Goal: Task Accomplishment & Management: Use online tool/utility

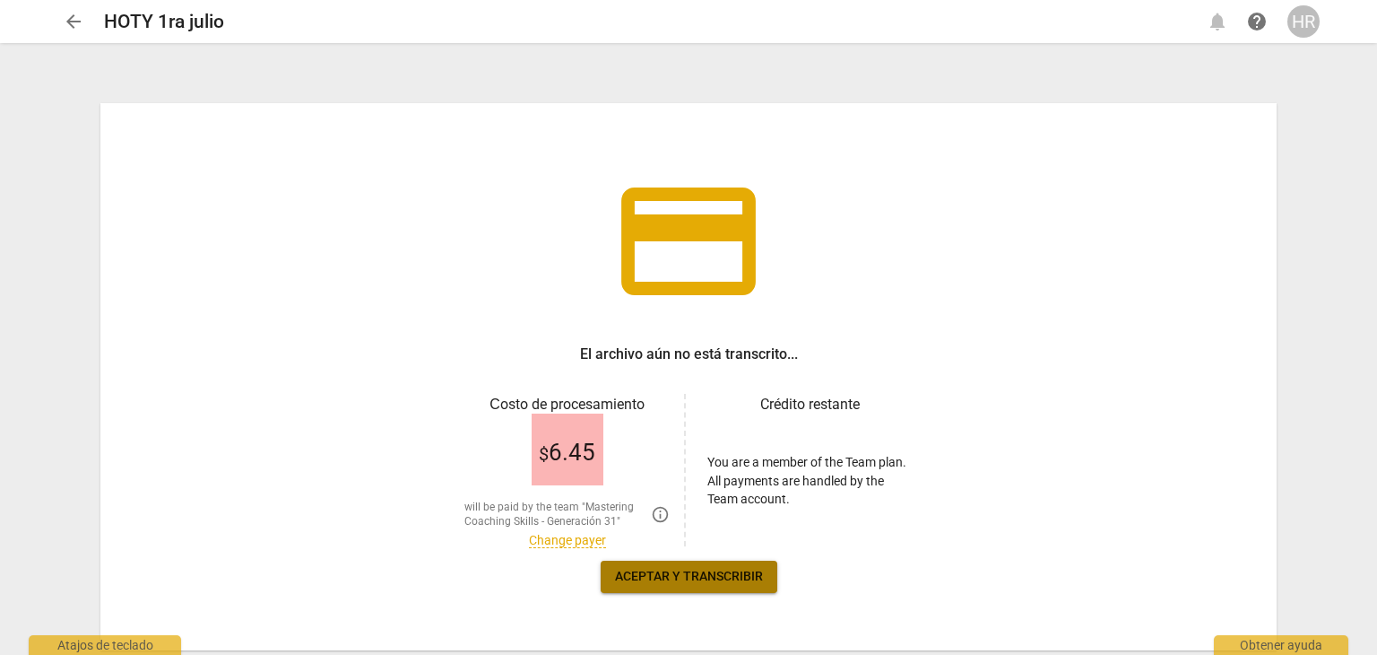
click at [677, 578] on span "Aceptar y transcribir" at bounding box center [689, 577] width 148 height 18
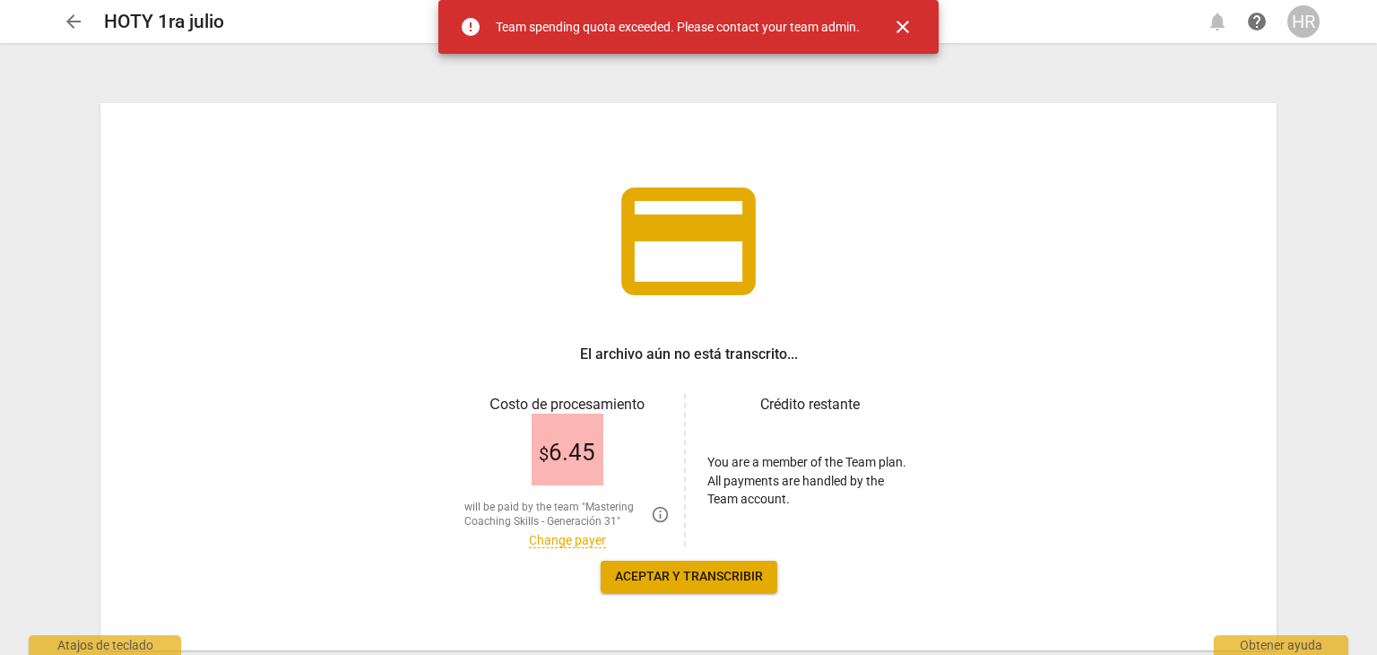
click at [677, 578] on span "Aceptar y transcribir" at bounding box center [689, 577] width 148 height 18
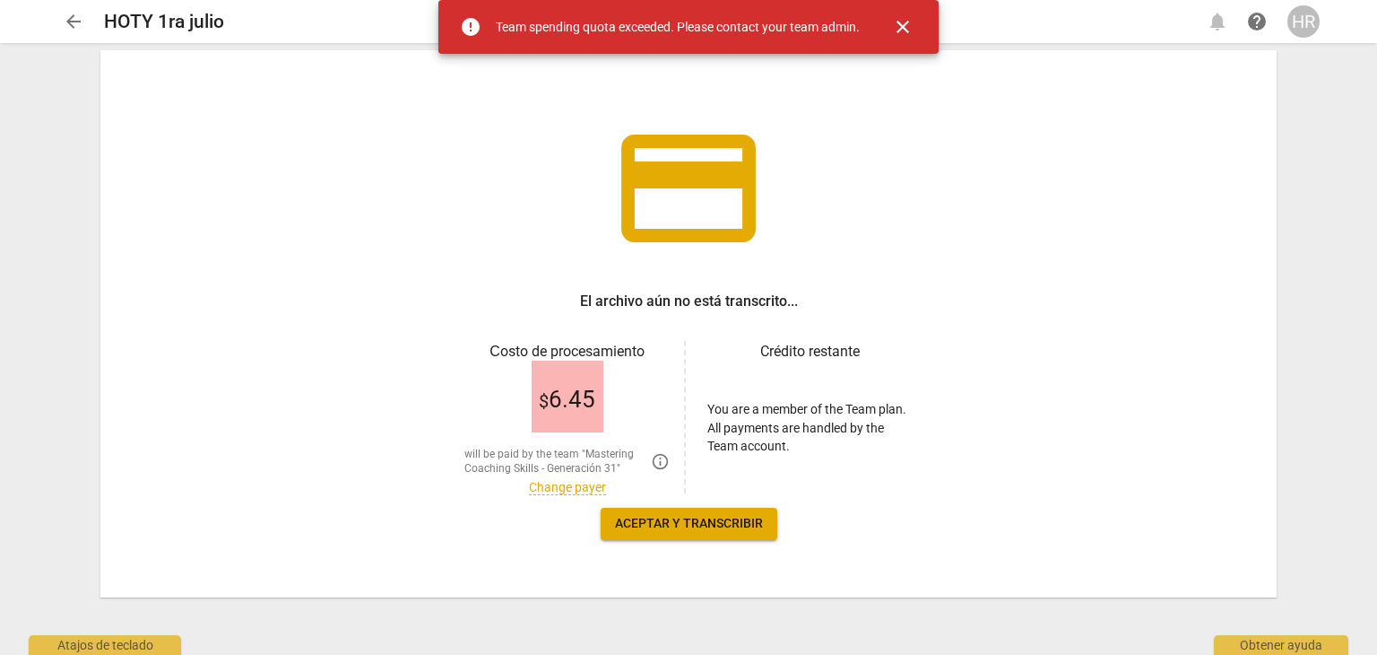
click at [669, 523] on span "Aceptar y transcribir" at bounding box center [689, 524] width 148 height 18
click at [70, 8] on button "arrow_back" at bounding box center [73, 21] width 32 height 32
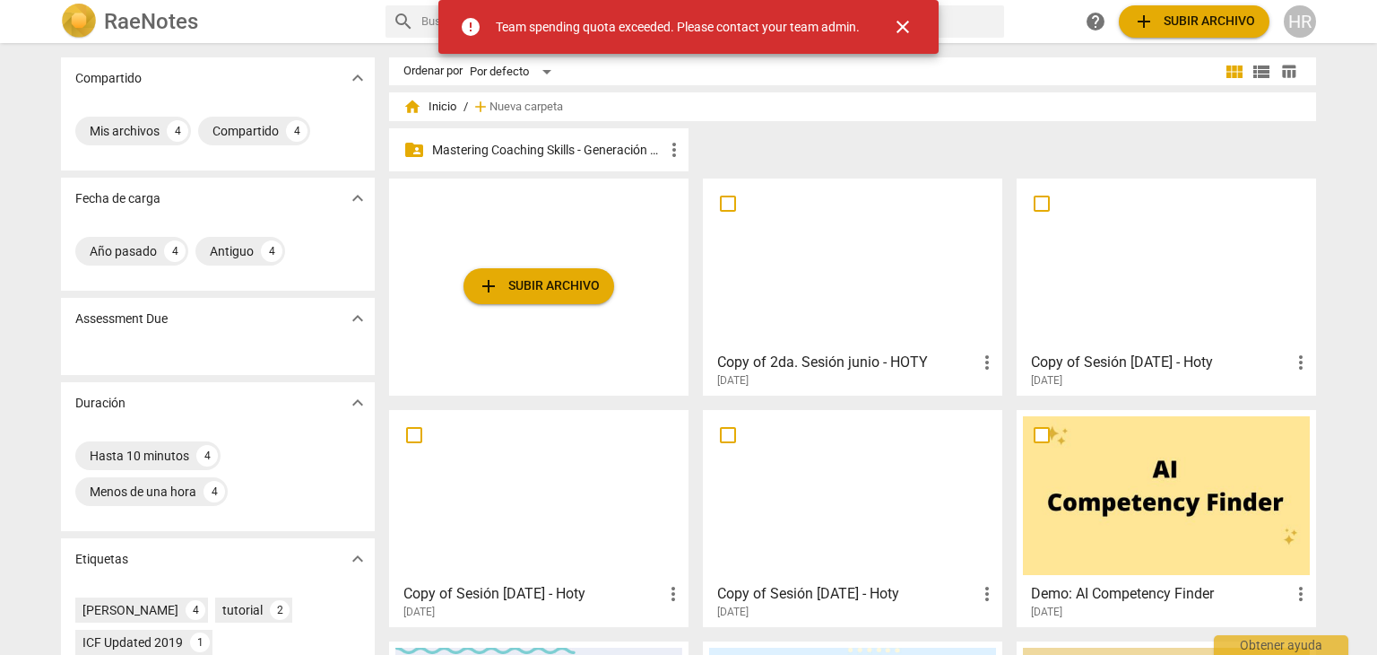
click at [501, 152] on p "Mastering Coaching Skills - Generación 31" at bounding box center [547, 150] width 231 height 19
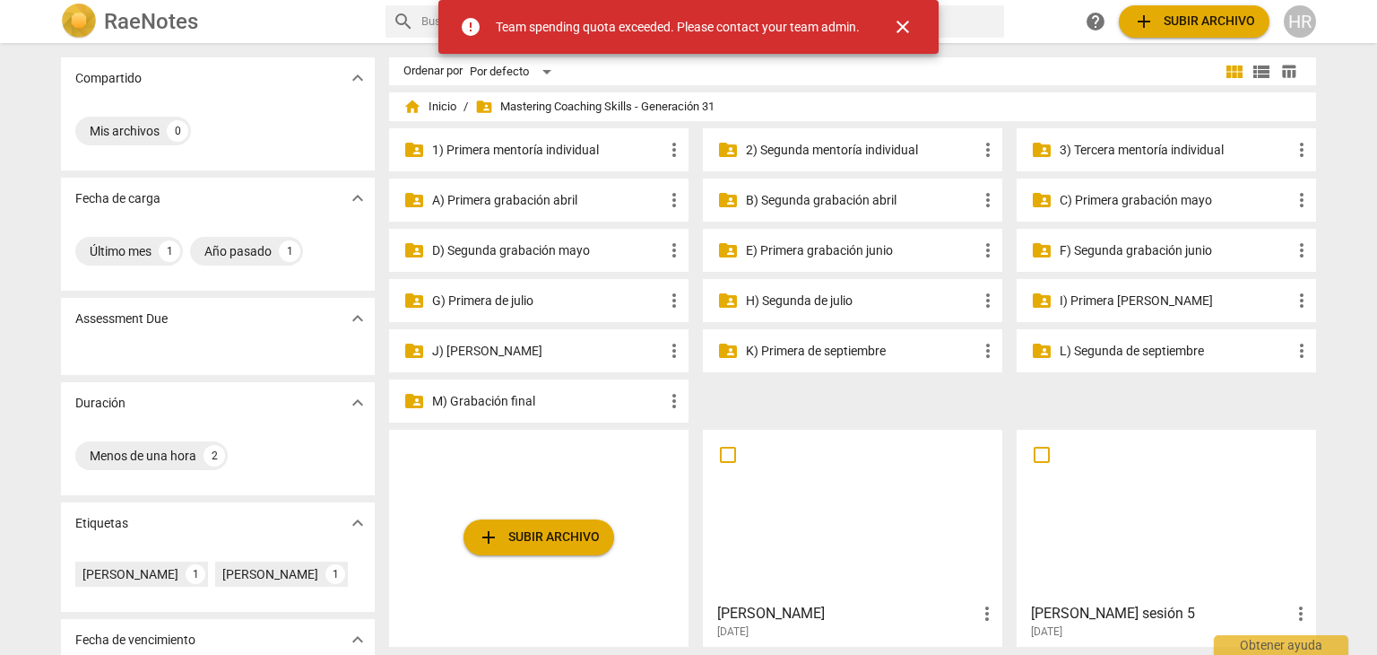
click at [521, 307] on p "G) Primera de julio" at bounding box center [547, 300] width 231 height 19
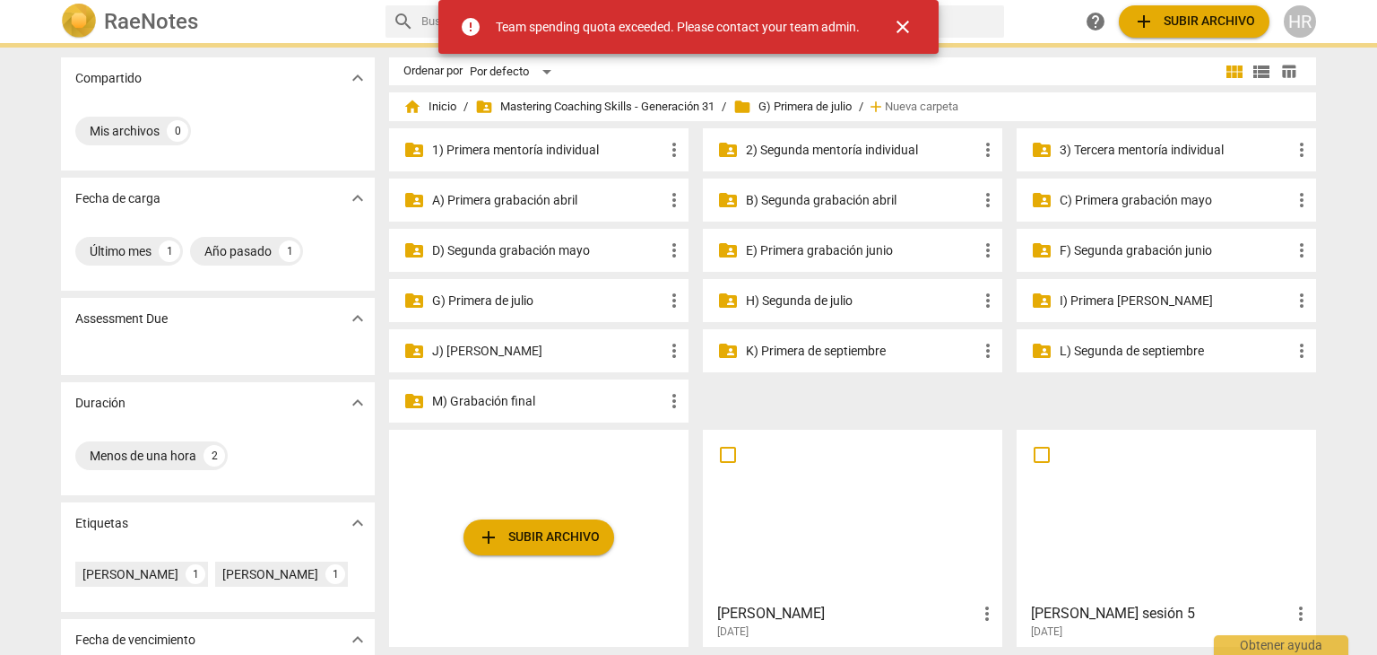
click at [521, 307] on p "G) Primera de julio" at bounding box center [547, 300] width 231 height 19
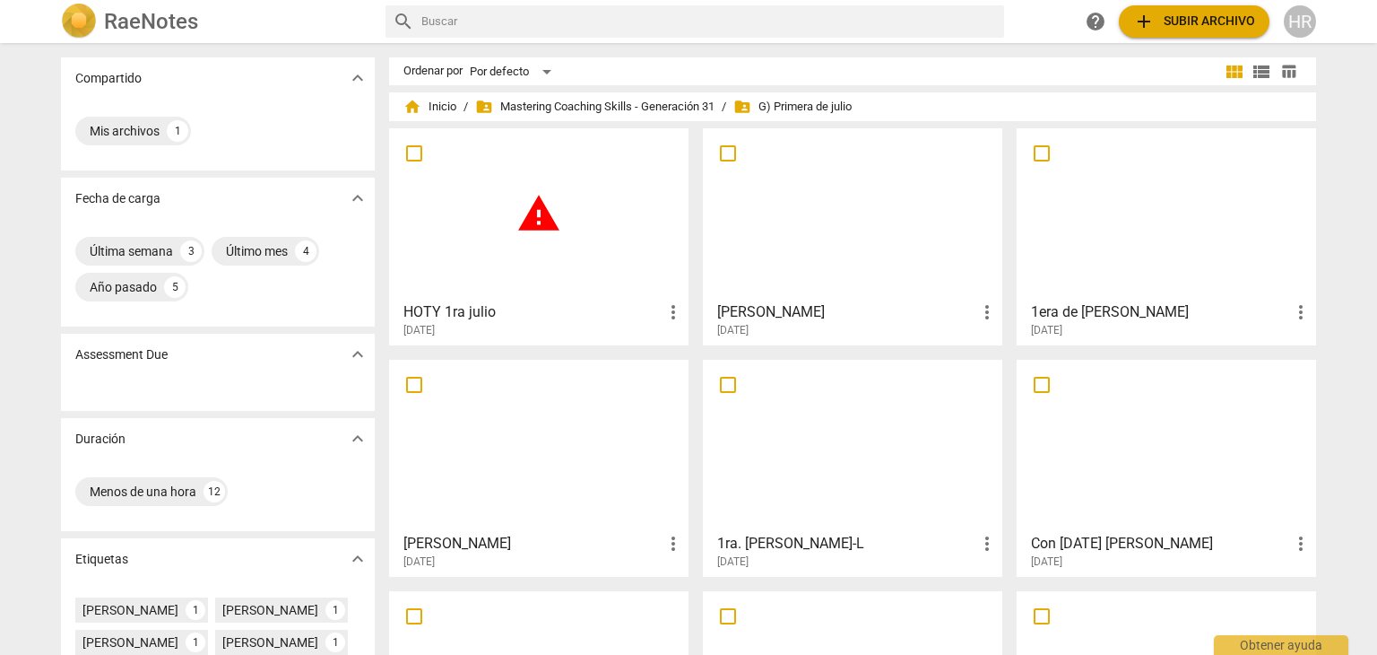
click at [672, 308] on span "more_vert" at bounding box center [674, 312] width 22 height 22
click at [696, 356] on li "Borrar" at bounding box center [694, 355] width 68 height 43
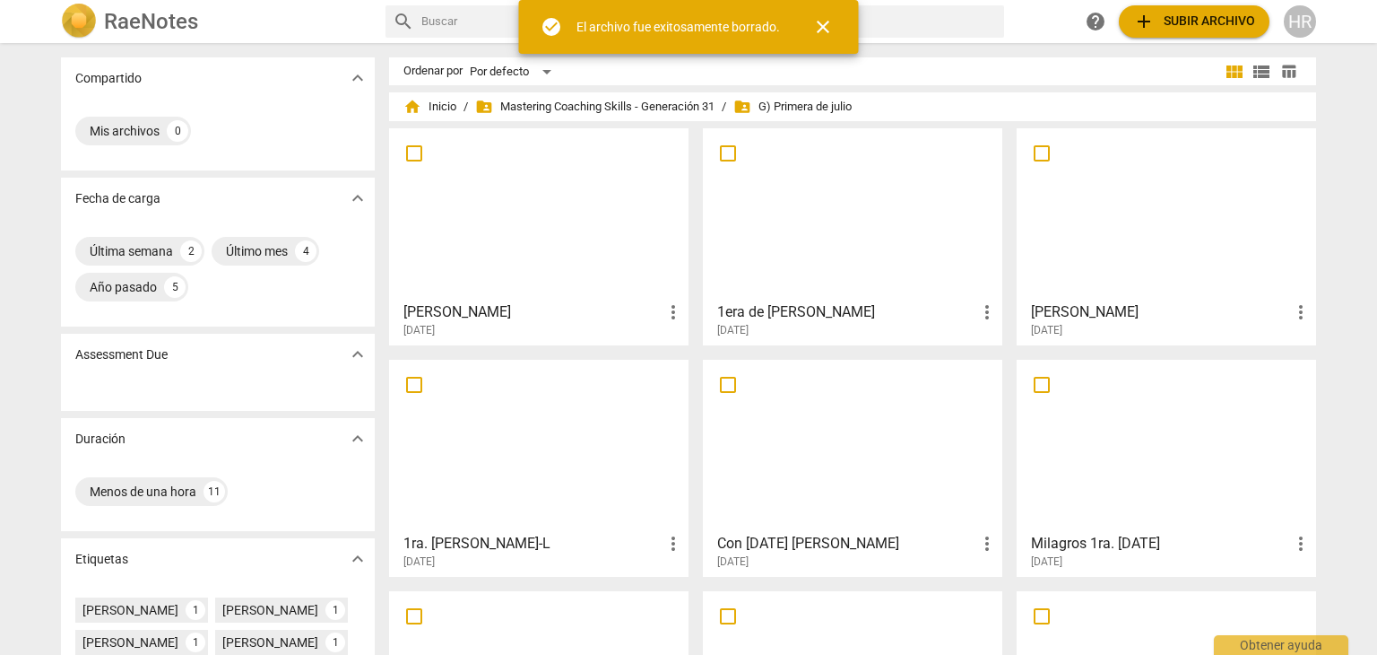
click at [1186, 34] on button "add Subir archivo" at bounding box center [1194, 21] width 151 height 32
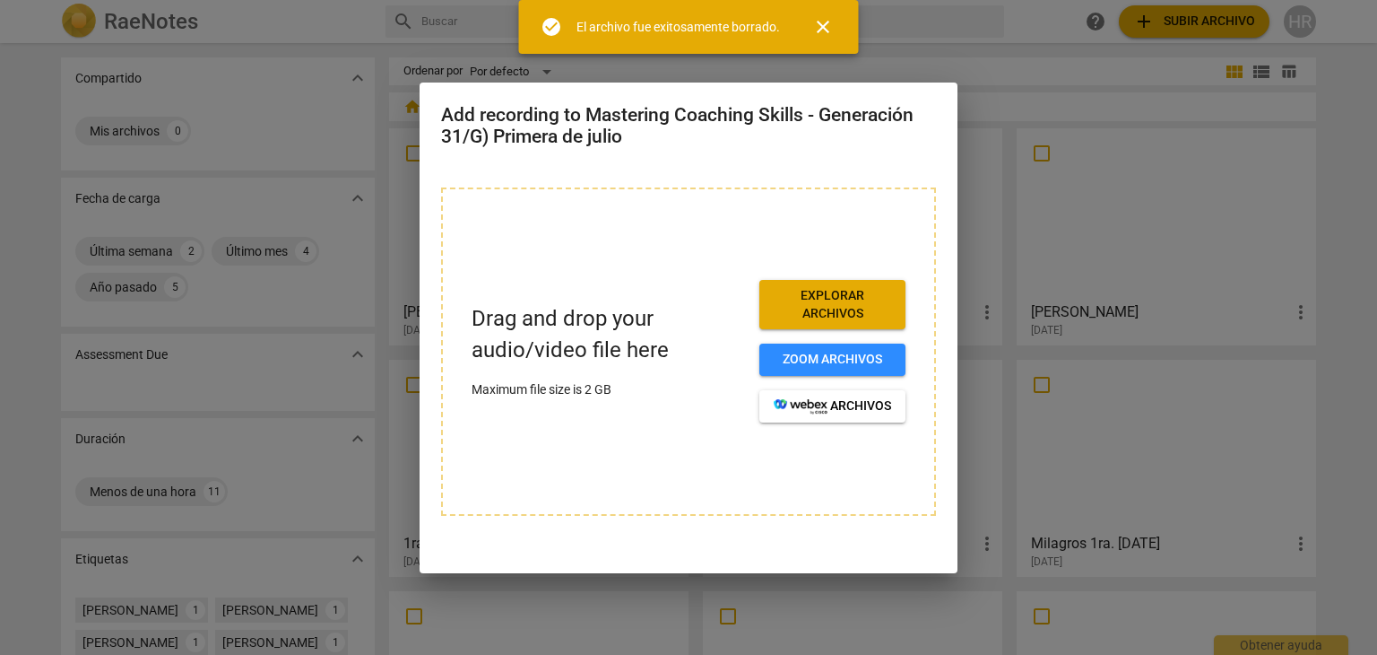
click at [828, 309] on span "Explorar archivos" at bounding box center [832, 304] width 117 height 35
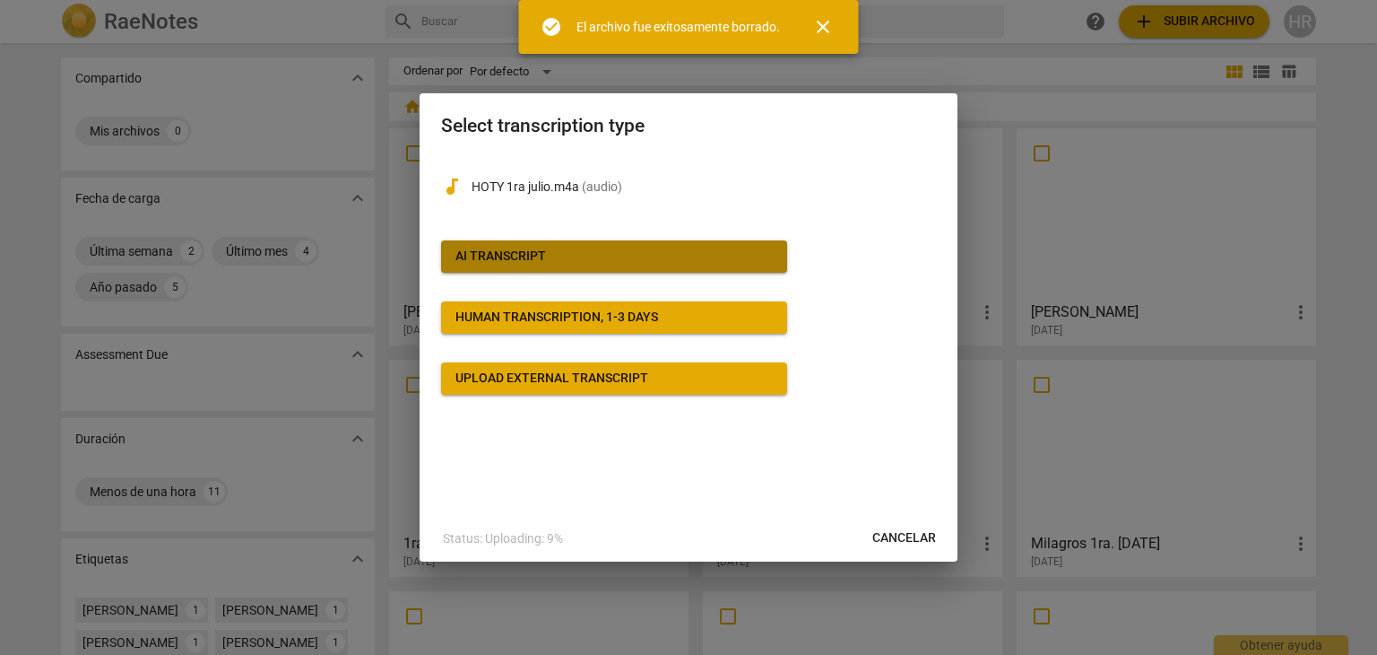
click at [581, 249] on span "AI Transcript" at bounding box center [614, 257] width 317 height 18
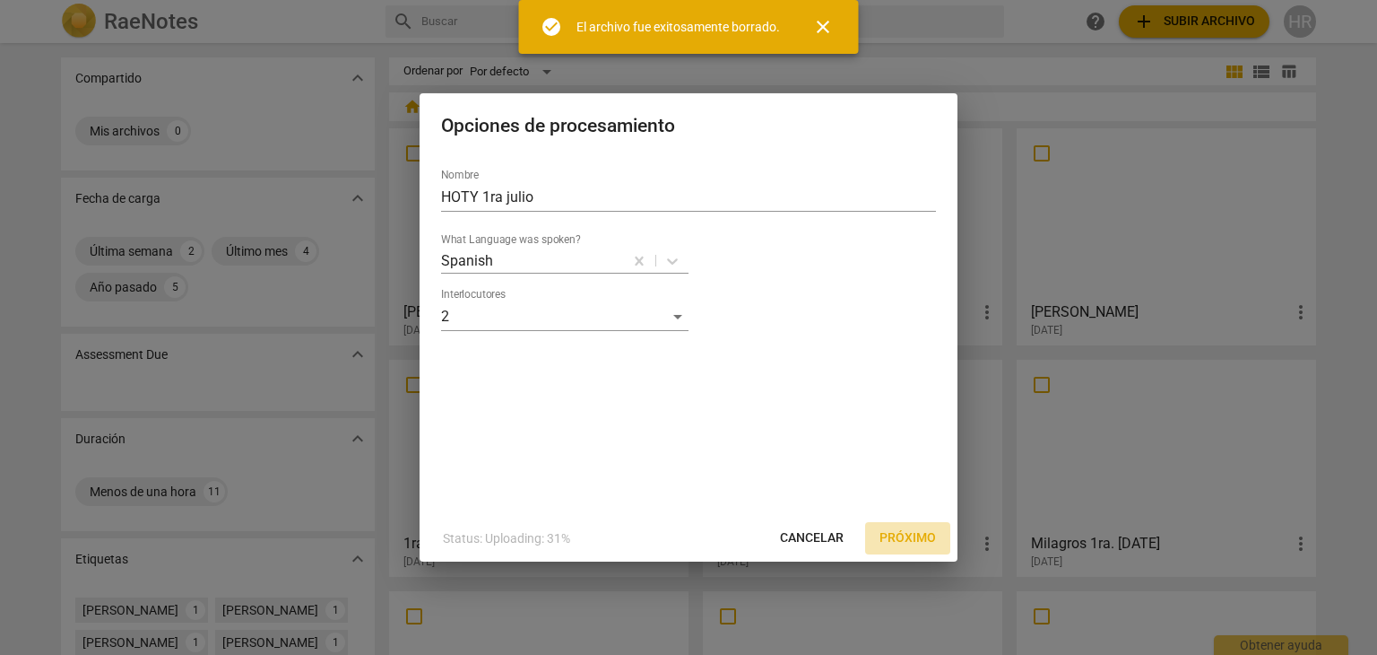
click at [898, 543] on span "Próximo" at bounding box center [908, 538] width 56 height 18
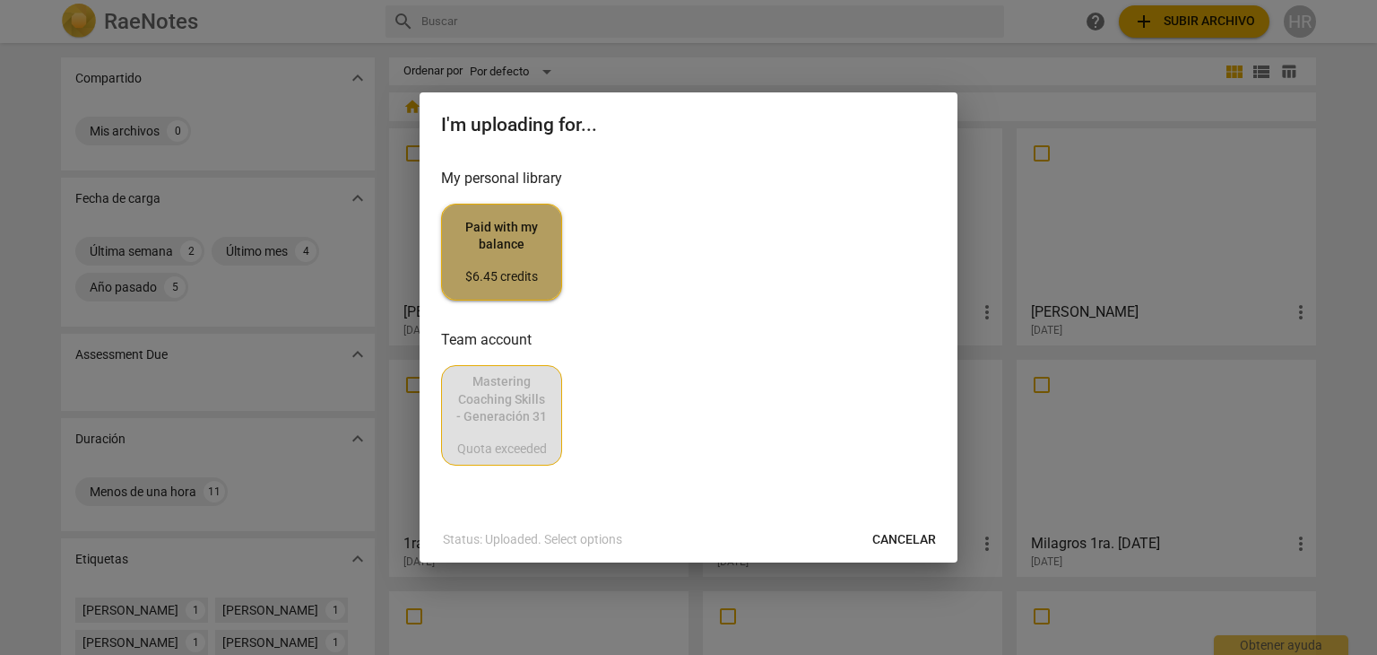
click at [514, 237] on span "Paid with my balance $6.45 credits" at bounding box center [501, 252] width 91 height 67
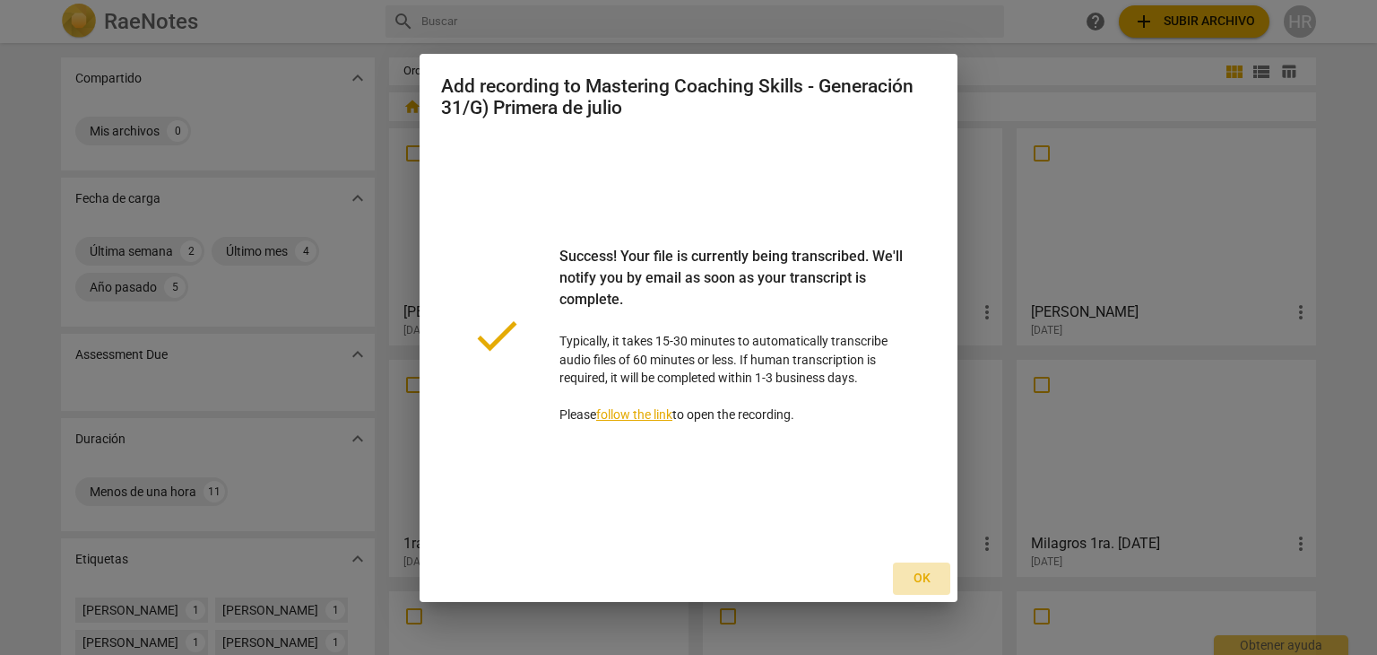
click at [932, 575] on span "Ok" at bounding box center [922, 578] width 29 height 18
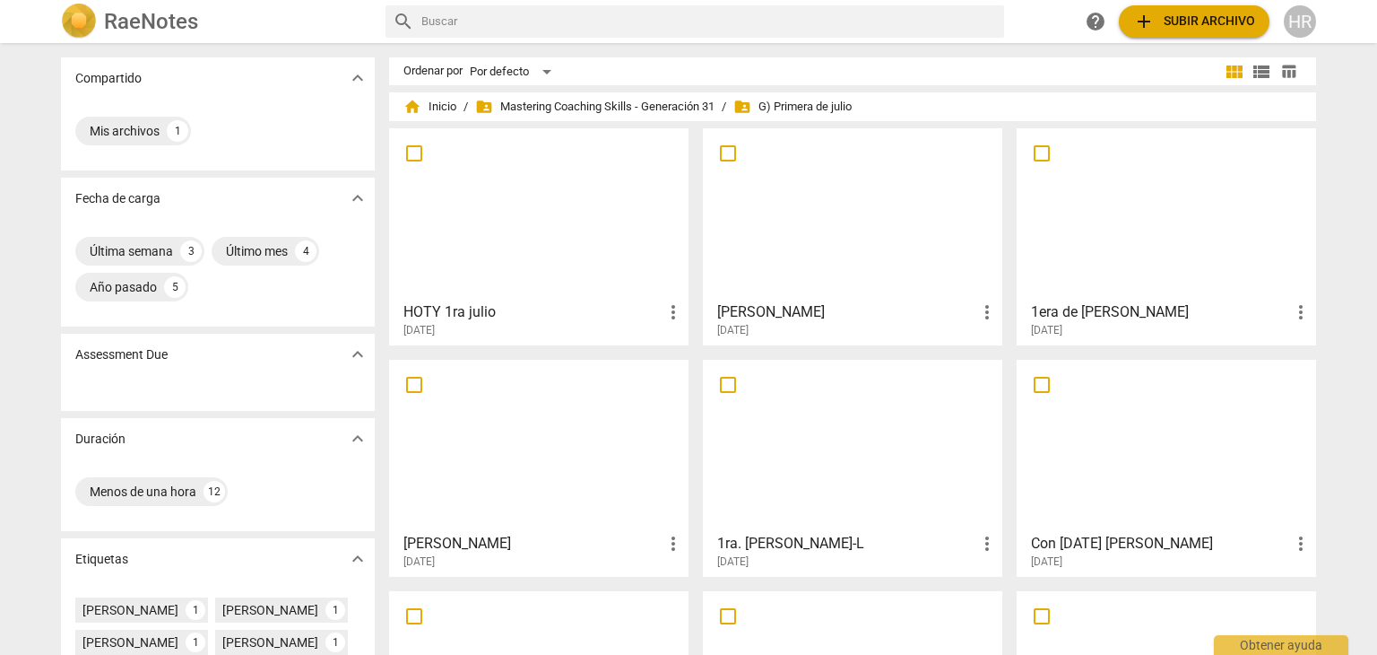
click at [536, 238] on div at bounding box center [538, 214] width 287 height 159
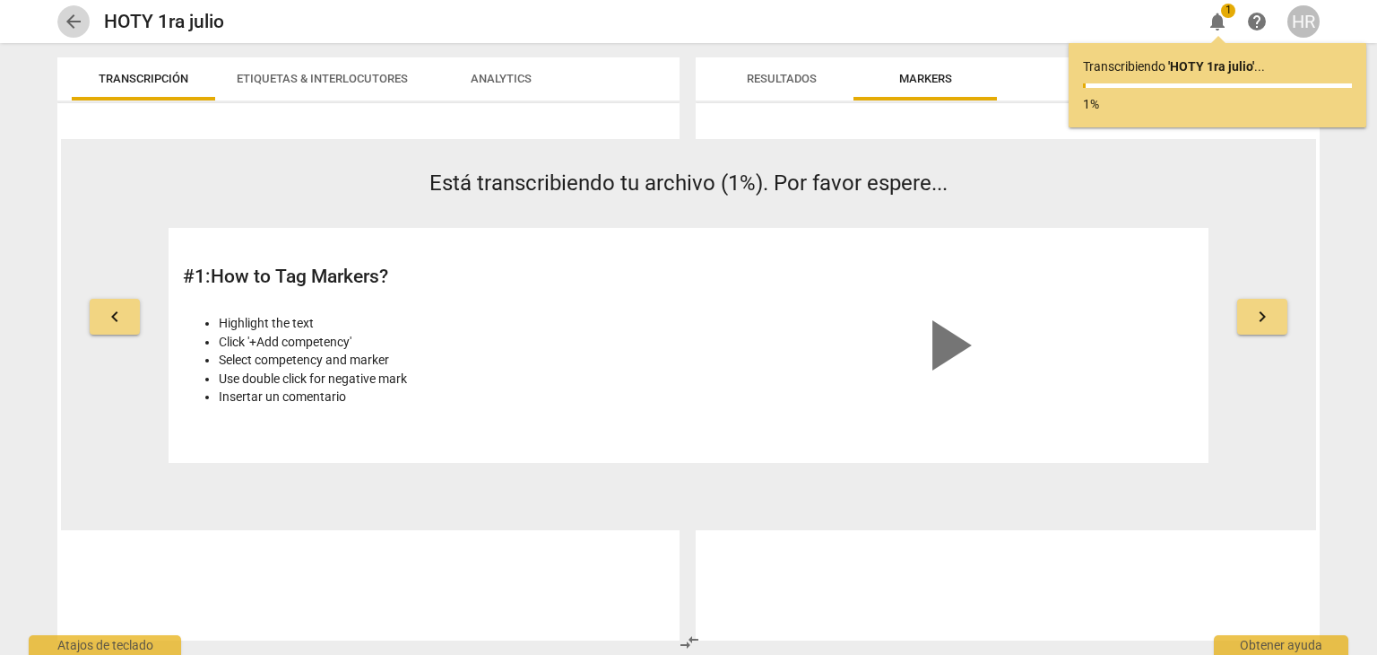
click at [77, 26] on span "arrow_back" at bounding box center [74, 22] width 22 height 22
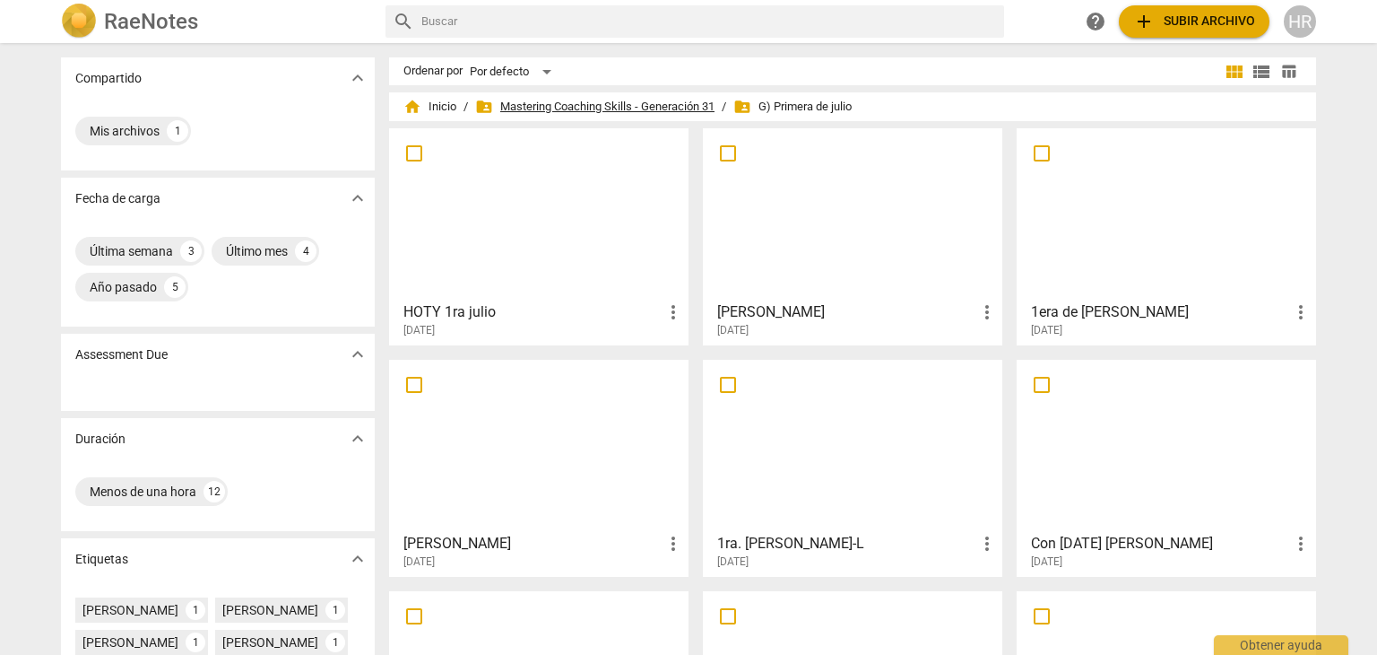
click at [599, 107] on span "folder_shared Mastering Coaching Skills - Generación 31" at bounding box center [594, 107] width 239 height 18
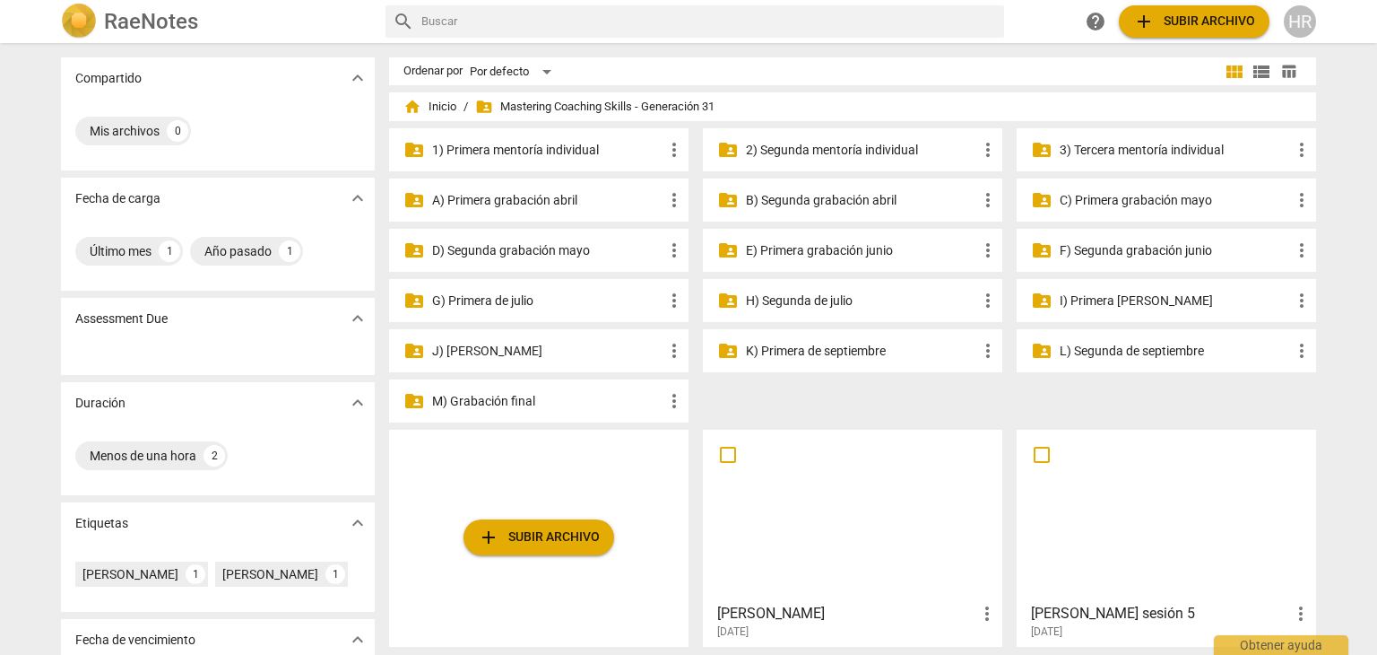
click at [814, 291] on p "H) Segunda de julio" at bounding box center [861, 300] width 231 height 19
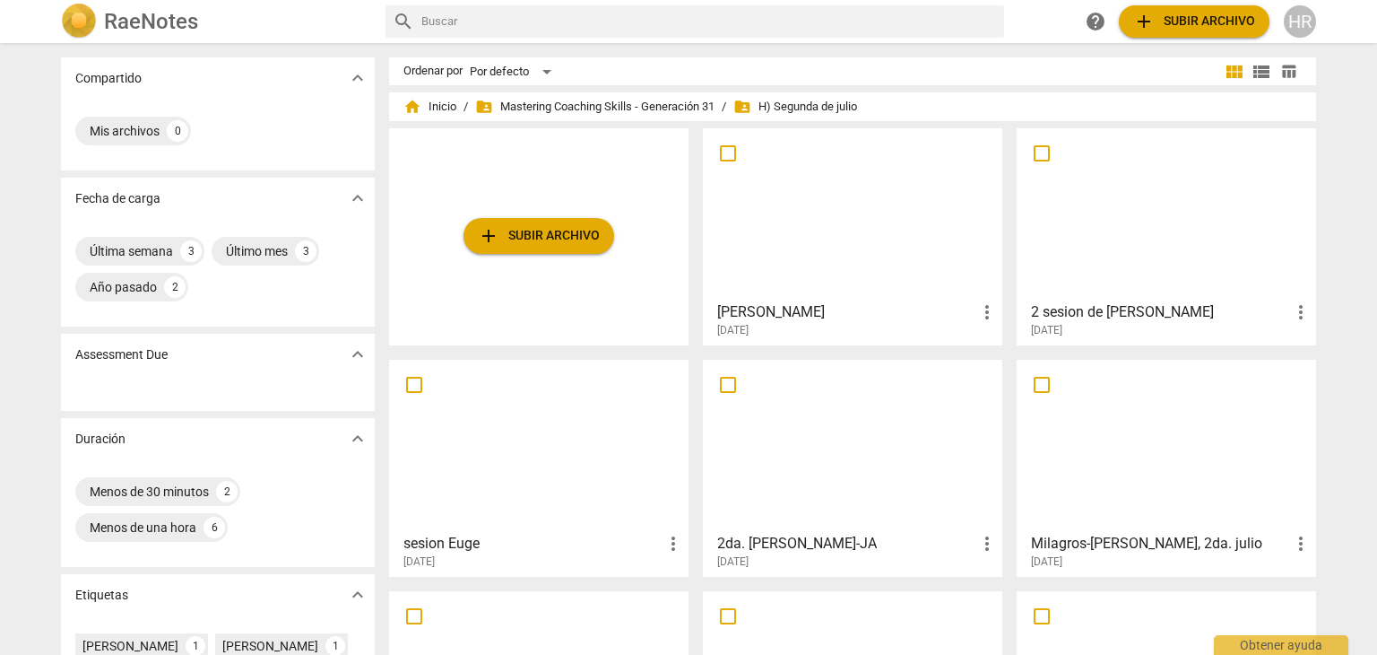
click at [566, 245] on span "add Subir archivo" at bounding box center [539, 236] width 122 height 22
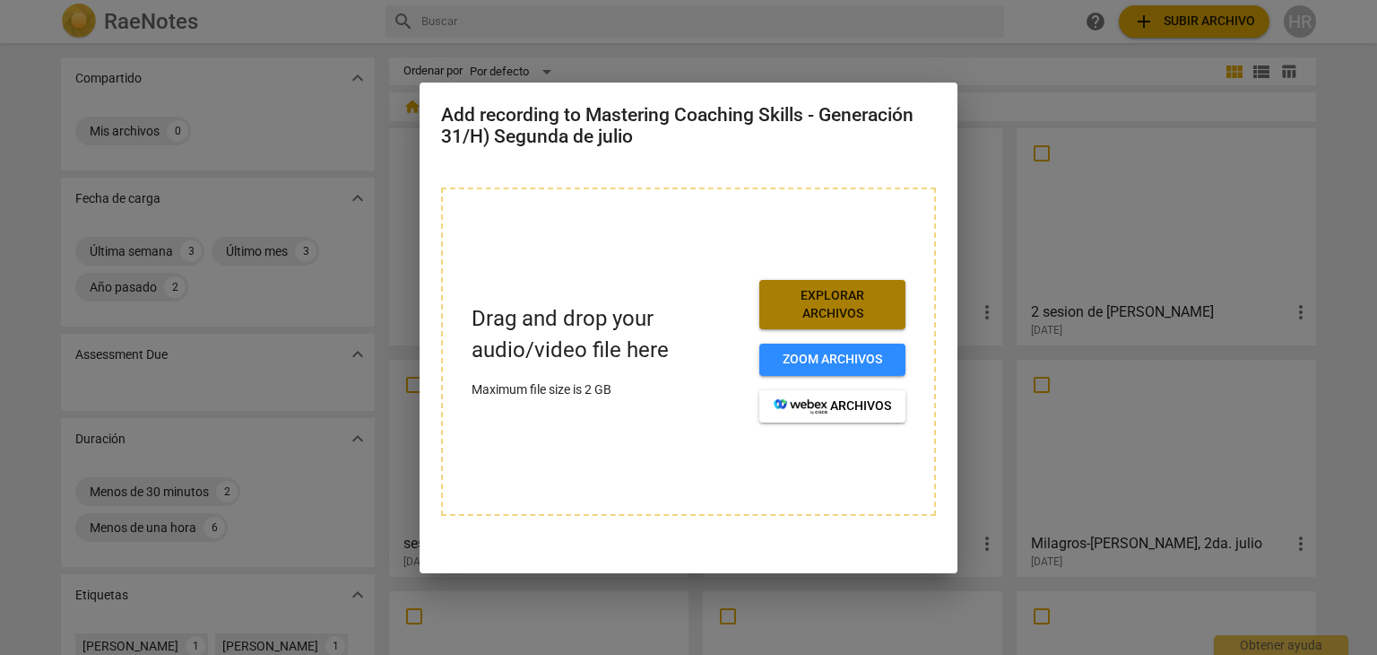
click at [874, 304] on span "Explorar archivos" at bounding box center [832, 304] width 117 height 35
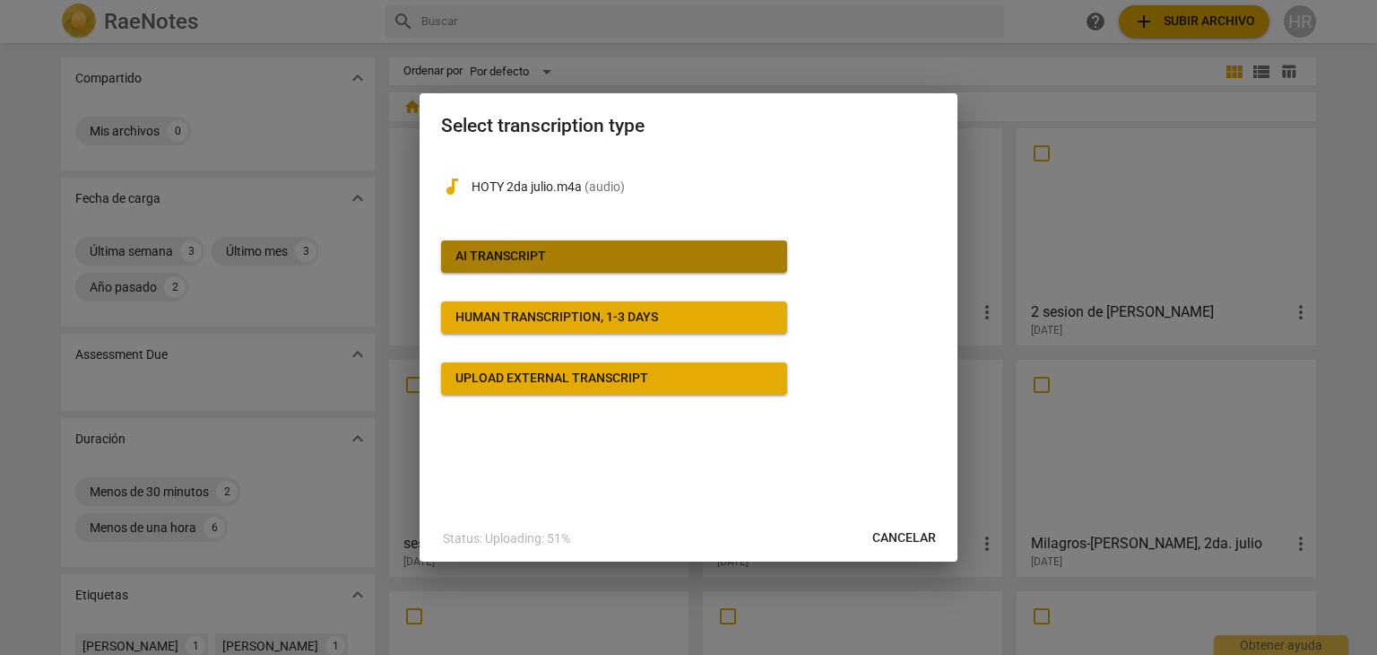
click at [570, 270] on button "AI Transcript" at bounding box center [614, 256] width 346 height 32
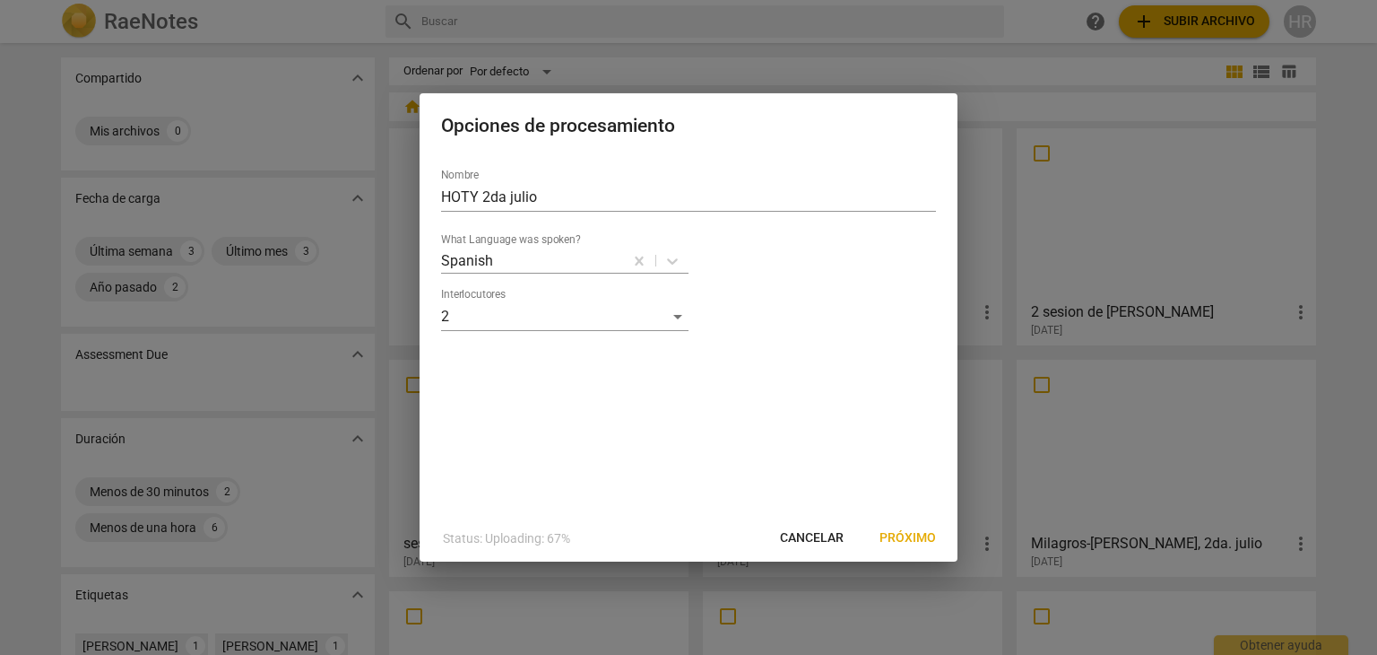
click at [911, 542] on span "Próximo" at bounding box center [908, 538] width 56 height 18
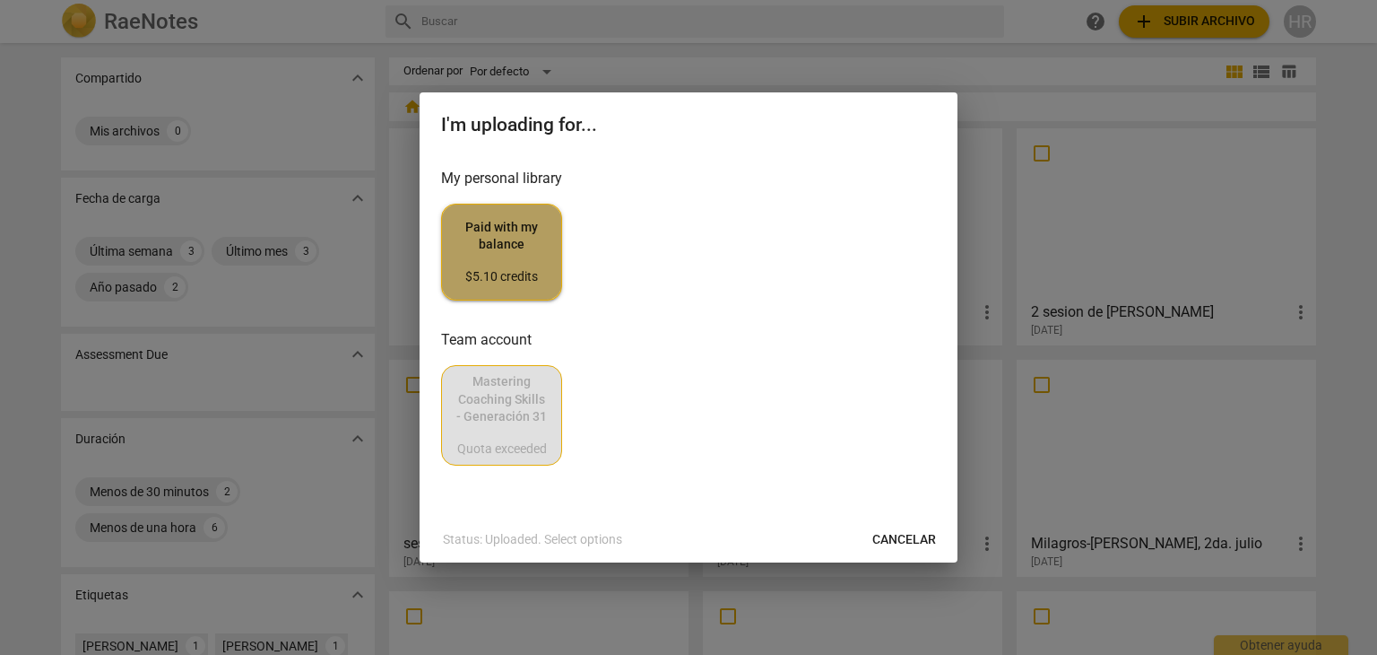
click at [512, 273] on div "$5.10 credits" at bounding box center [501, 277] width 91 height 18
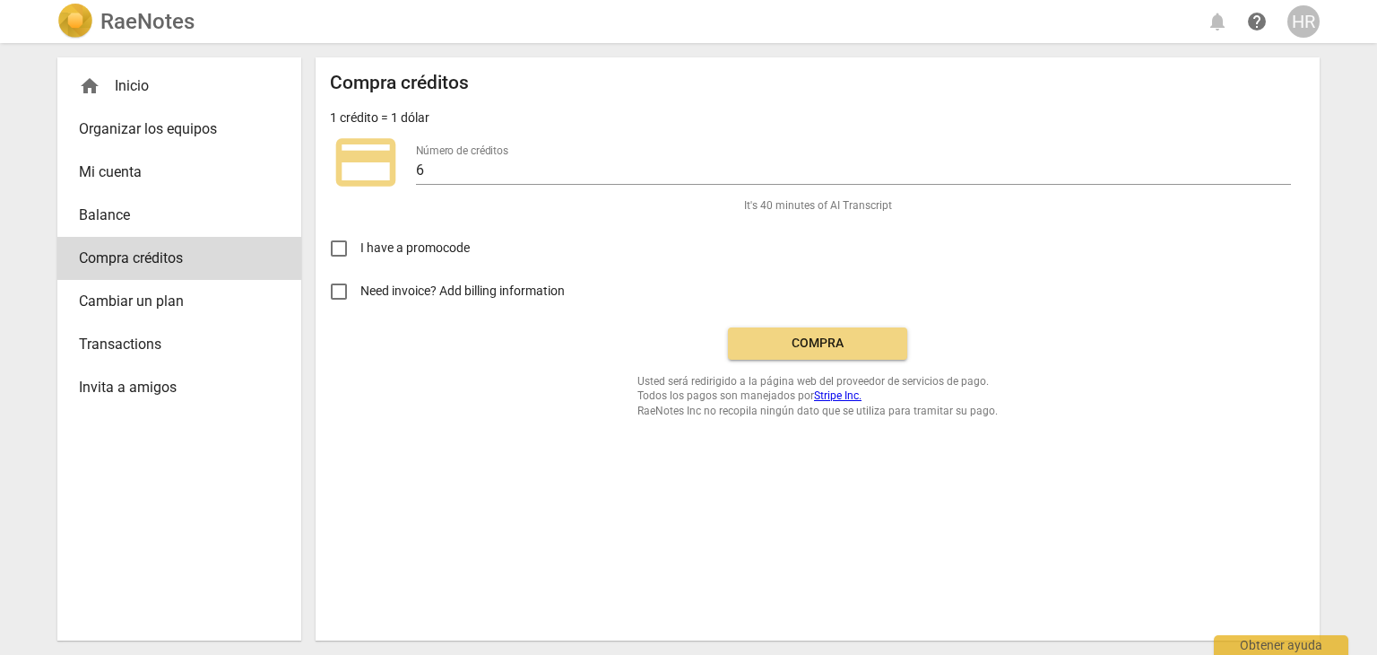
click at [820, 352] on button "Compra" at bounding box center [817, 343] width 179 height 32
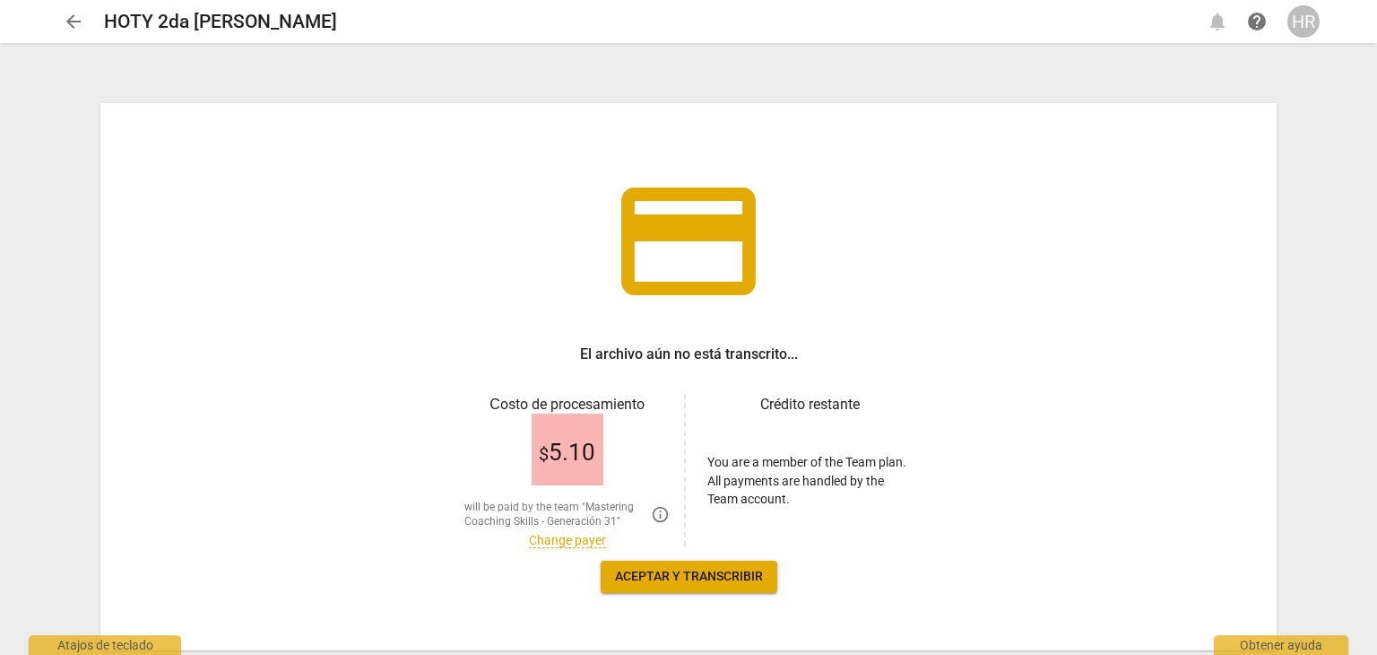
click at [683, 574] on span "Aceptar y transcribir" at bounding box center [689, 577] width 148 height 18
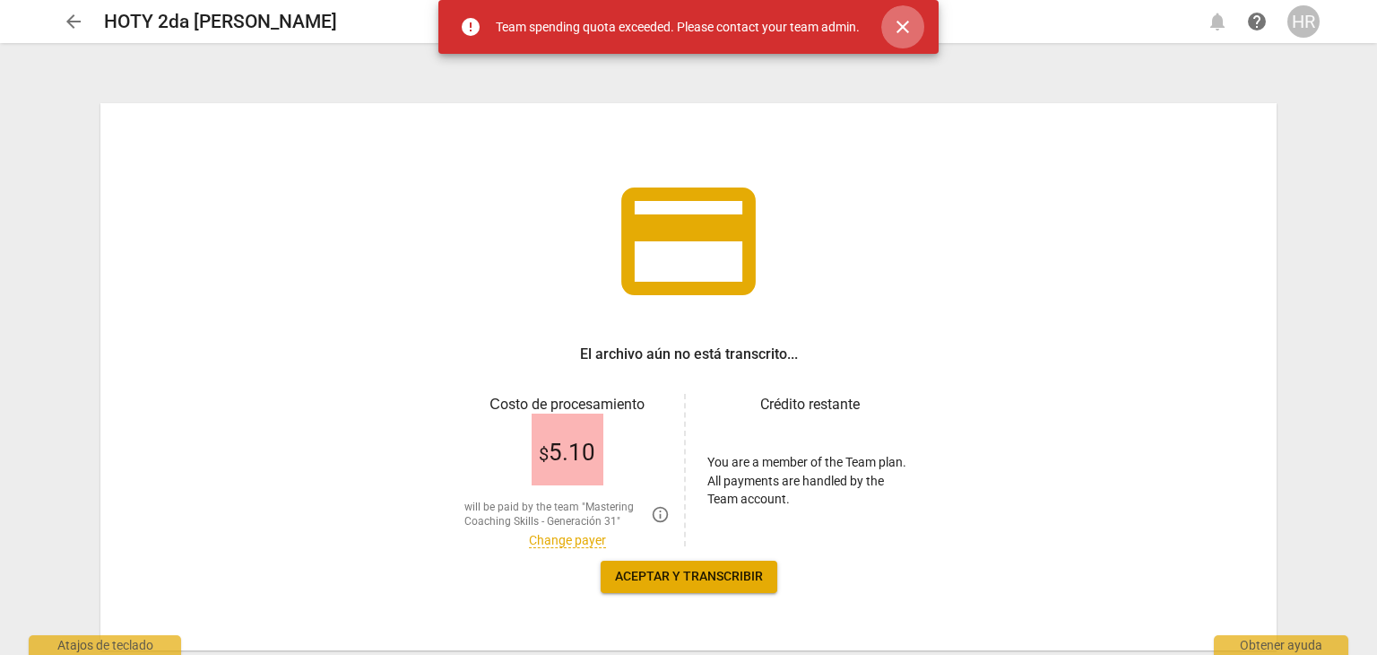
click at [906, 27] on span "close" at bounding box center [903, 27] width 22 height 22
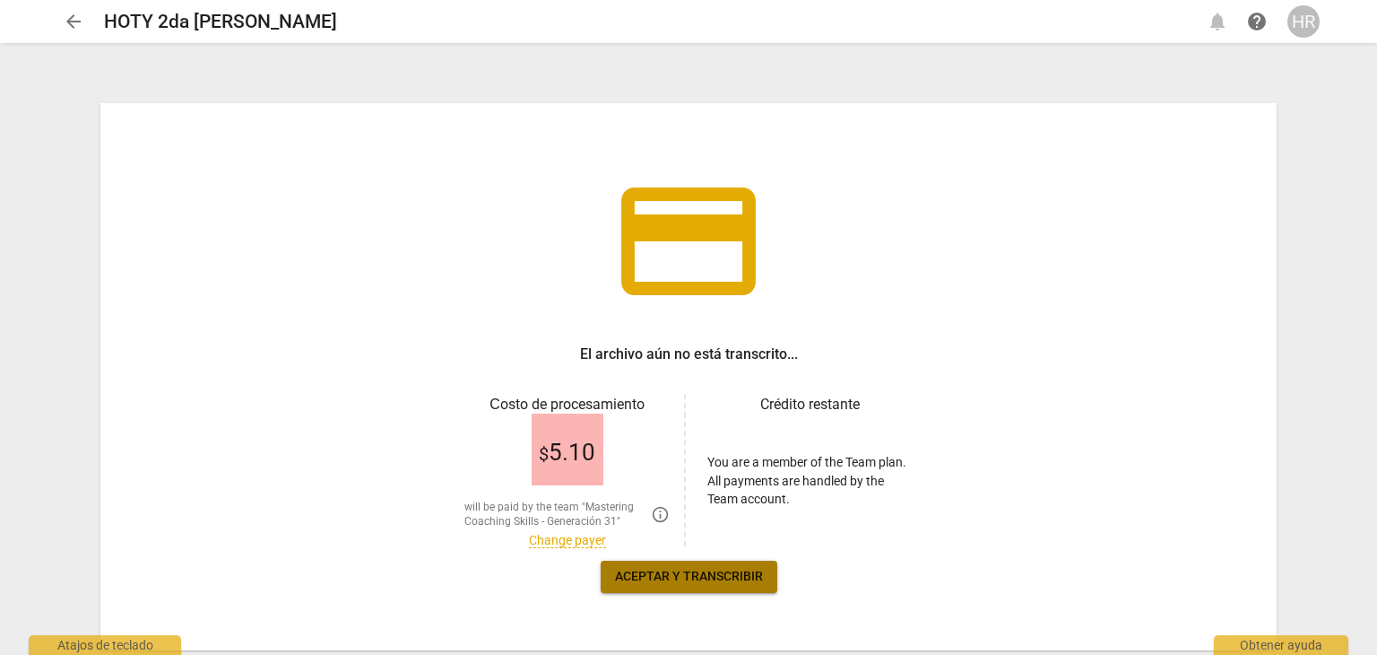
click at [673, 561] on button "Aceptar y transcribir" at bounding box center [689, 576] width 177 height 32
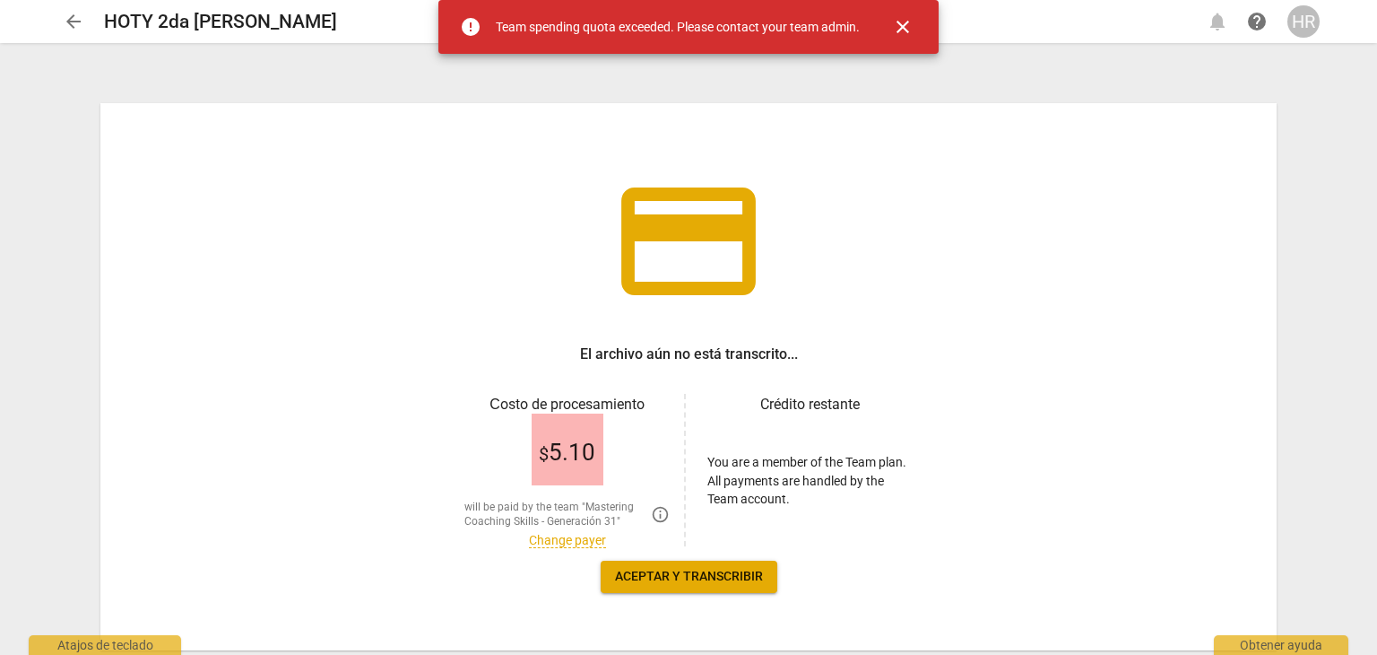
click at [65, 15] on span "arrow_back" at bounding box center [74, 22] width 22 height 22
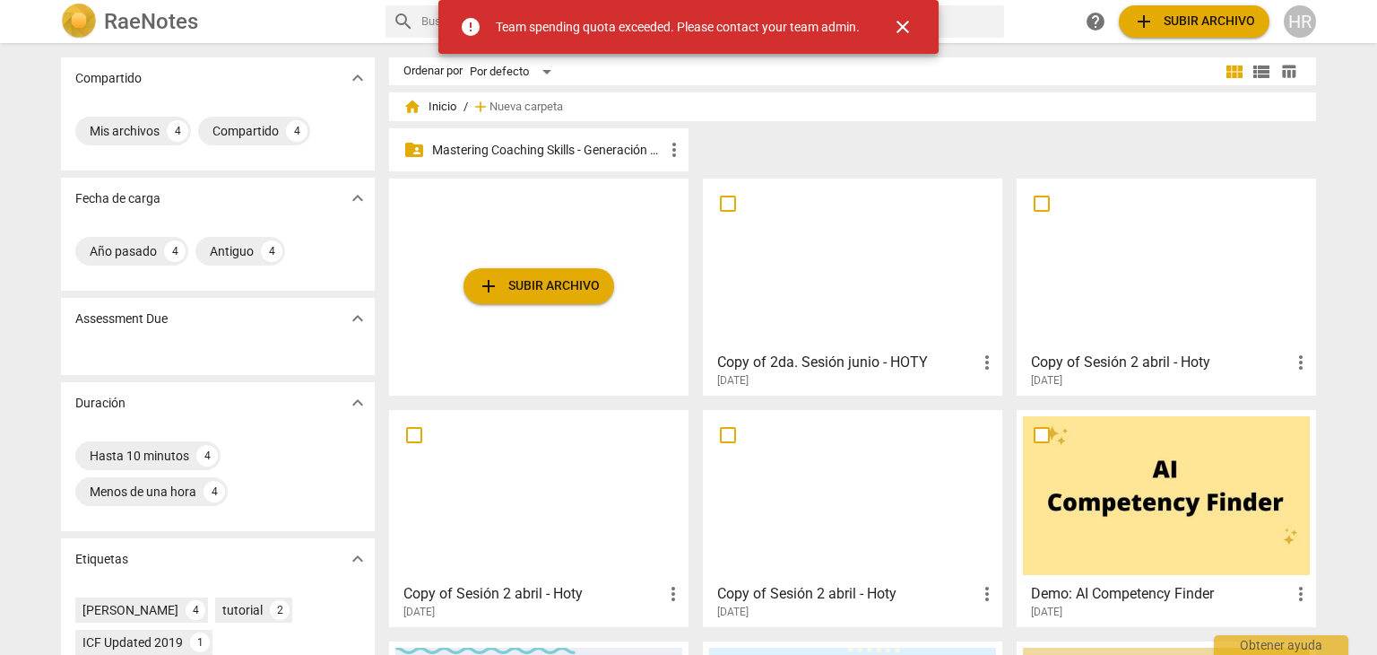
click at [506, 158] on p "Mastering Coaching Skills - Generación 31" at bounding box center [547, 150] width 231 height 19
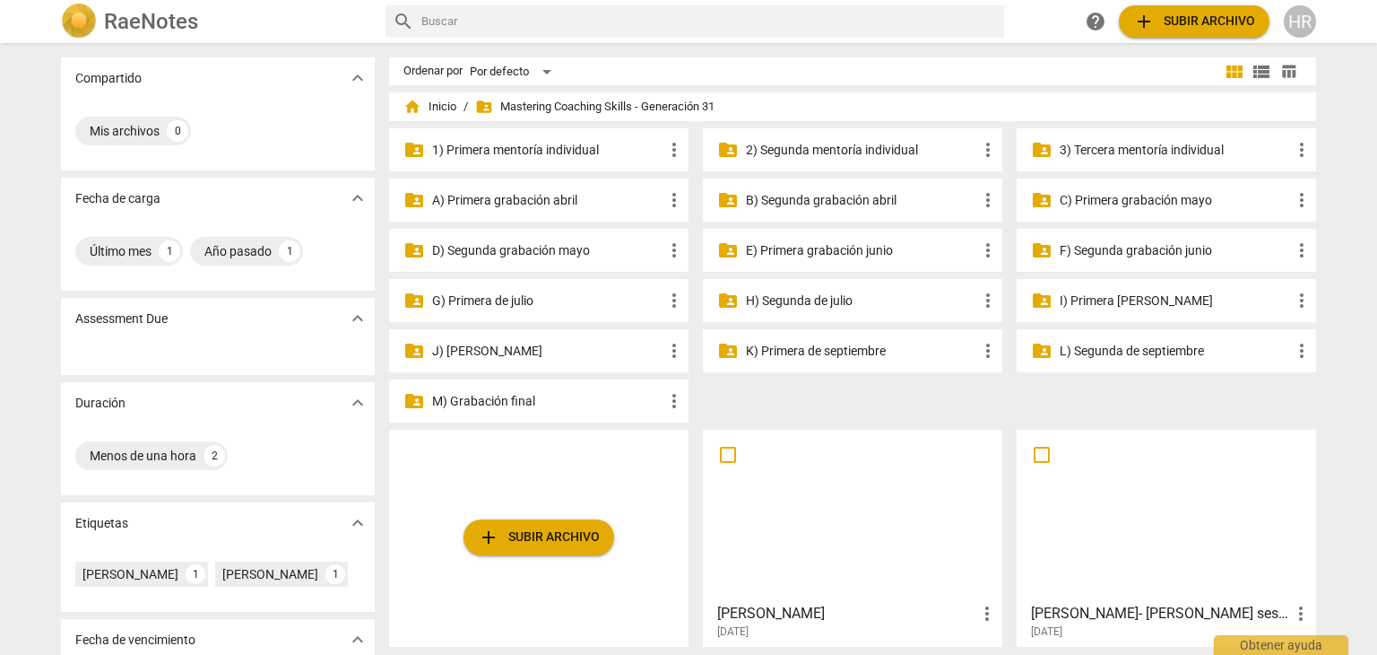
click at [788, 308] on p "H) Segunda de julio" at bounding box center [861, 300] width 231 height 19
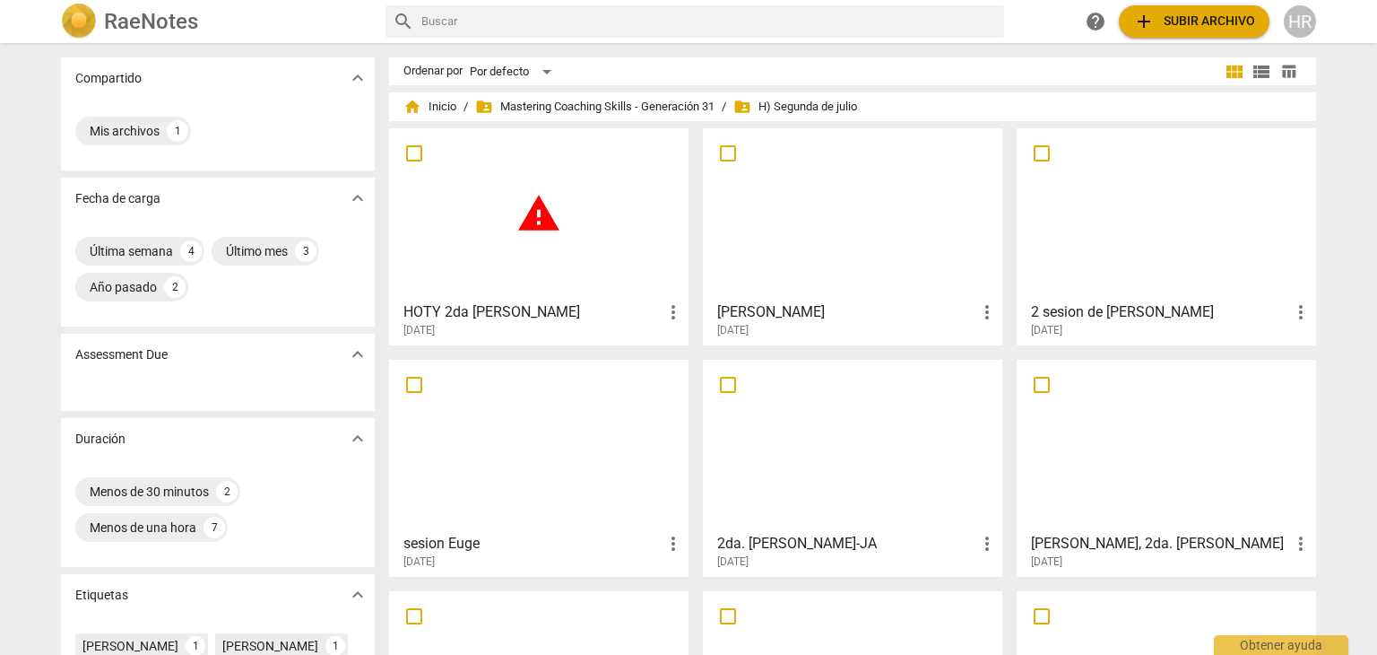
click at [788, 308] on h3 "[PERSON_NAME]" at bounding box center [846, 312] width 259 height 22
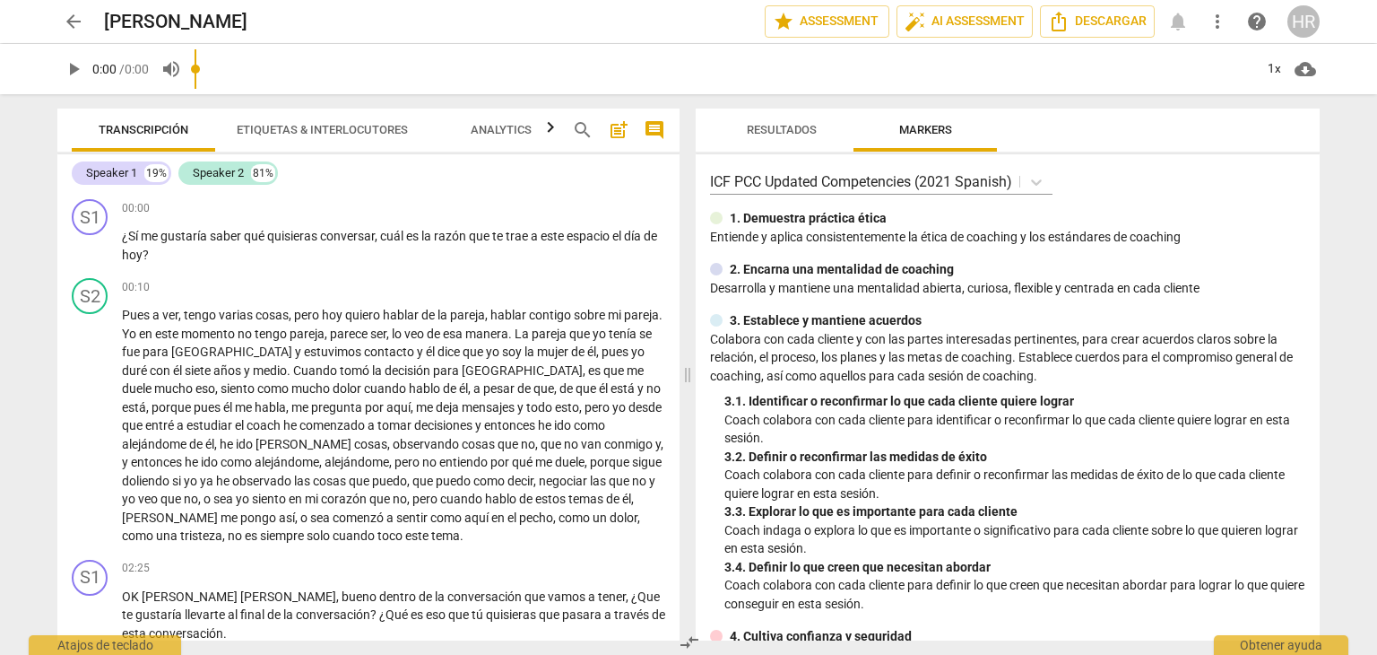
click at [68, 33] on button "arrow_back" at bounding box center [73, 21] width 32 height 32
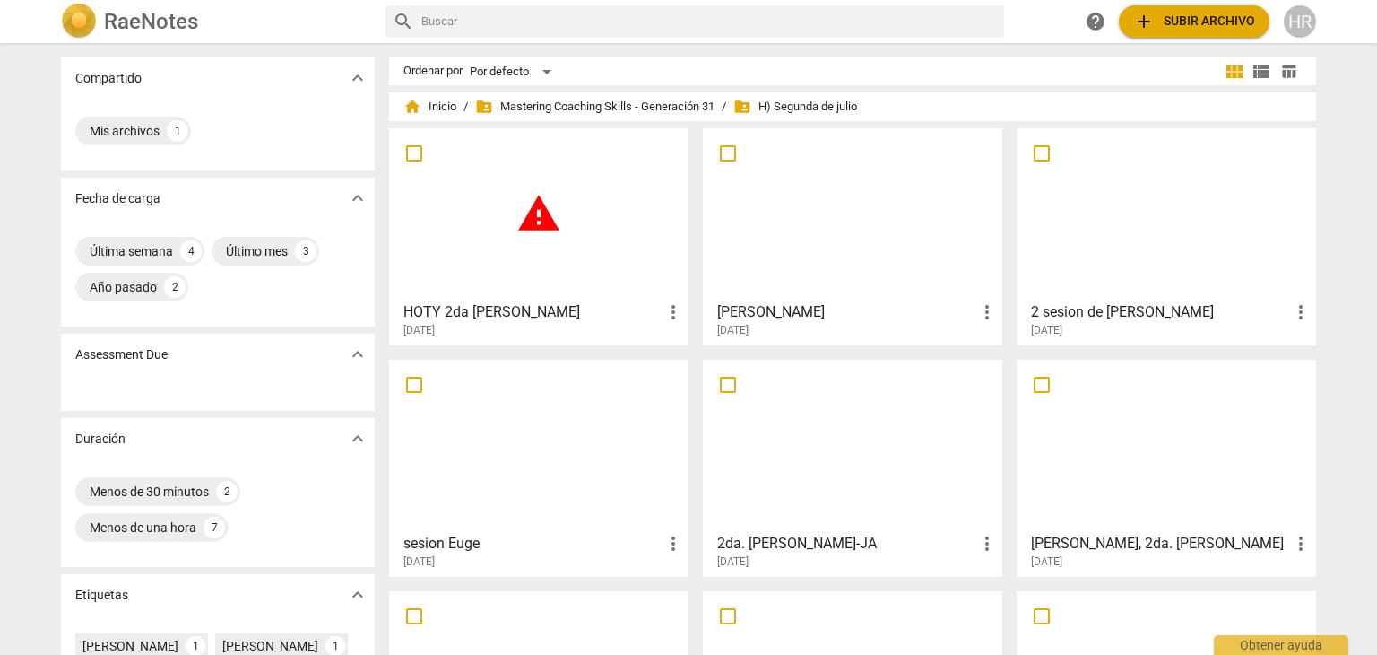
click at [671, 309] on span "more_vert" at bounding box center [674, 312] width 22 height 22
click at [710, 352] on li "Borrar" at bounding box center [694, 355] width 68 height 43
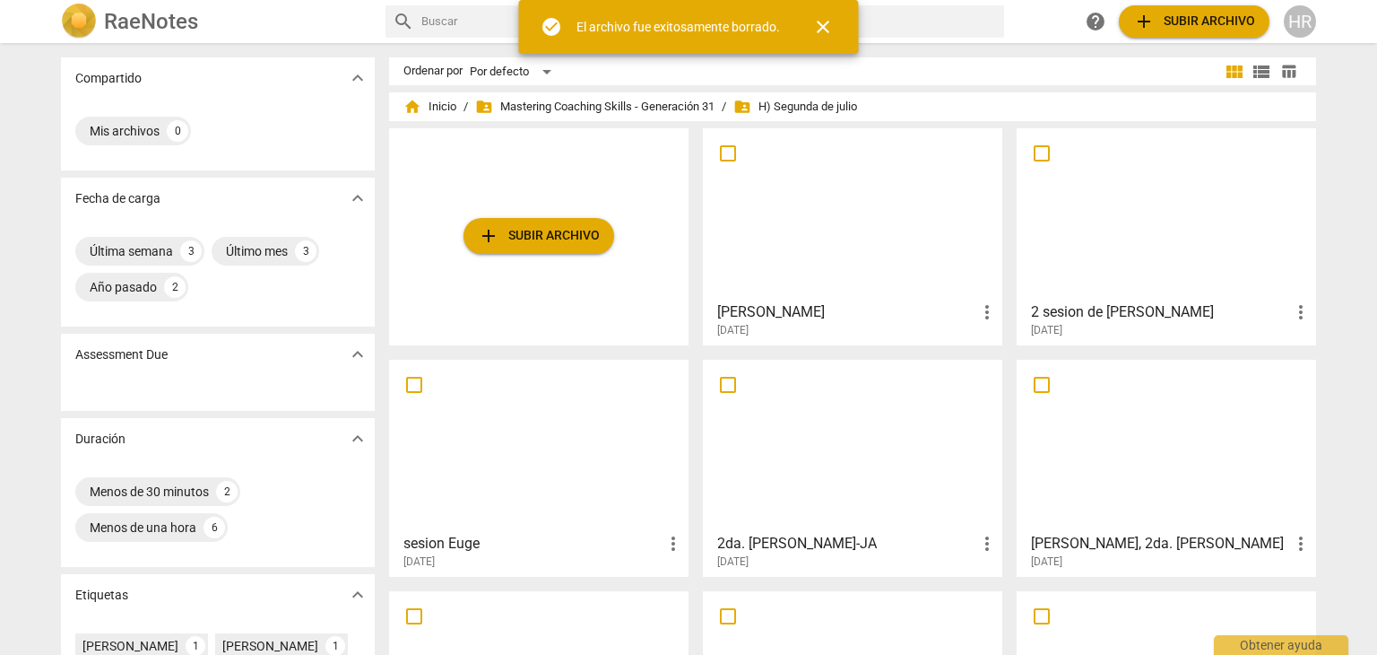
click at [565, 234] on span "add Subir archivo" at bounding box center [539, 236] width 122 height 22
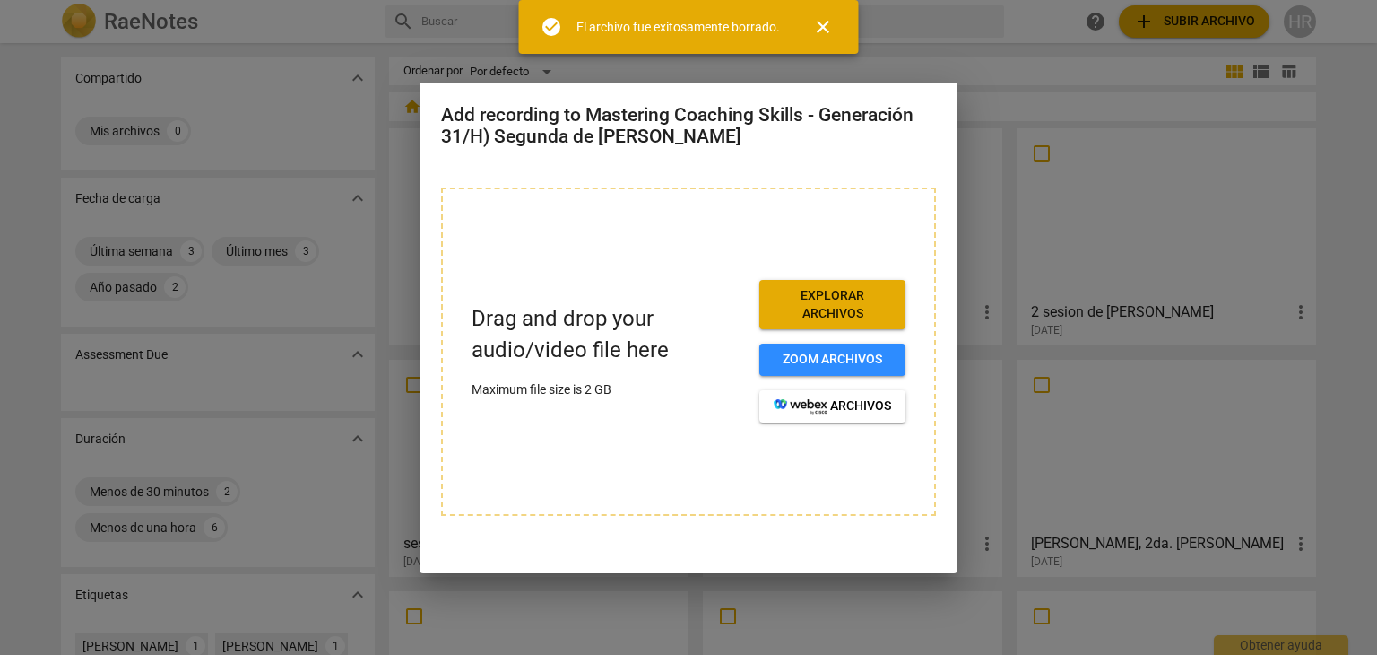
click at [835, 327] on button "Explorar archivos" at bounding box center [833, 304] width 146 height 49
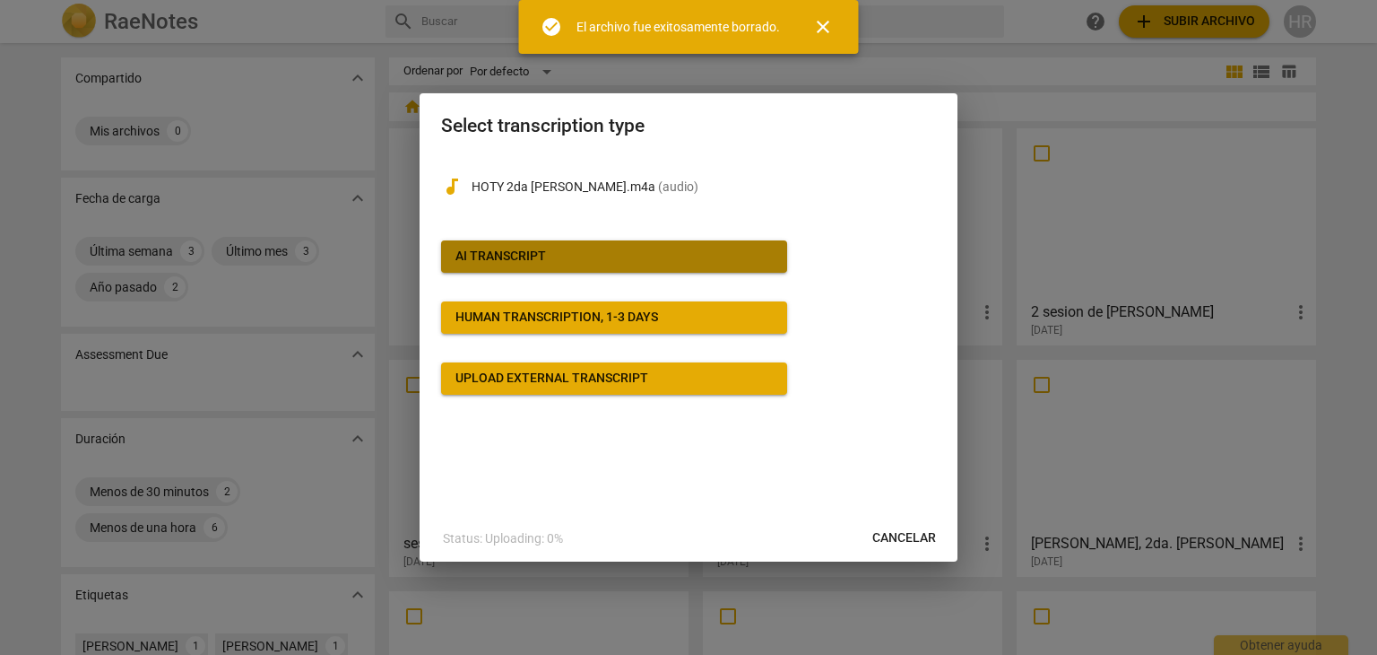
click at [592, 244] on button "AI Transcript" at bounding box center [614, 256] width 346 height 32
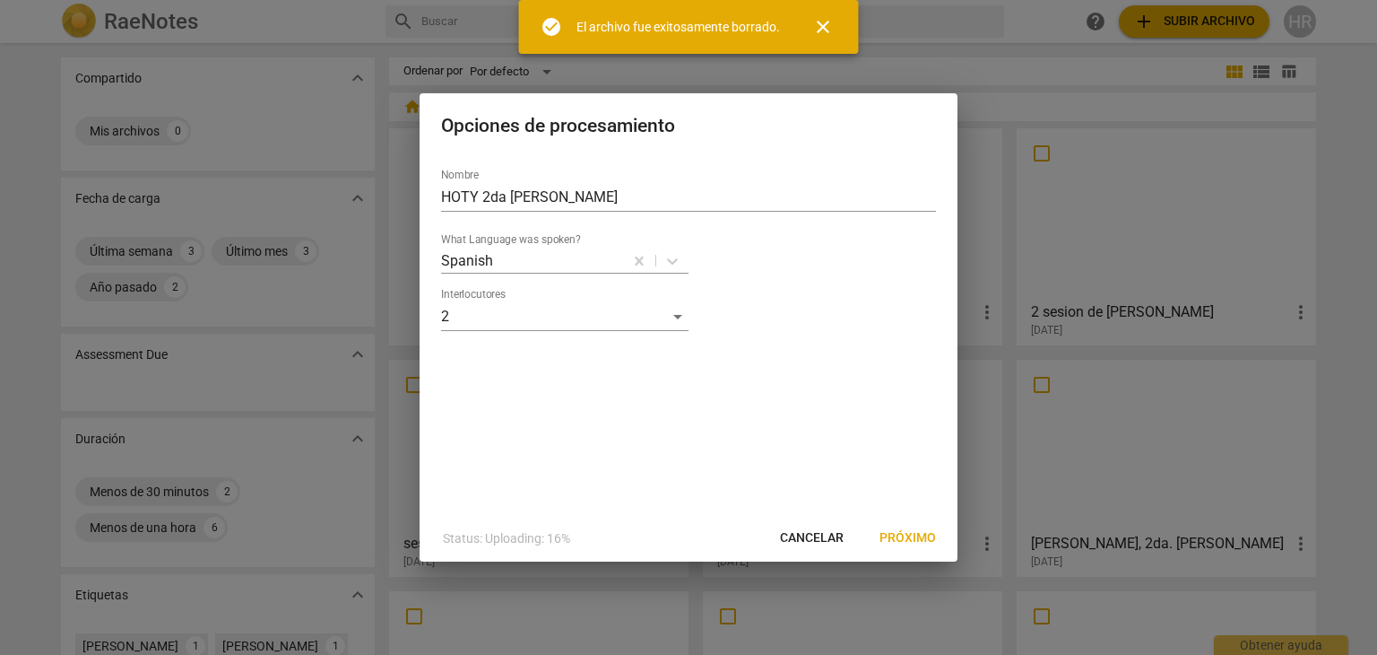
click at [917, 531] on span "Próximo" at bounding box center [908, 538] width 56 height 18
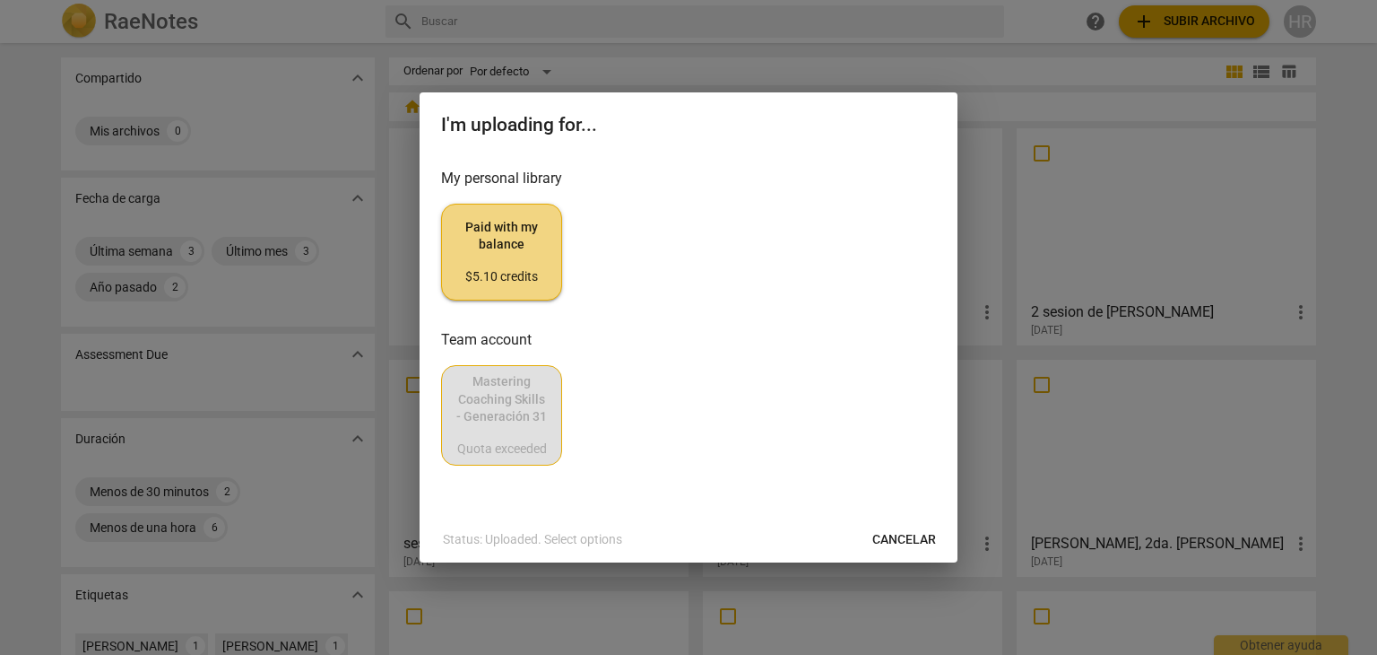
click at [527, 256] on span "Paid with my balance $5.10 credits" at bounding box center [501, 252] width 91 height 67
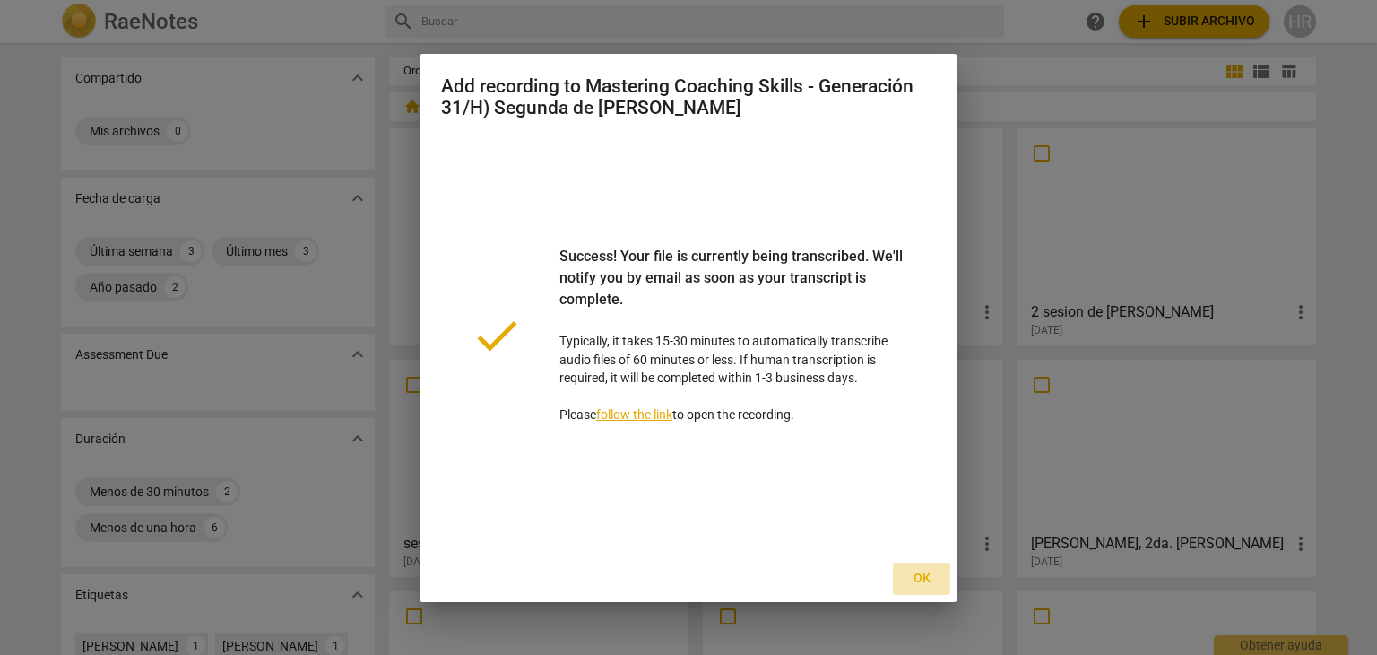
click at [915, 574] on span "Ok" at bounding box center [922, 578] width 29 height 18
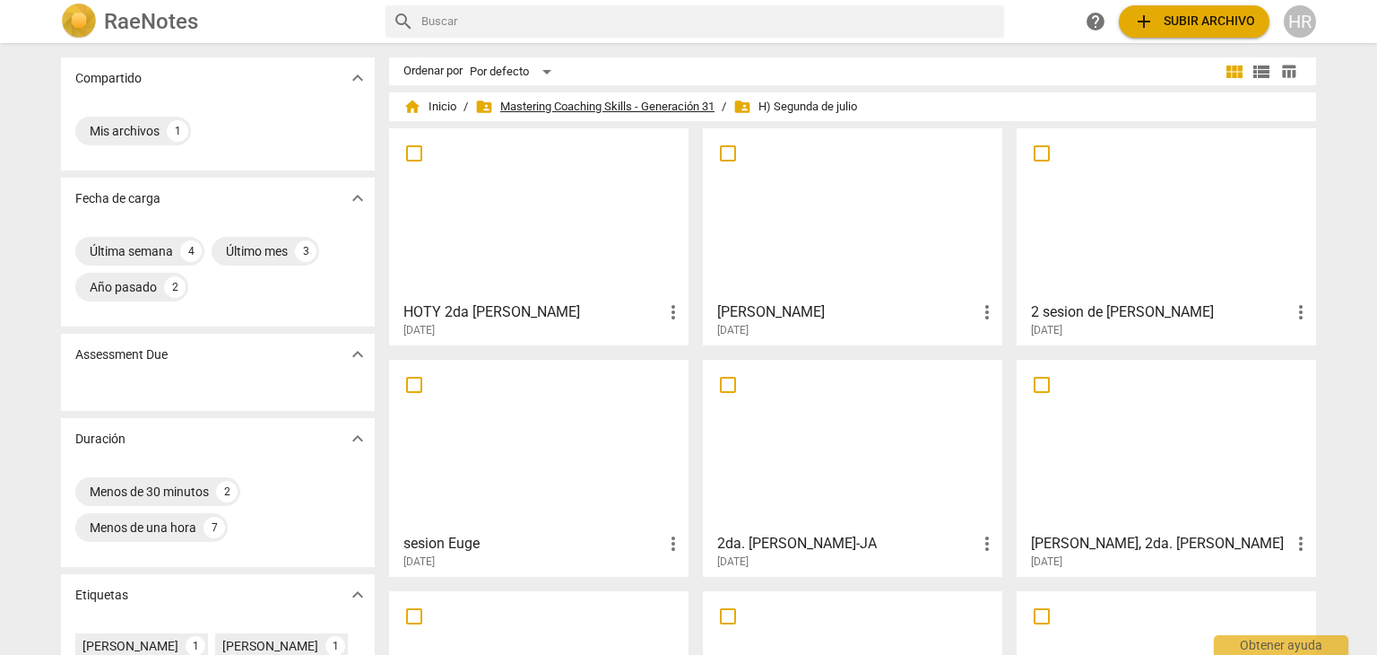
click at [635, 101] on span "folder_shared Mastering Coaching Skills - Generación 31" at bounding box center [594, 107] width 239 height 18
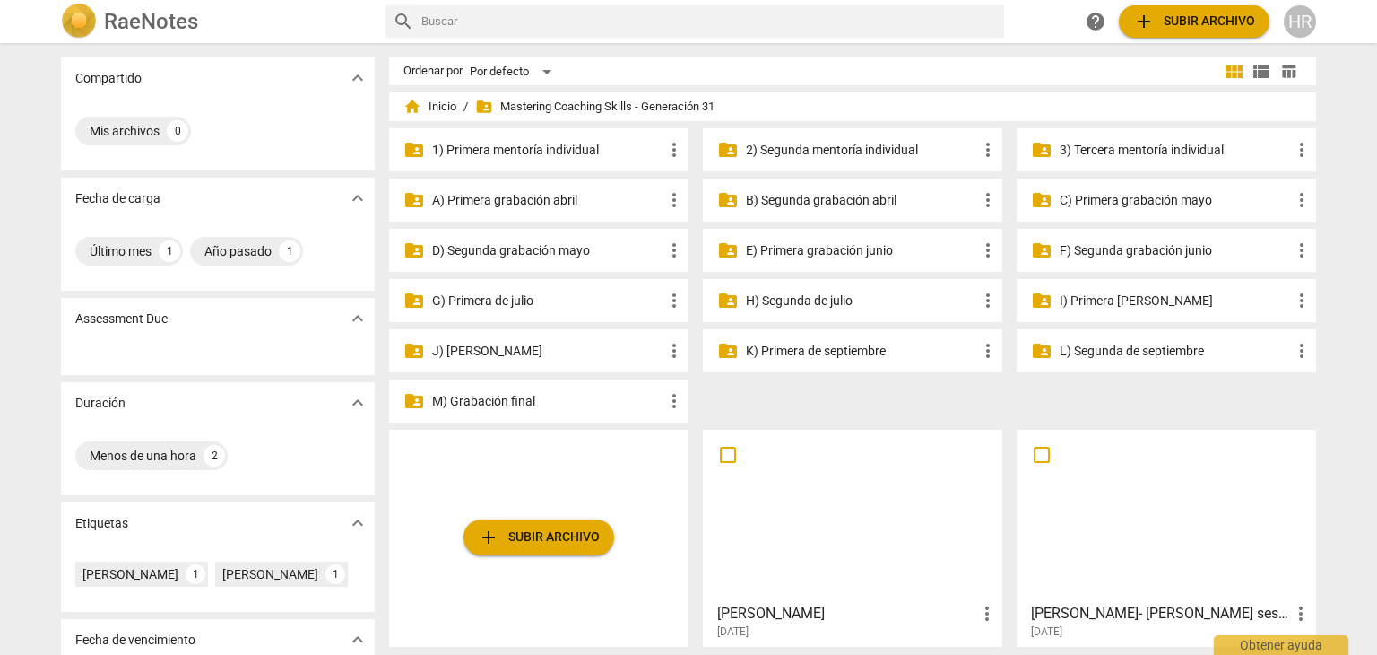
click at [500, 299] on p "G) Primera de julio" at bounding box center [547, 300] width 231 height 19
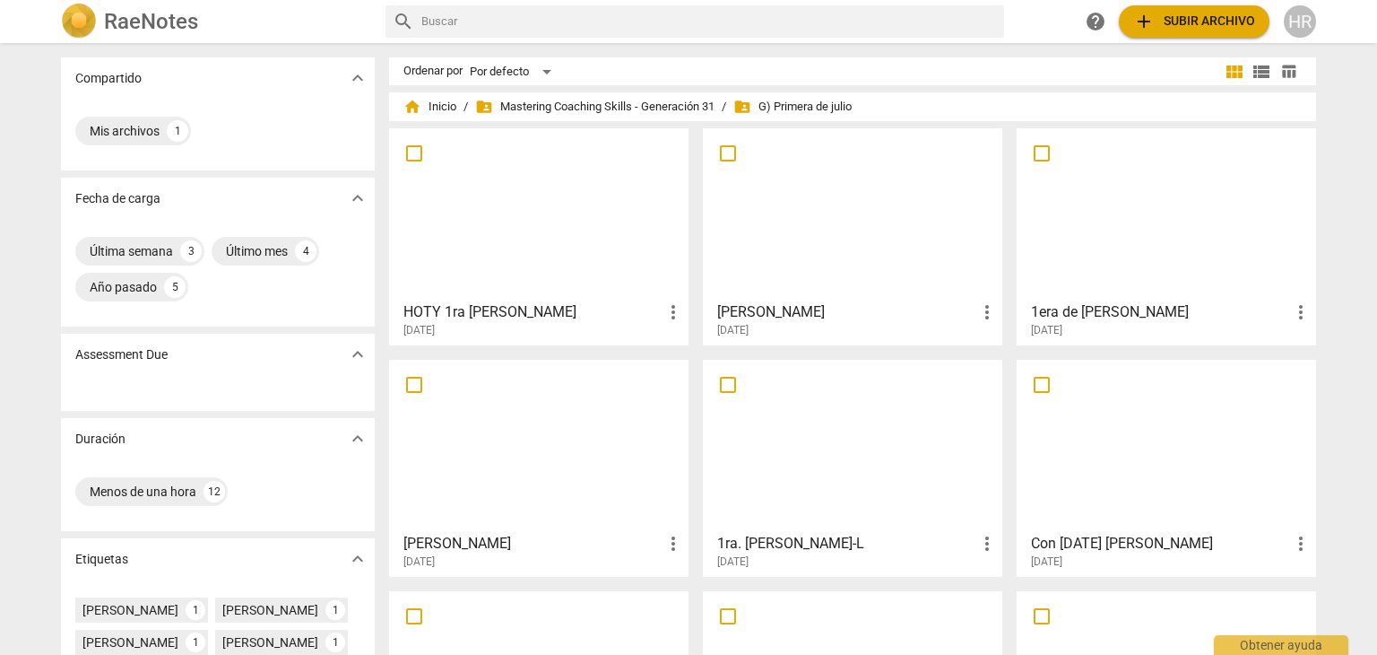
click at [539, 202] on div at bounding box center [538, 214] width 287 height 159
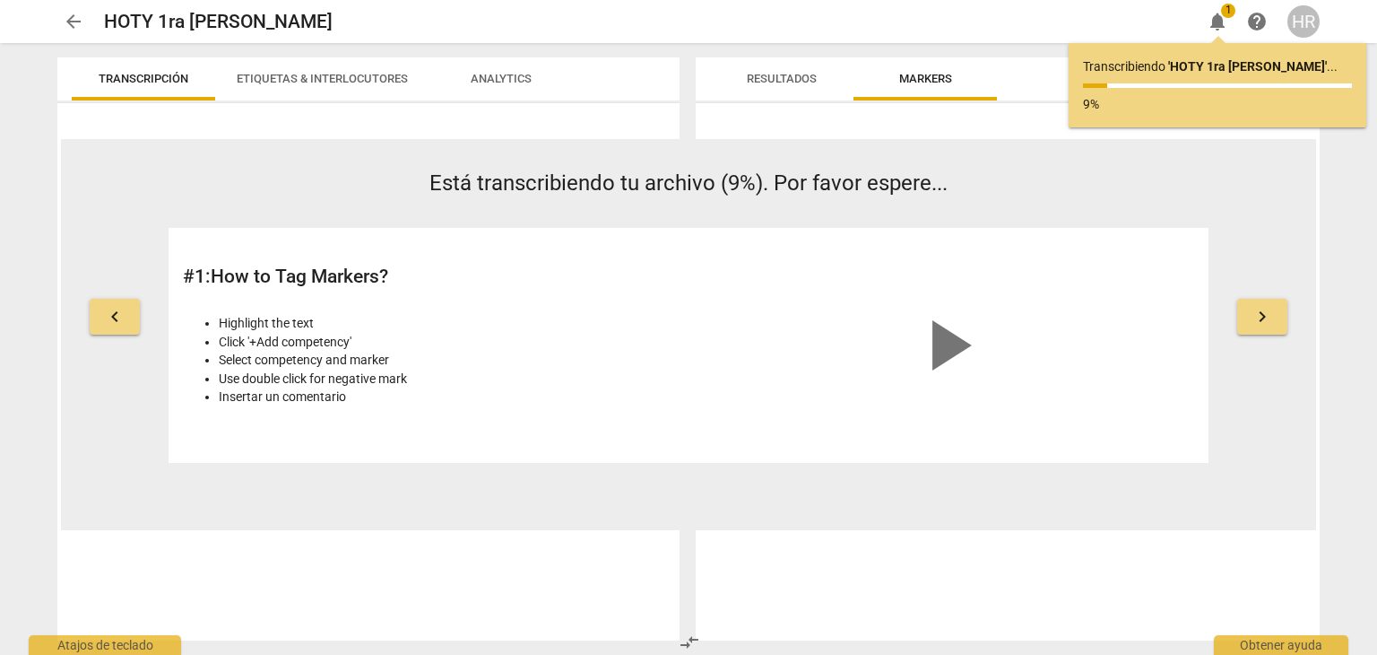
click at [65, 13] on span "arrow_back" at bounding box center [74, 22] width 22 height 22
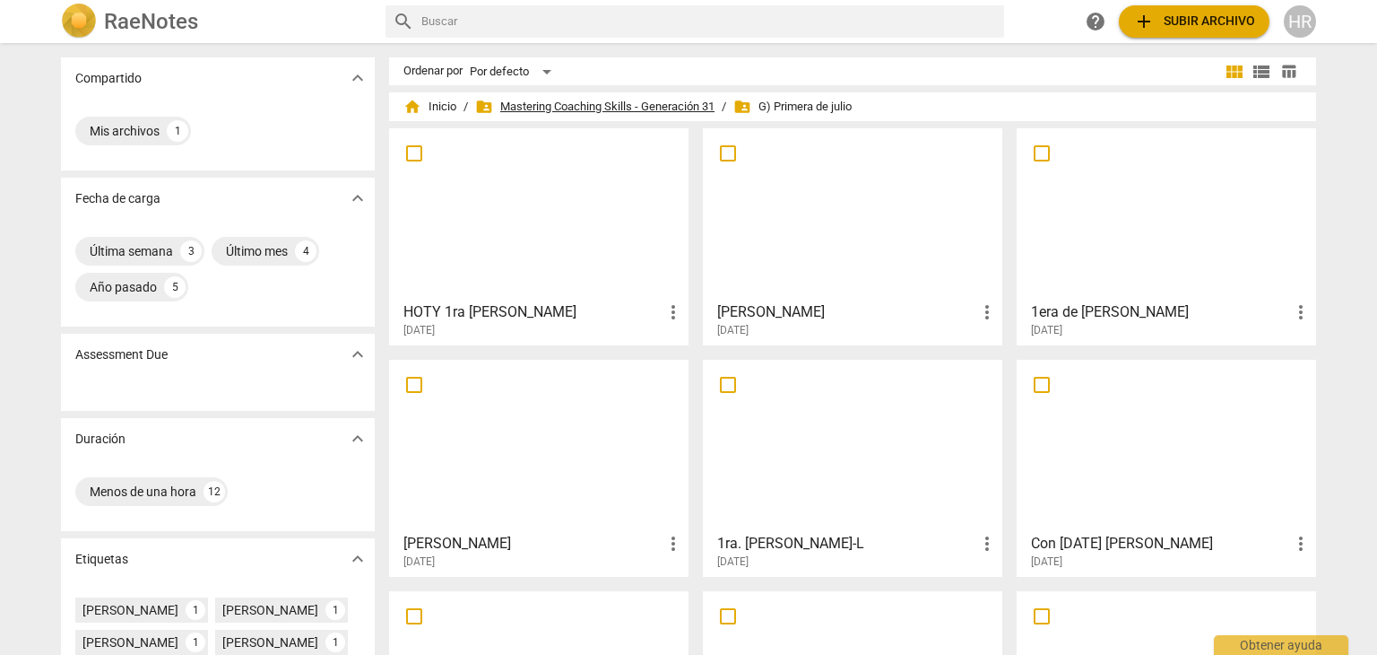
click at [680, 107] on span "folder_shared Mastering Coaching Skills - Generación 31" at bounding box center [594, 107] width 239 height 18
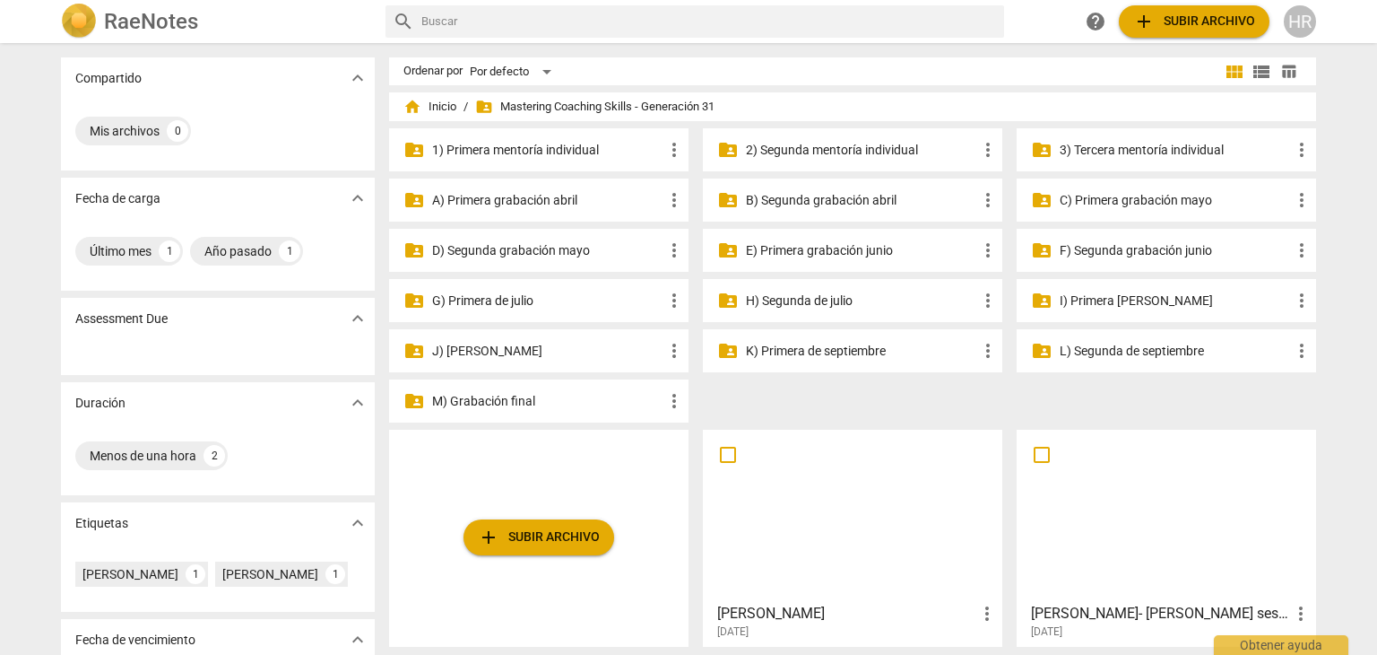
click at [800, 302] on p "H) Segunda de julio" at bounding box center [861, 300] width 231 height 19
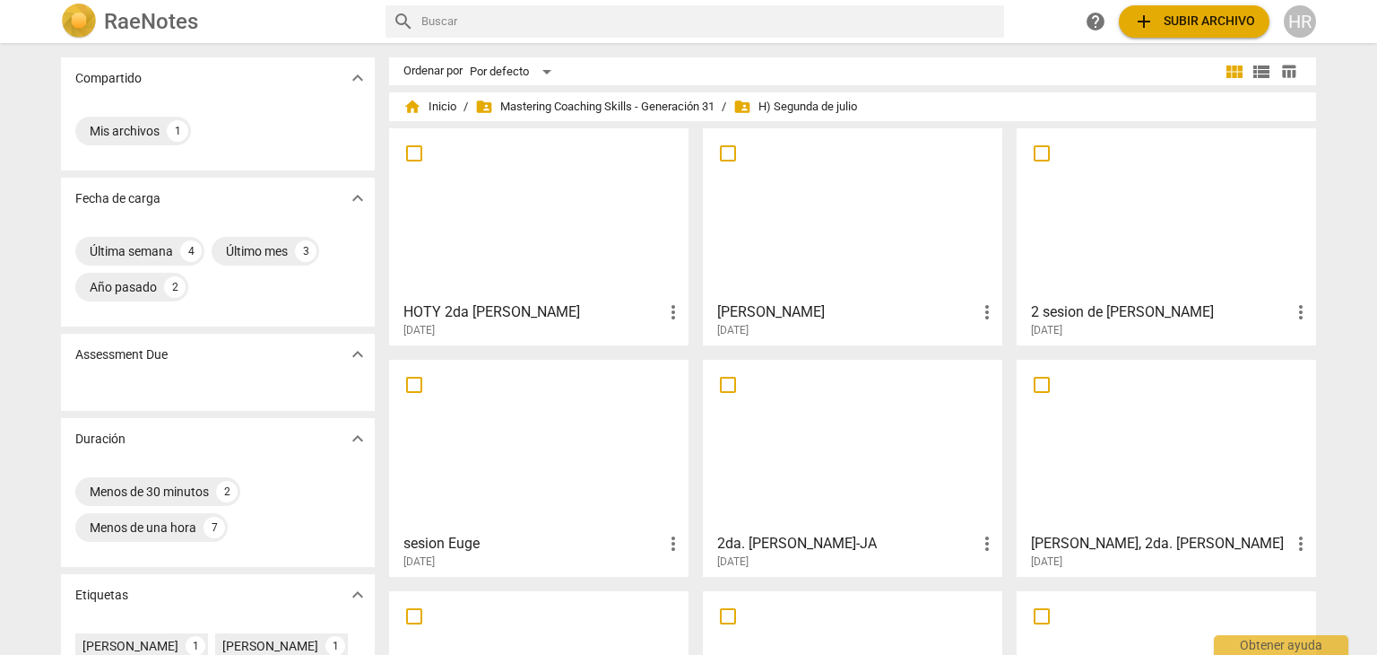
click at [500, 253] on div at bounding box center [538, 214] width 287 height 159
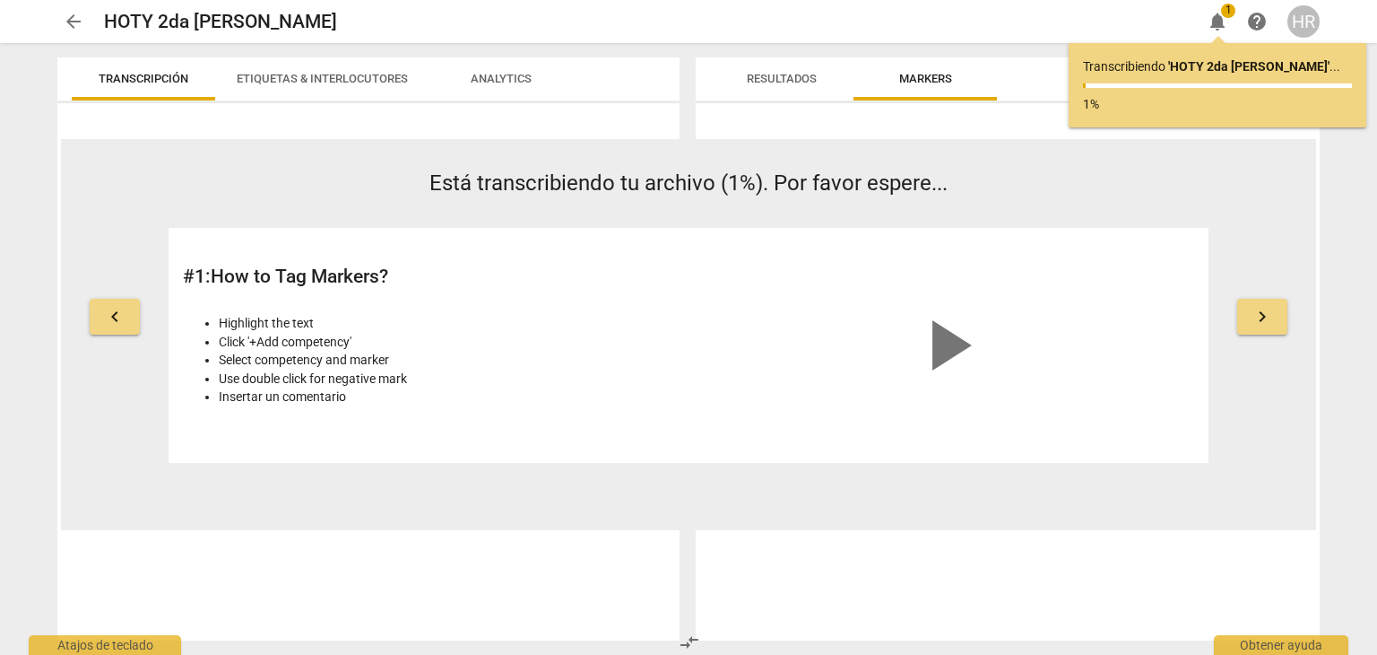
click at [63, 26] on span "arrow_back" at bounding box center [74, 22] width 22 height 22
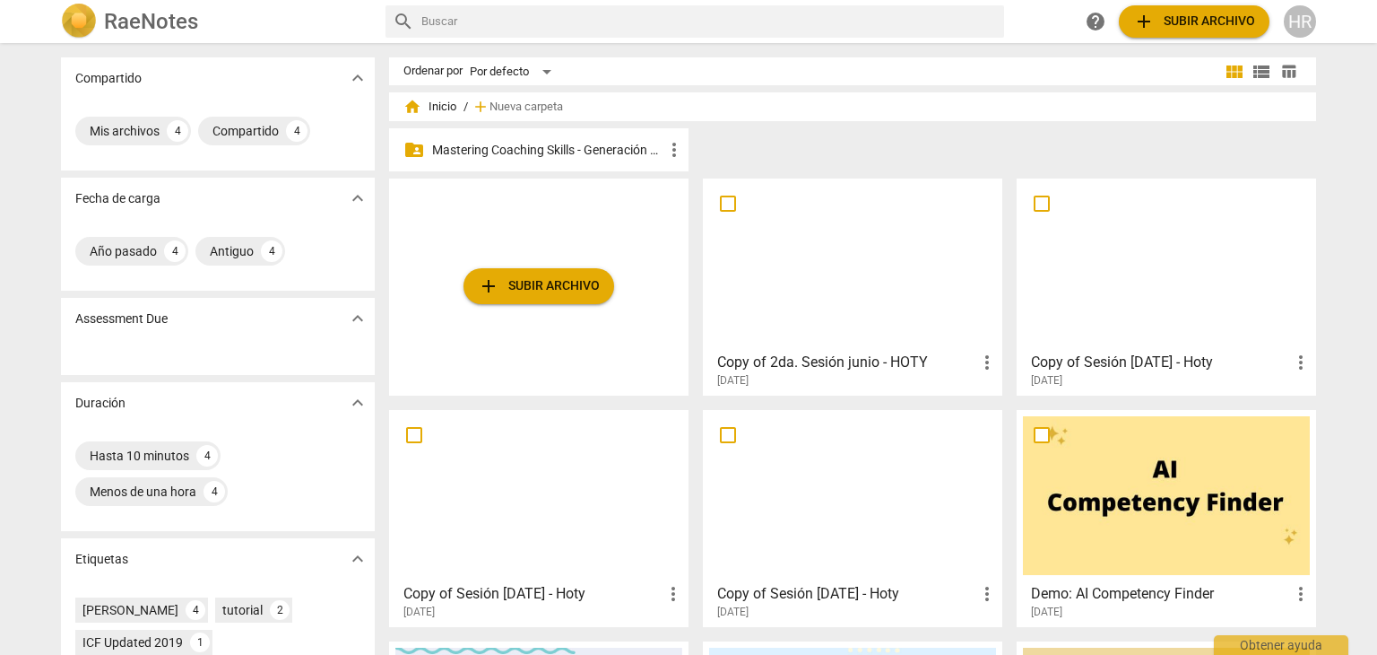
click at [507, 150] on p "Mastering Coaching Skills - Generación 31" at bounding box center [547, 150] width 231 height 19
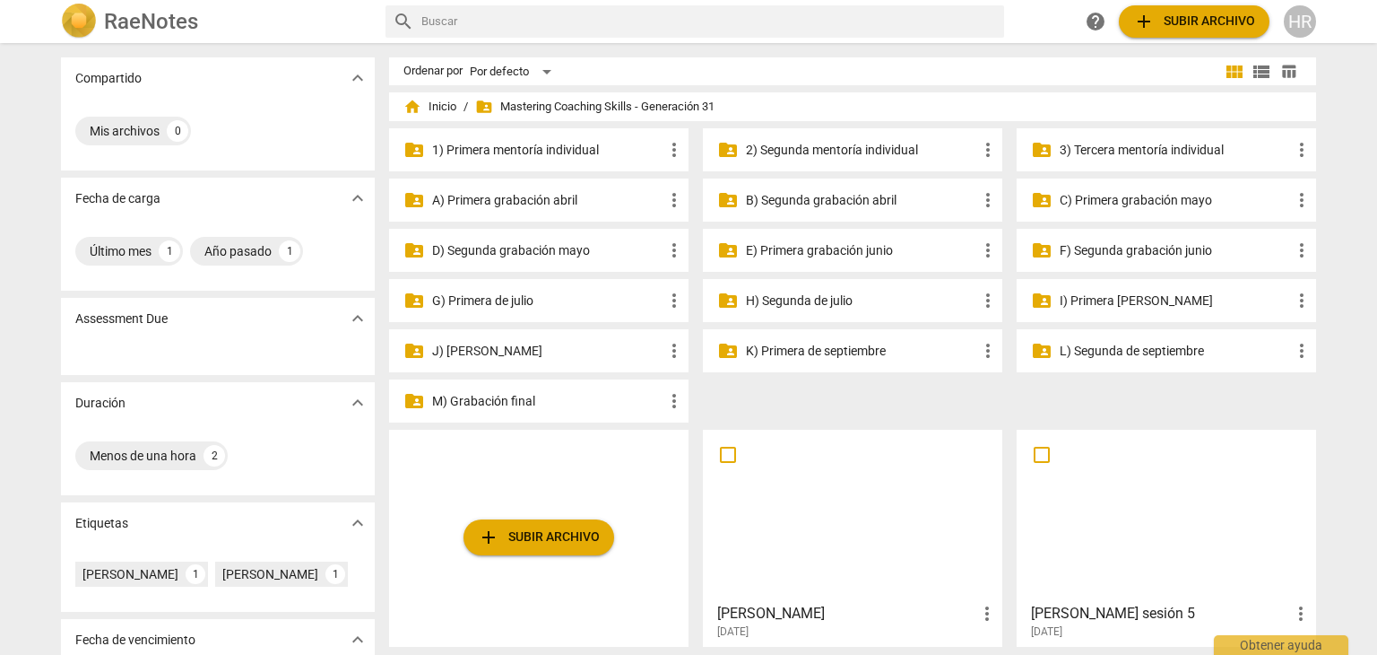
click at [507, 308] on p "G) Primera de julio" at bounding box center [547, 300] width 231 height 19
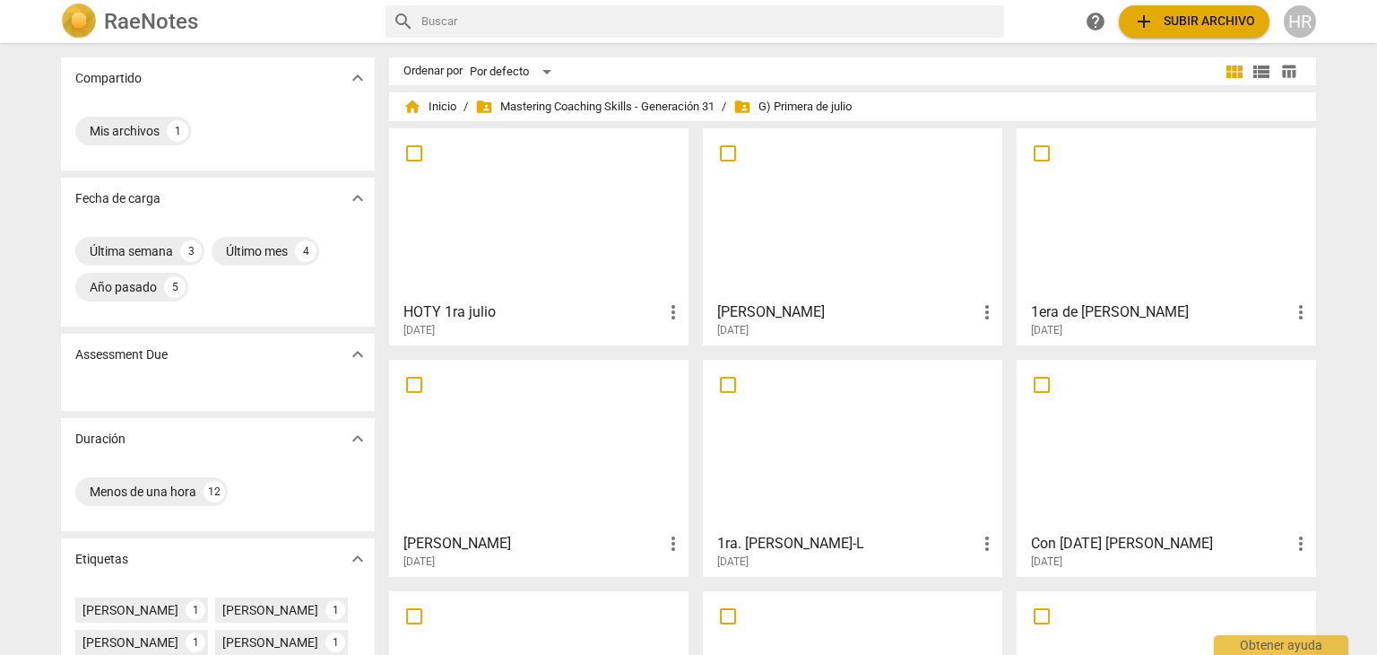
click at [531, 230] on div at bounding box center [538, 214] width 287 height 159
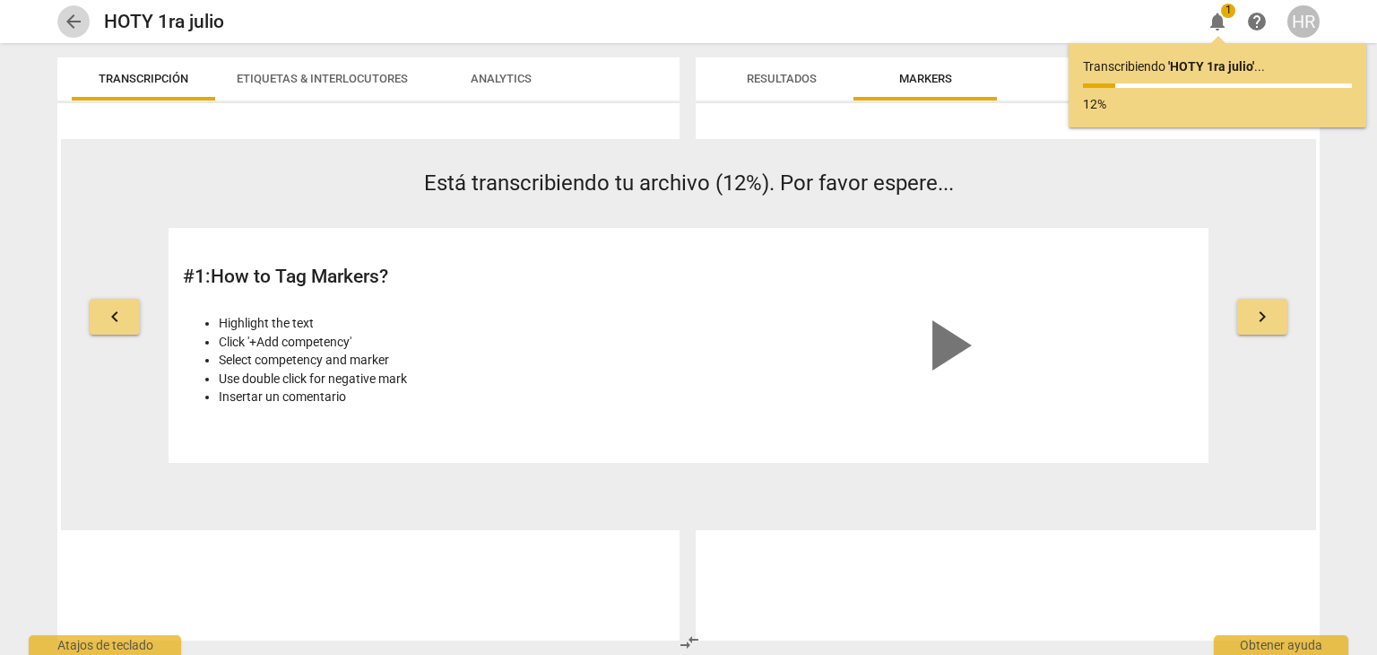
click at [65, 14] on span "arrow_back" at bounding box center [74, 22] width 22 height 22
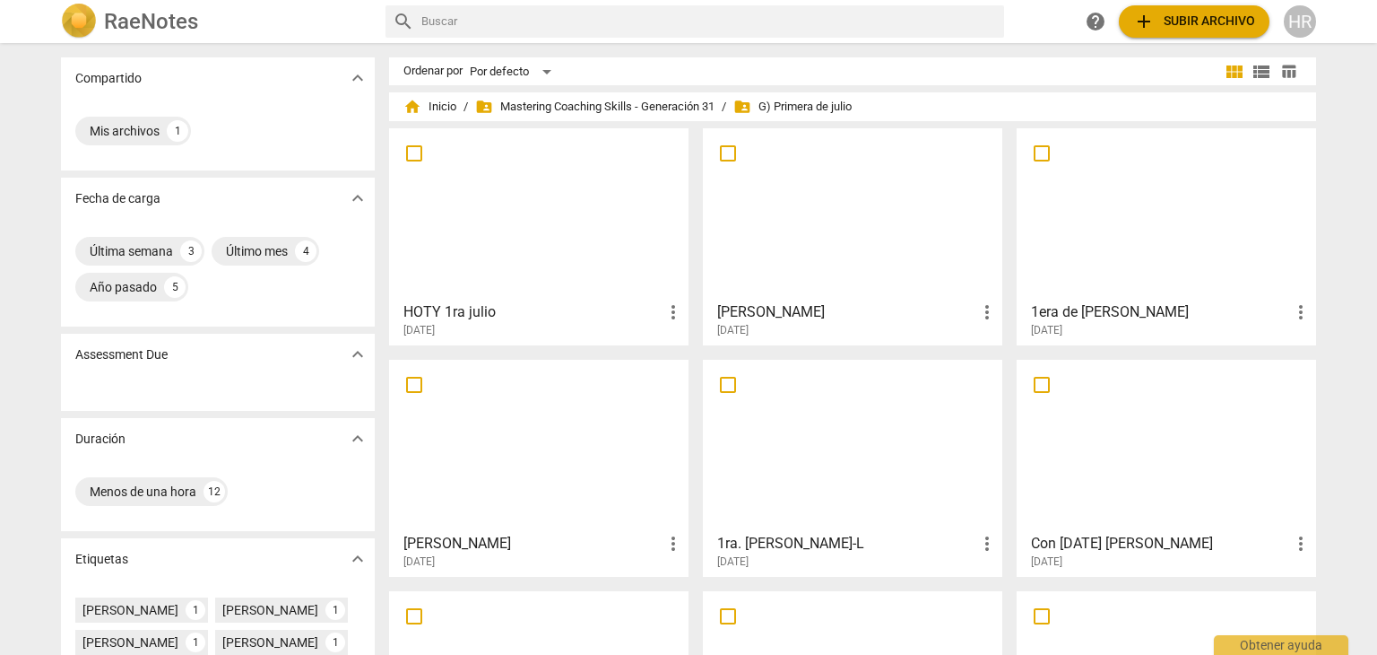
click at [536, 230] on div at bounding box center [538, 214] width 287 height 159
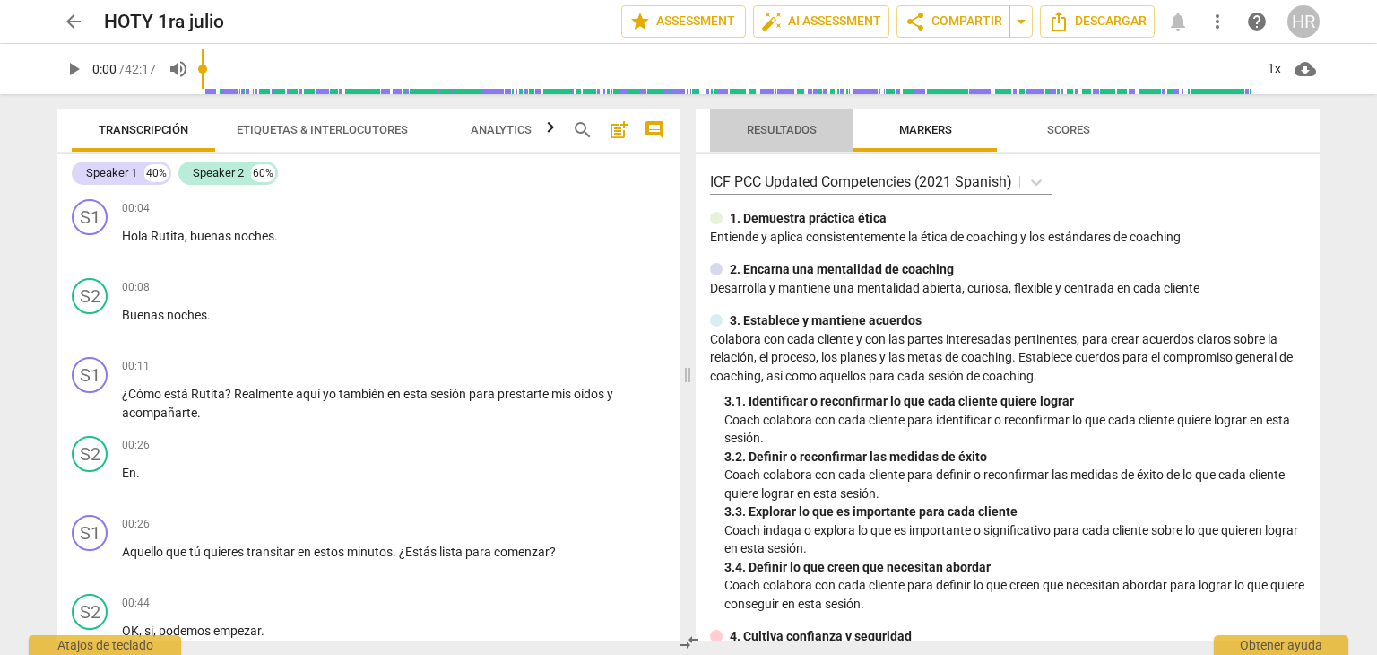
click at [784, 123] on span "Resultados" at bounding box center [782, 129] width 70 height 13
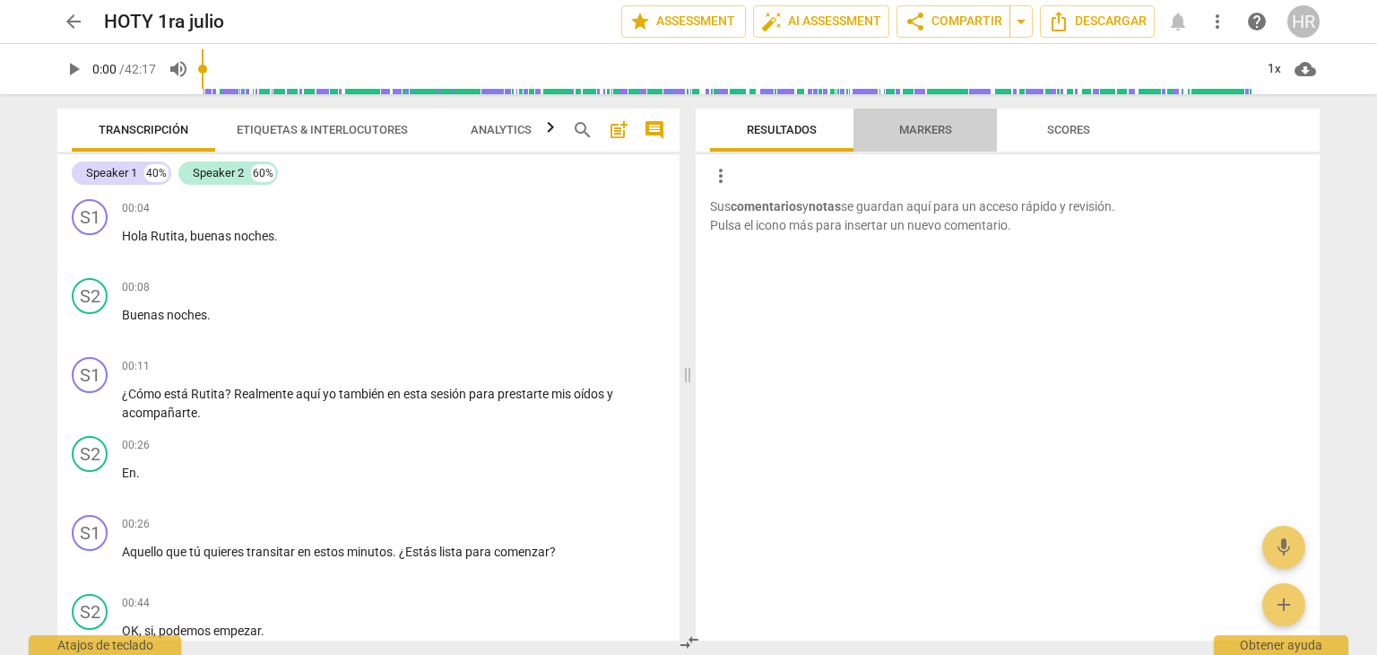
click at [934, 130] on span "Markers" at bounding box center [925, 129] width 53 height 13
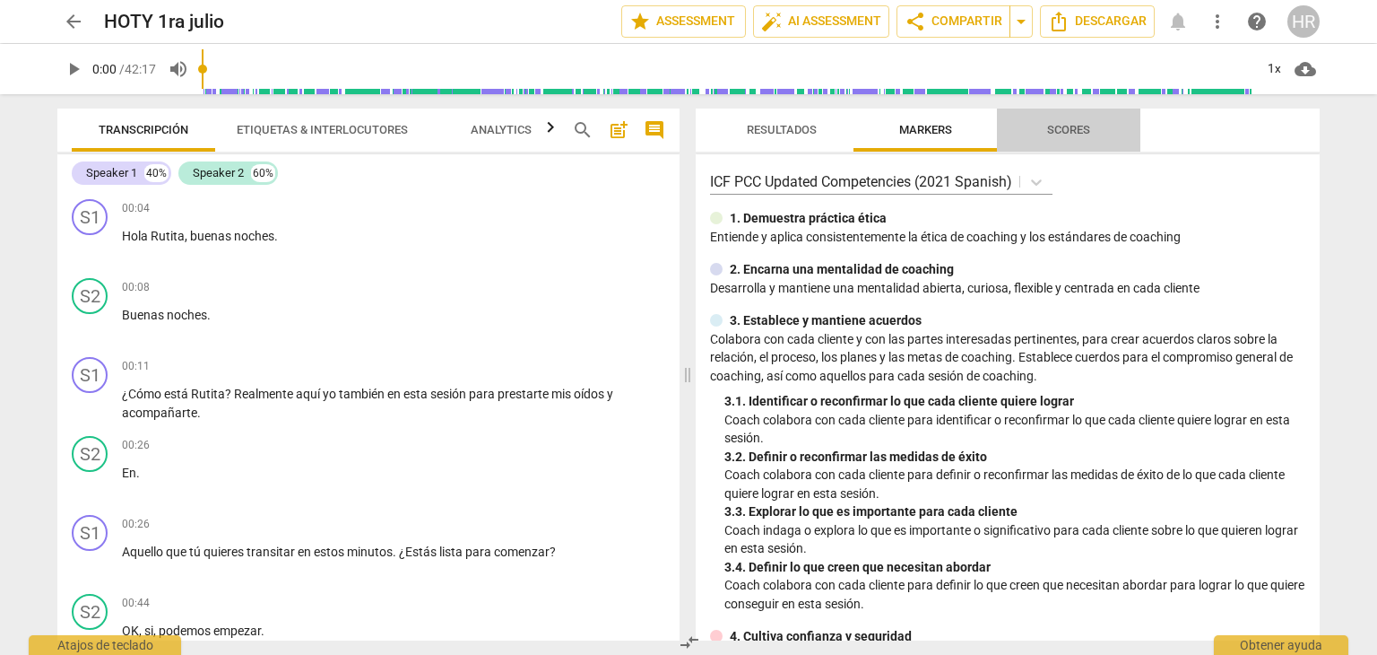
click at [1064, 126] on span "Scores" at bounding box center [1068, 129] width 43 height 13
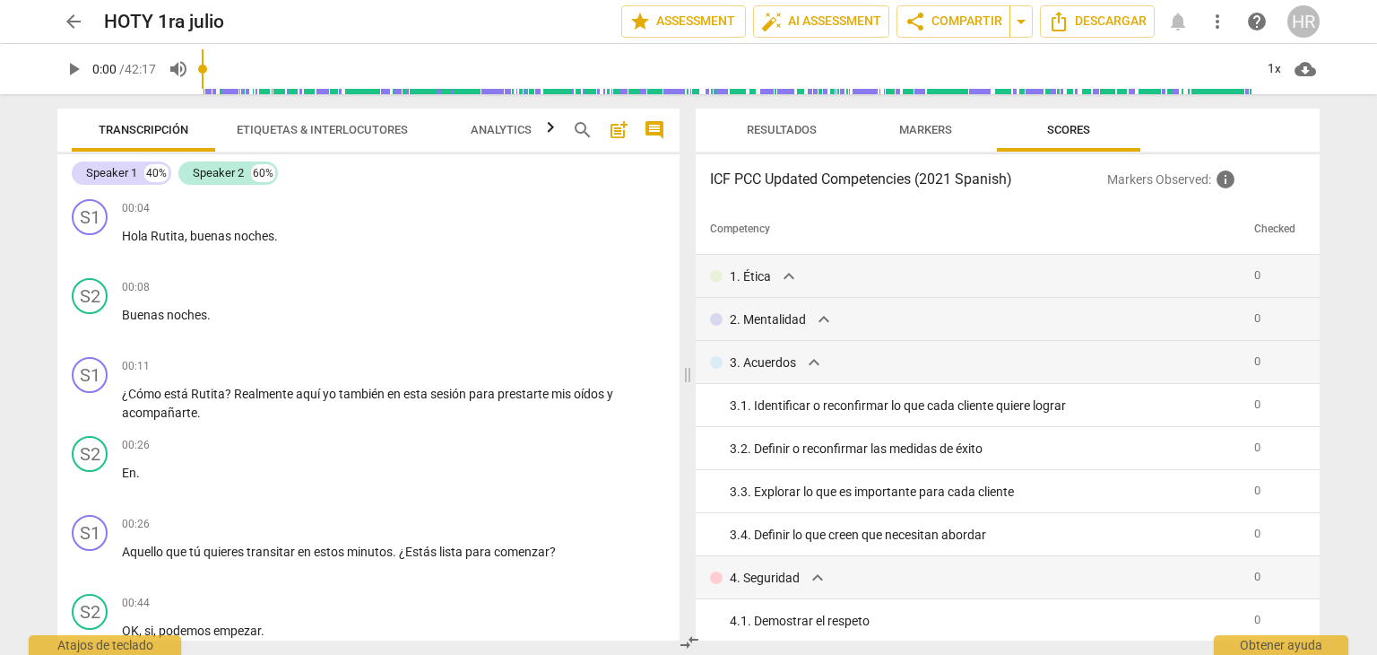
scroll to position [380, 0]
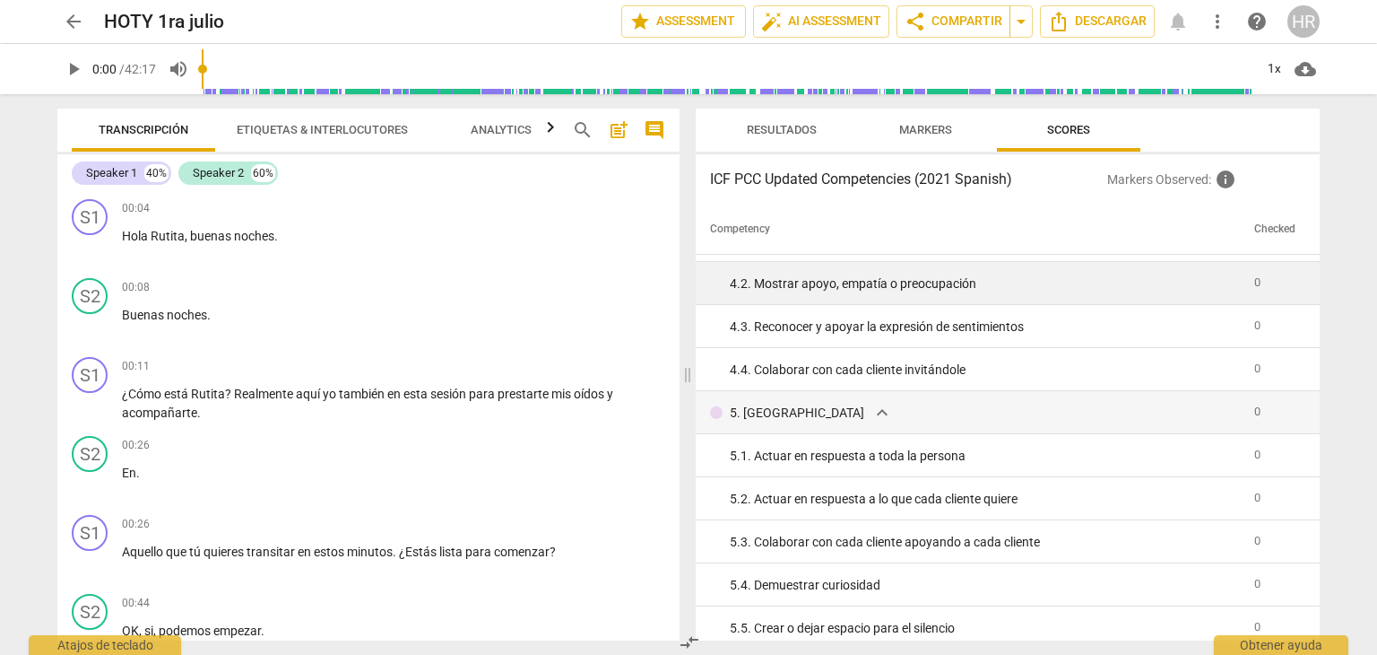
click at [965, 283] on div "4. 2. Mostrar apoyo, empatía o preocupación" at bounding box center [985, 283] width 510 height 19
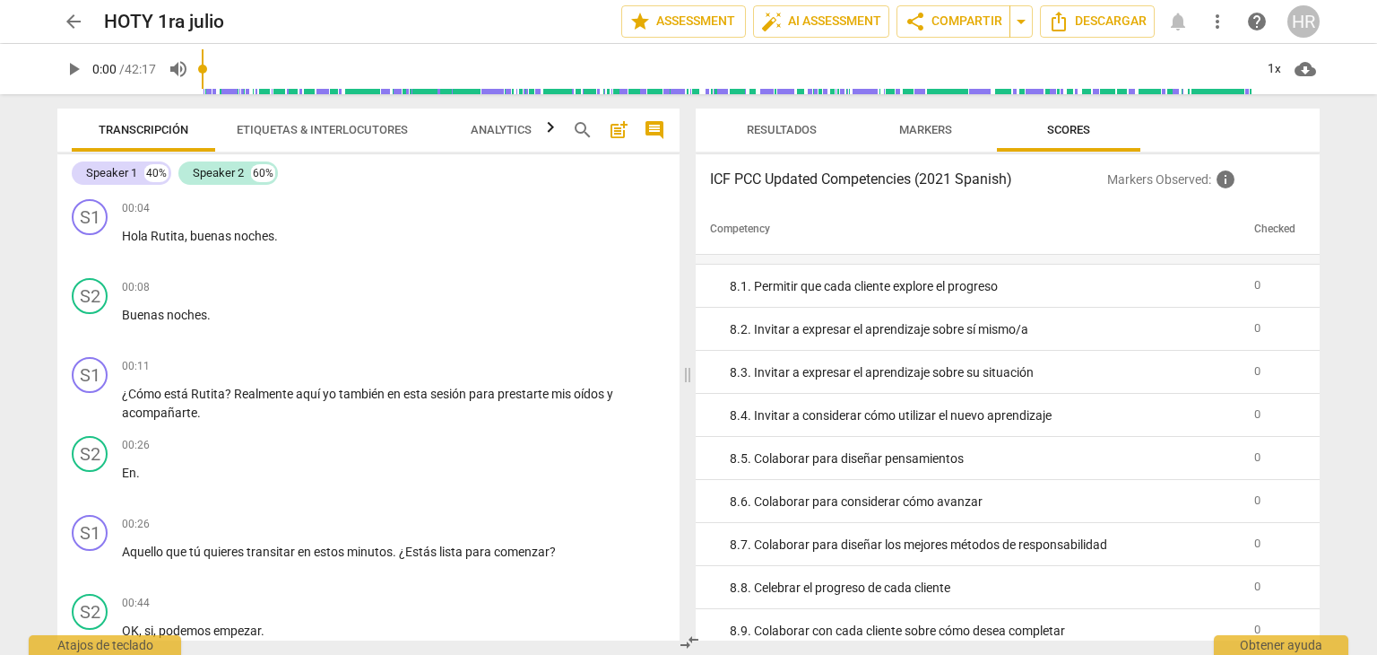
scroll to position [1552, 0]
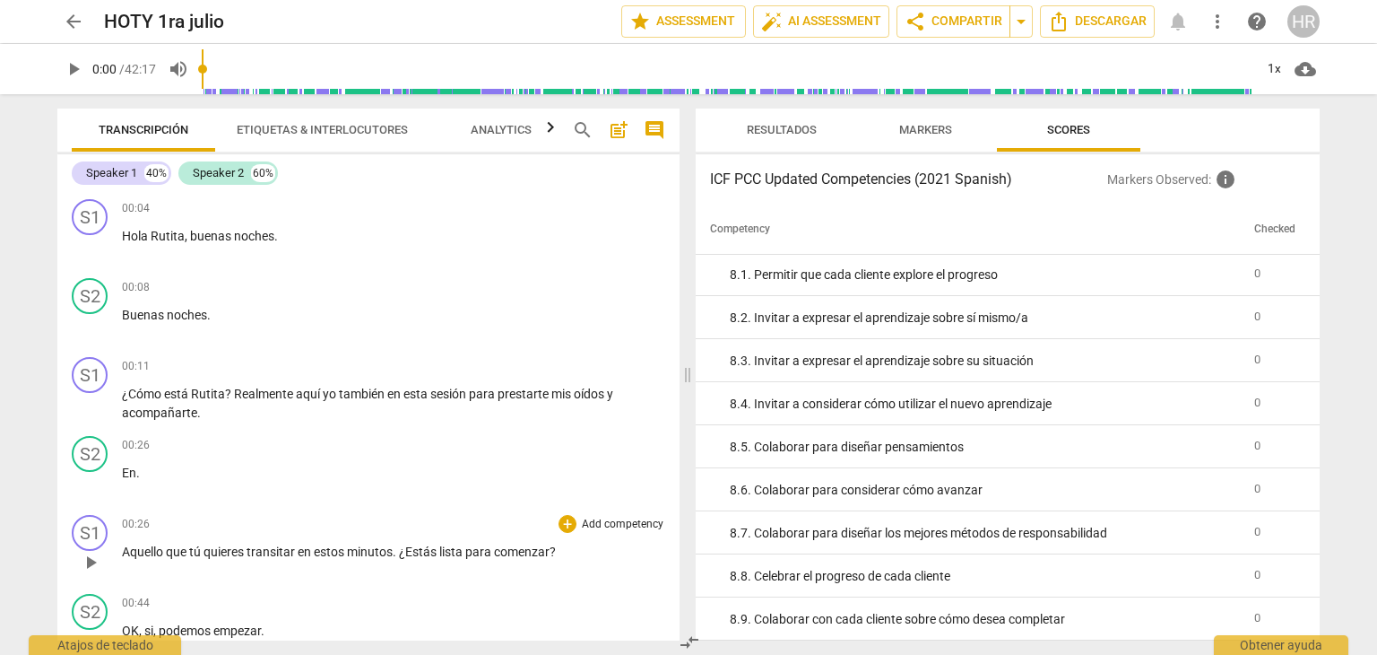
click at [561, 556] on p "Aquello que tú quieres transitar en estos minutos . ¿Estás lista para comenzar ?" at bounding box center [393, 552] width 543 height 19
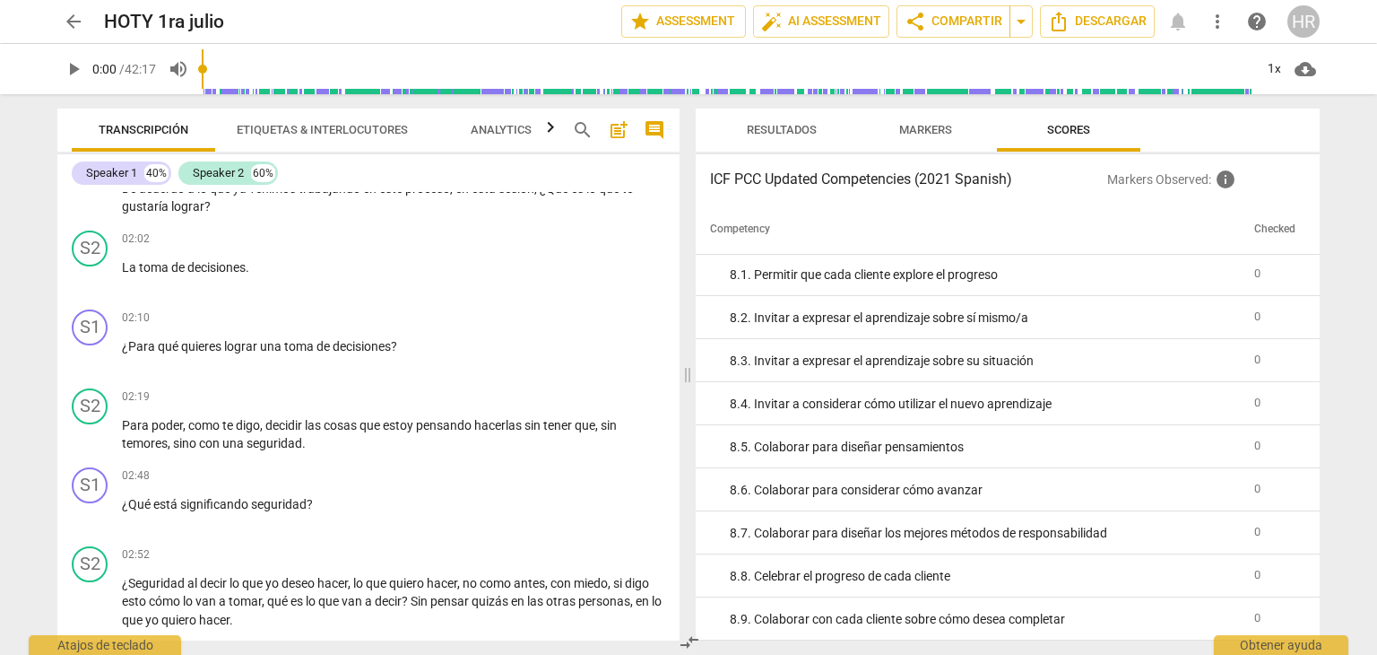
scroll to position [1268, 0]
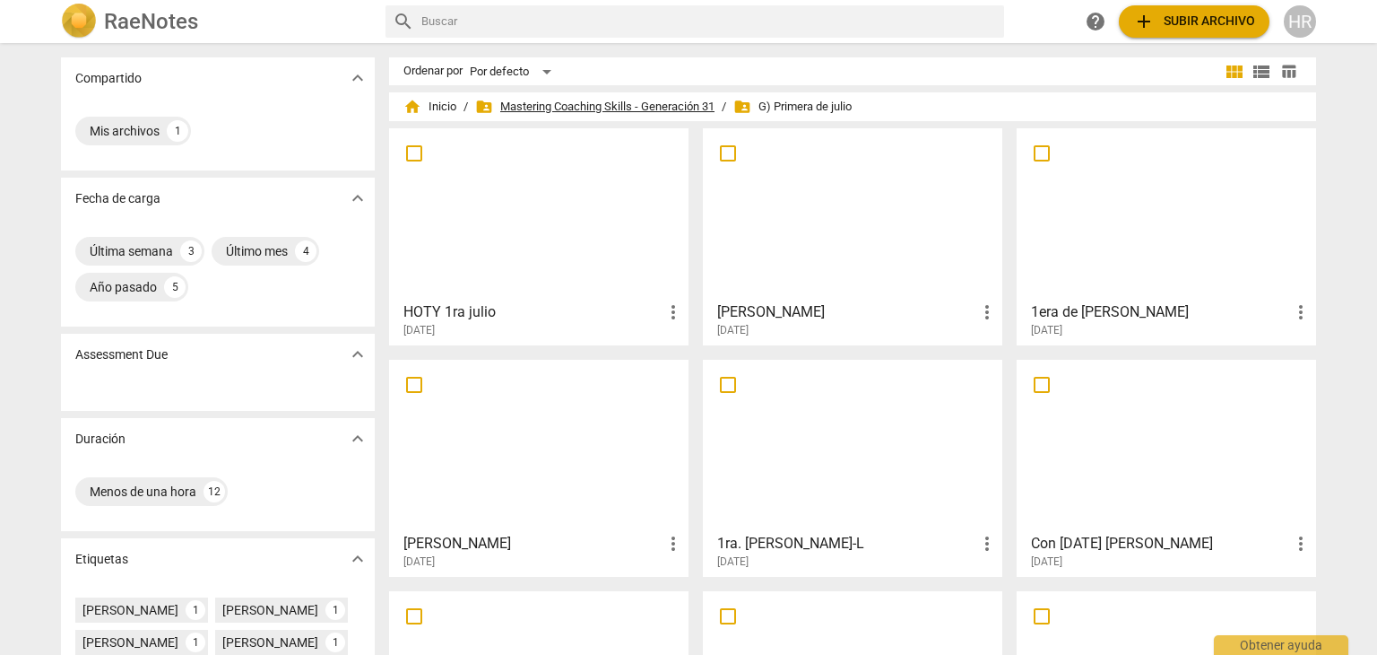
click at [579, 105] on span "folder_shared Mastering Coaching Skills - Generación 31" at bounding box center [594, 107] width 239 height 18
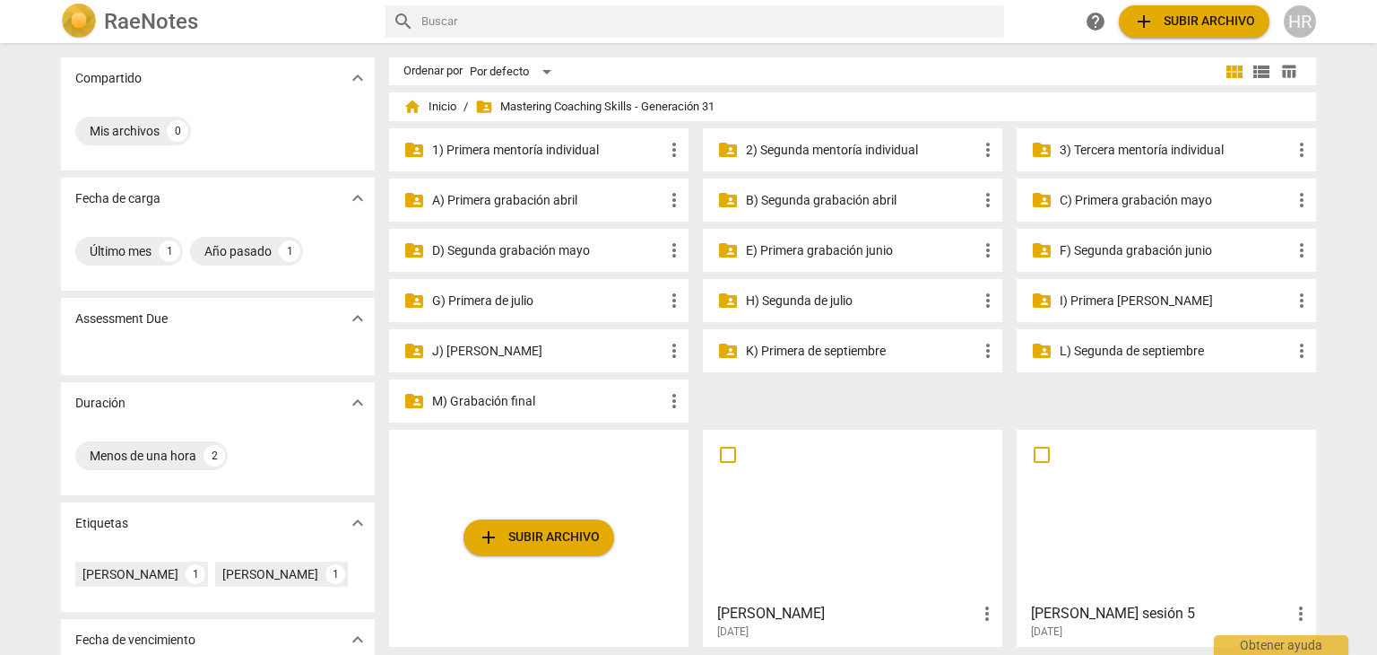
click at [806, 295] on p "H) Segunda de julio" at bounding box center [861, 300] width 231 height 19
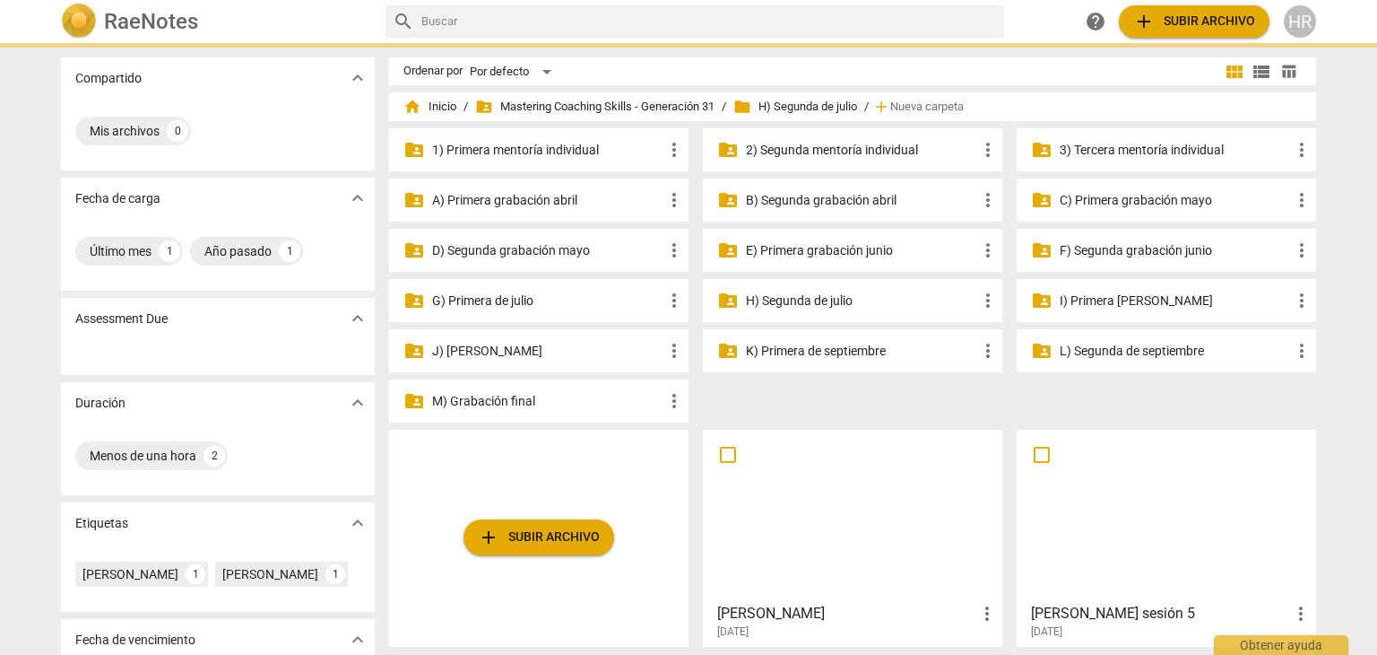
click at [806, 295] on p "H) Segunda de julio" at bounding box center [861, 300] width 231 height 19
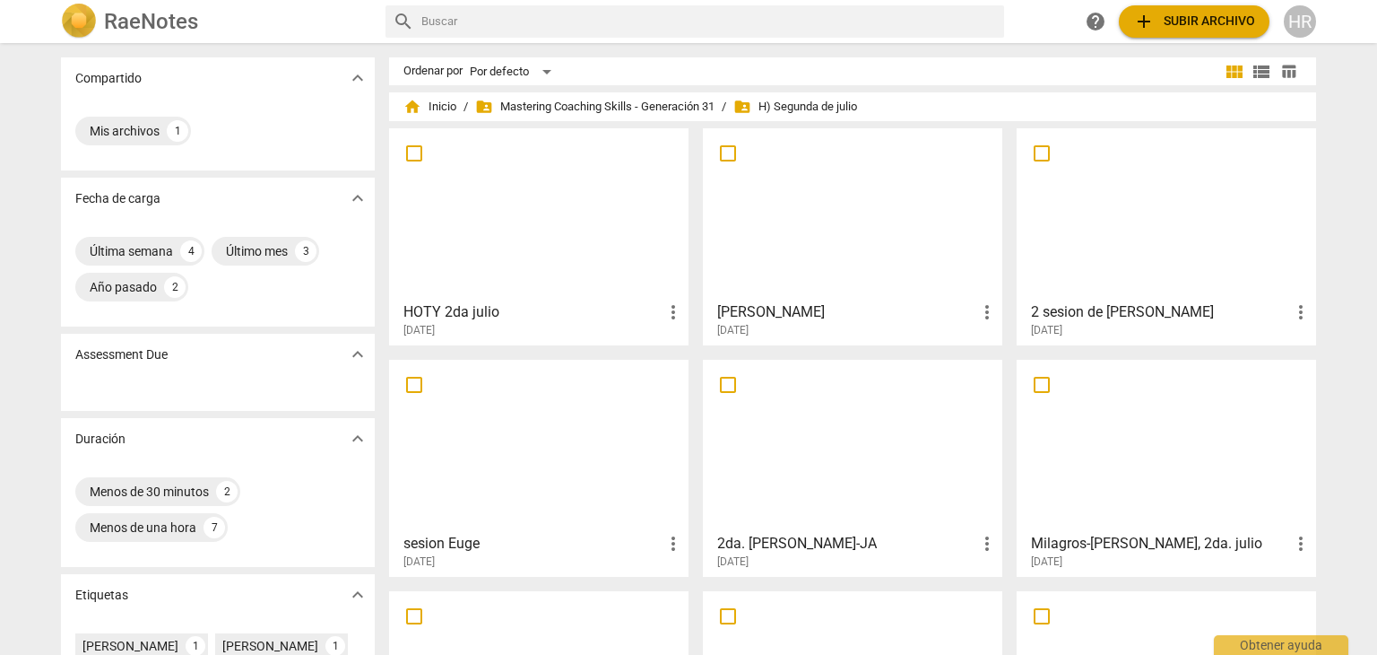
click at [551, 241] on div at bounding box center [538, 214] width 287 height 159
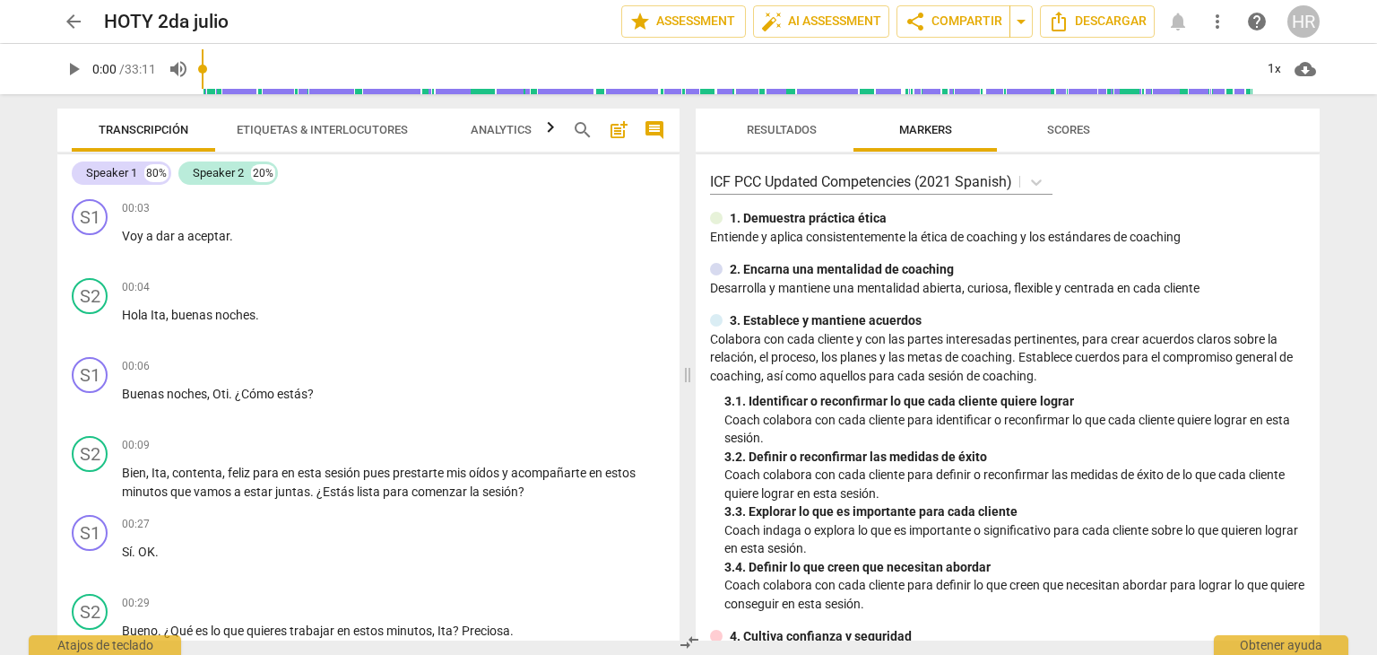
click at [679, 182] on div "Speaker 1 80% Speaker 2 20% S1 play_arrow pause 00:03 + Add competency keyboard…" at bounding box center [368, 397] width 622 height 486
click at [508, 131] on span "Analytics" at bounding box center [501, 129] width 61 height 13
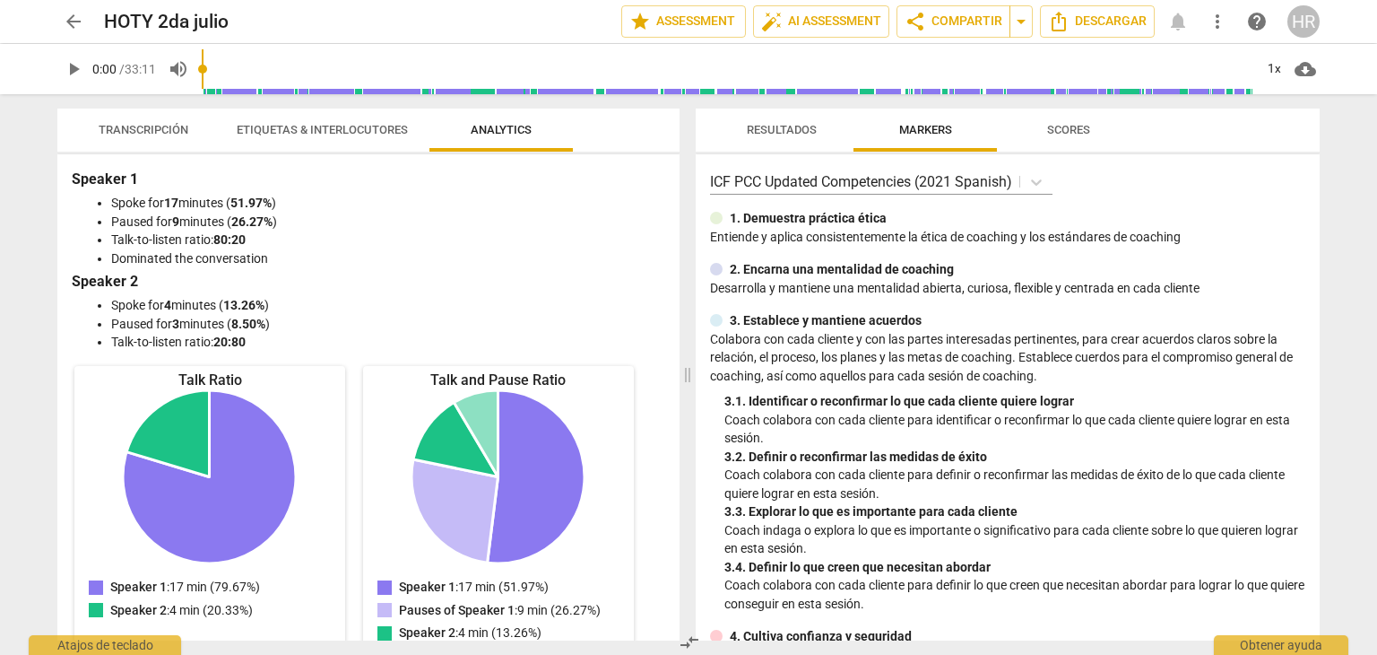
scroll to position [326, 0]
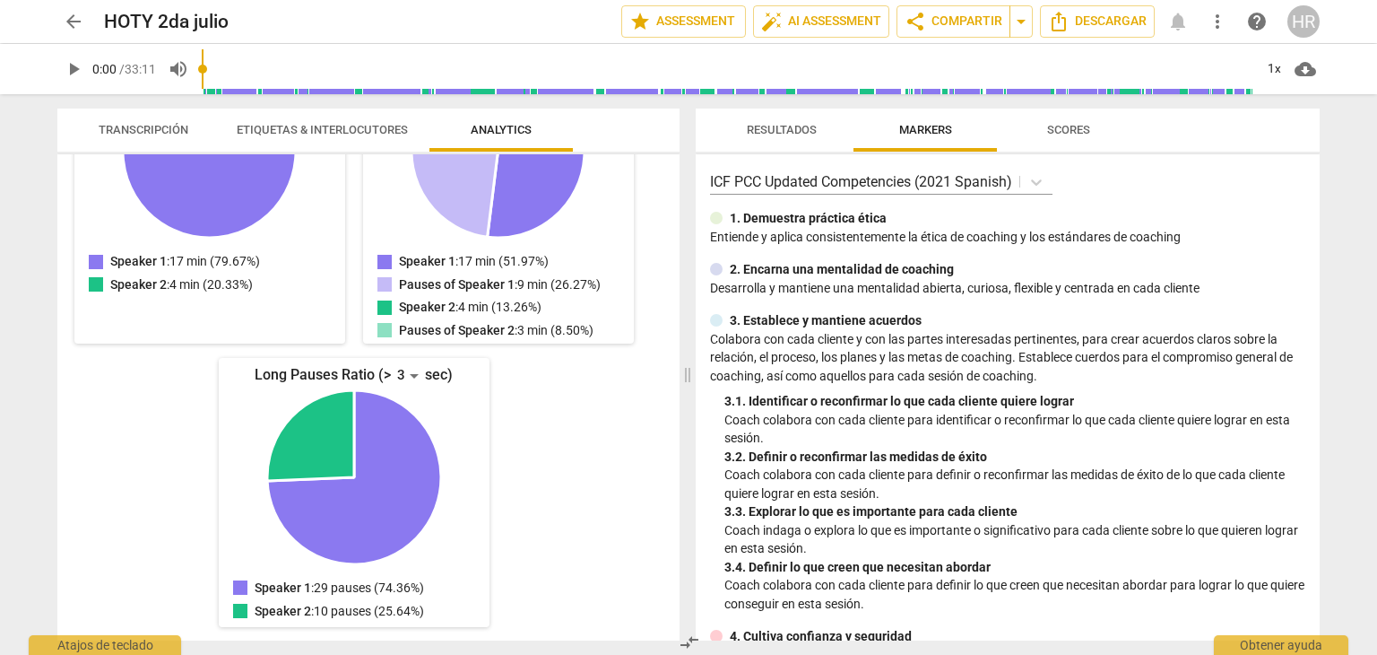
click at [667, 222] on div "Speaker 1 Spoke for 17 minutes ( 51.97% ) Paused for 9 minutes ( 26.27% ) Talk-…" at bounding box center [368, 397] width 622 height 486
click at [310, 126] on span "Etiquetas & Interlocutores" at bounding box center [322, 129] width 171 height 13
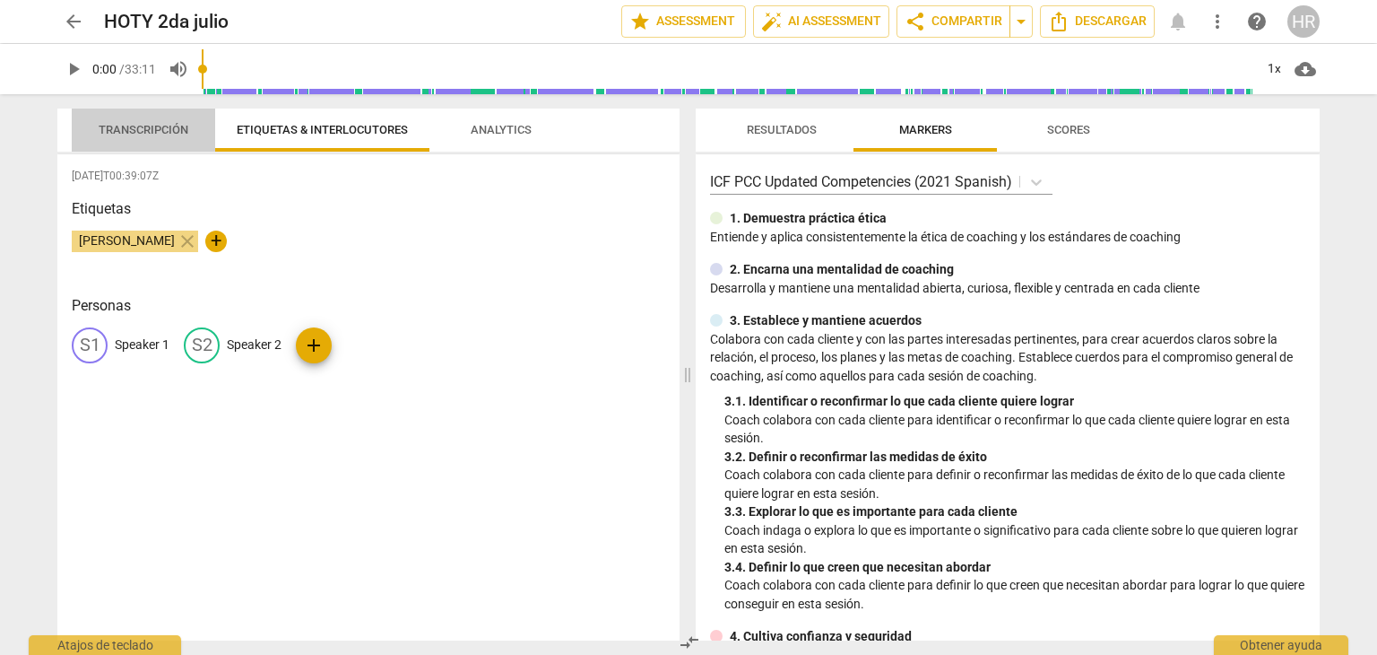
click at [128, 123] on span "Transcripción" at bounding box center [144, 129] width 90 height 13
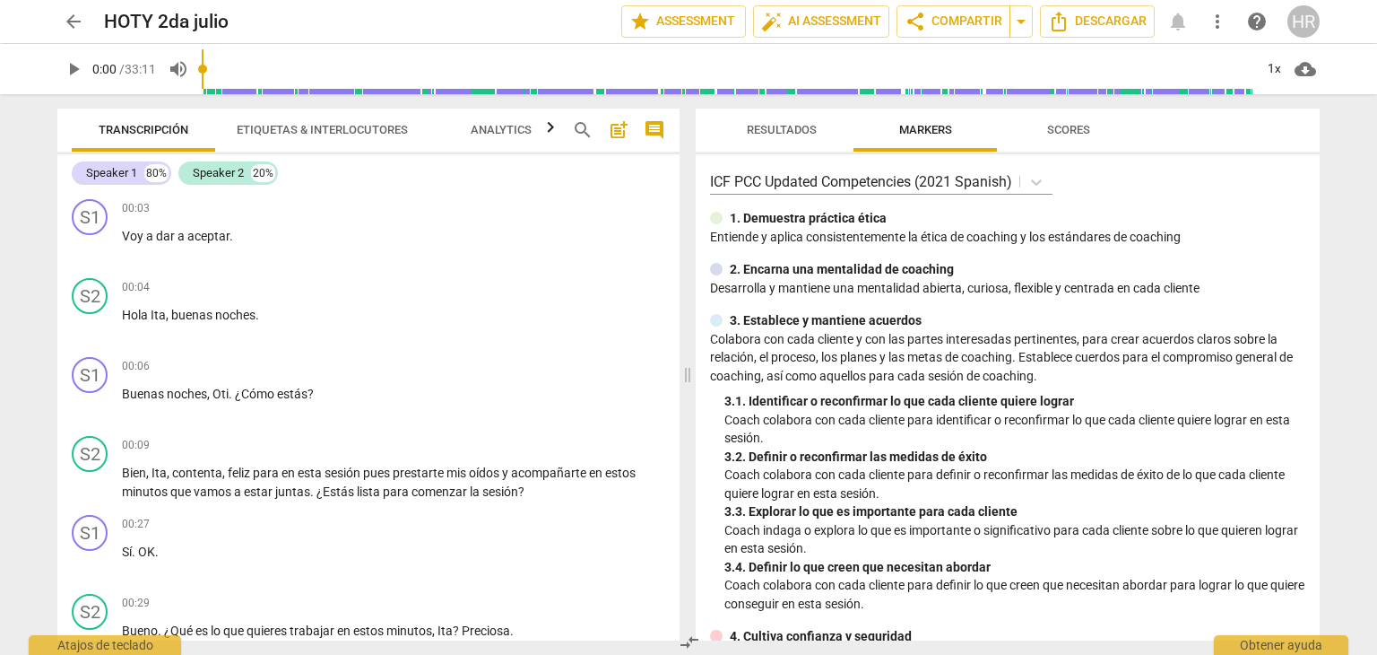
click at [779, 142] on button "Resultados" at bounding box center [781, 130] width 143 height 43
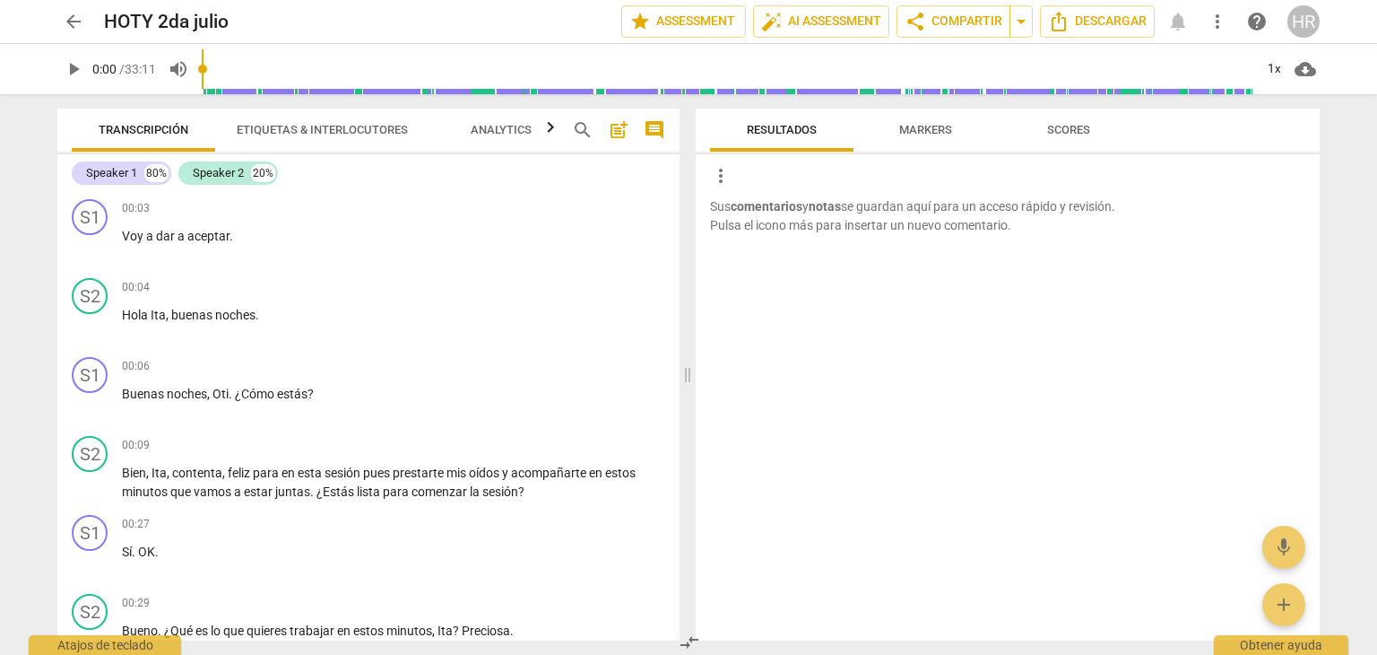
click at [1044, 123] on span "Scores" at bounding box center [1069, 130] width 86 height 24
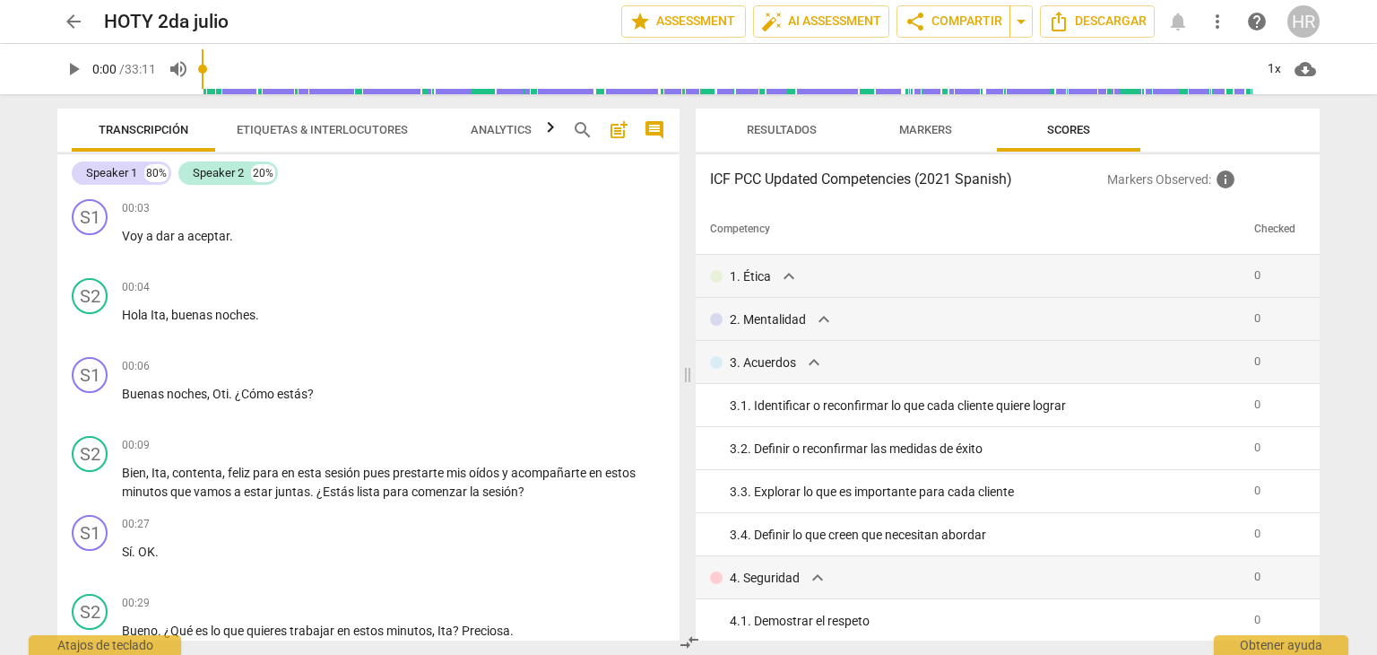
click at [895, 135] on span "Markers" at bounding box center [926, 130] width 96 height 24
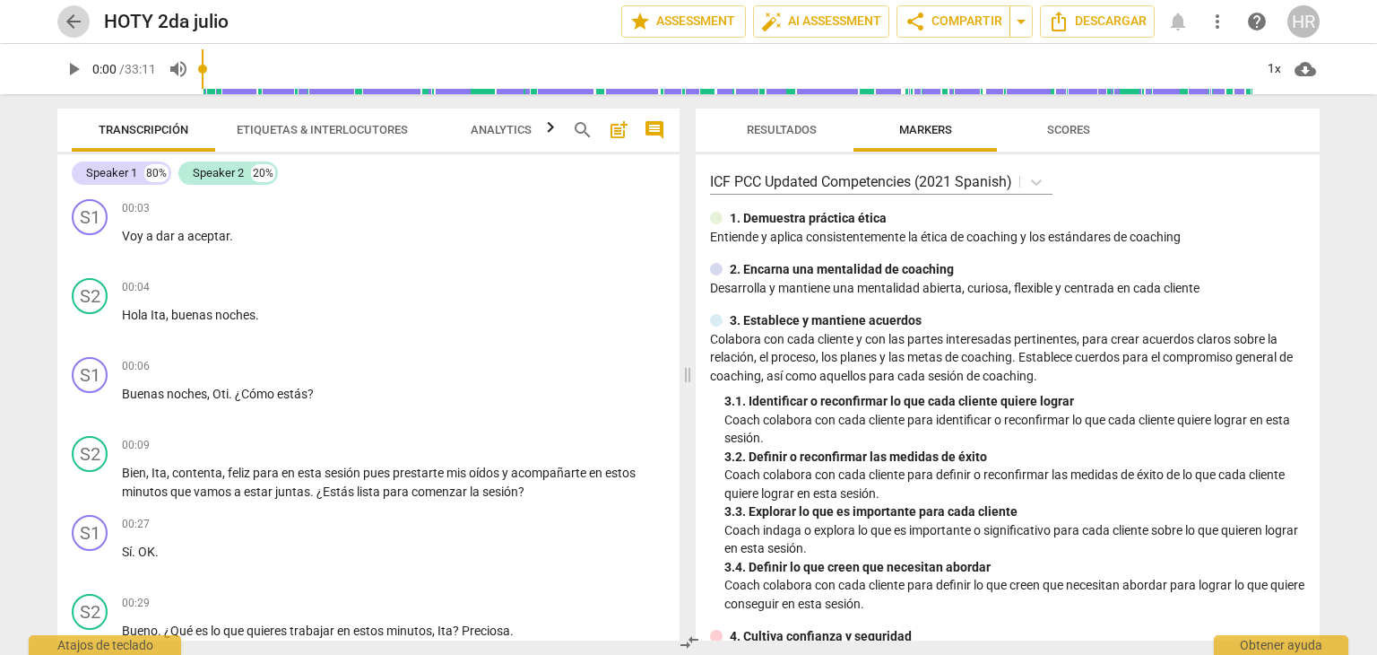
click at [63, 22] on span "arrow_back" at bounding box center [74, 22] width 22 height 22
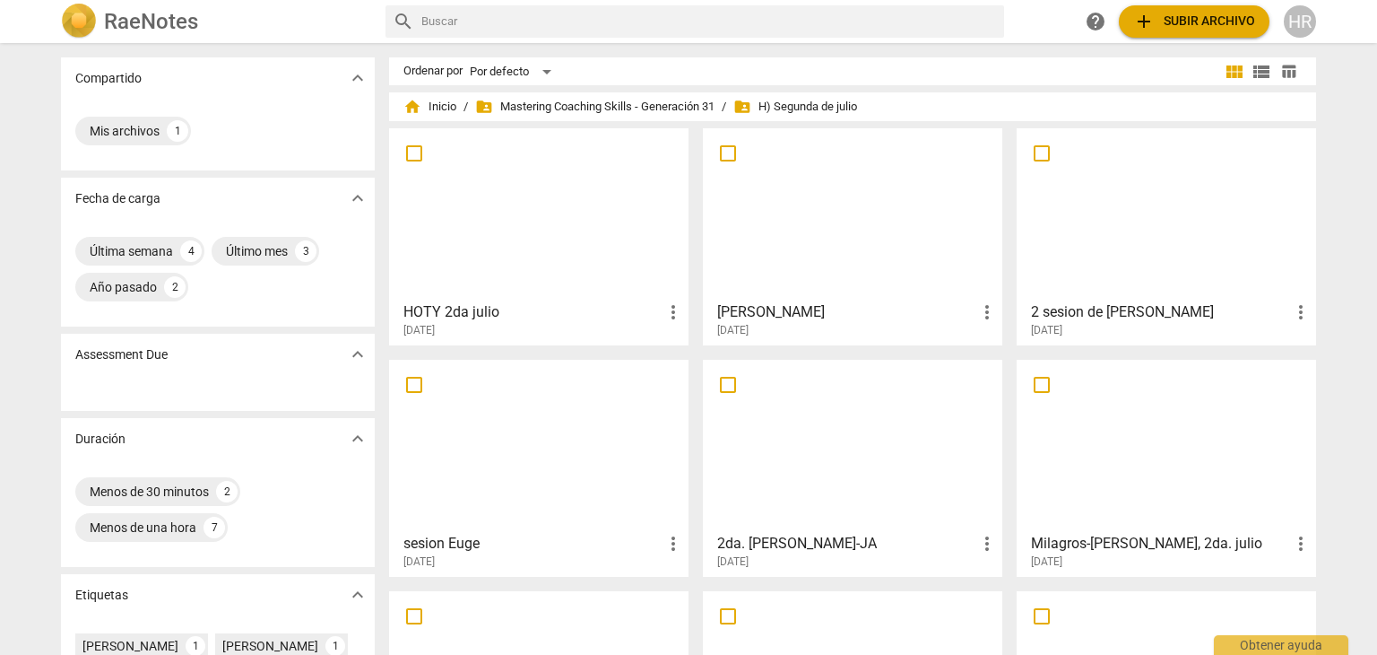
click at [624, 95] on div "home Inicio / folder_shared Mastering Coaching Skills - Generación 31 / folder_…" at bounding box center [853, 106] width 899 height 29
click at [613, 109] on span "folder_shared Mastering Coaching Skills - Generación 31" at bounding box center [594, 107] width 239 height 18
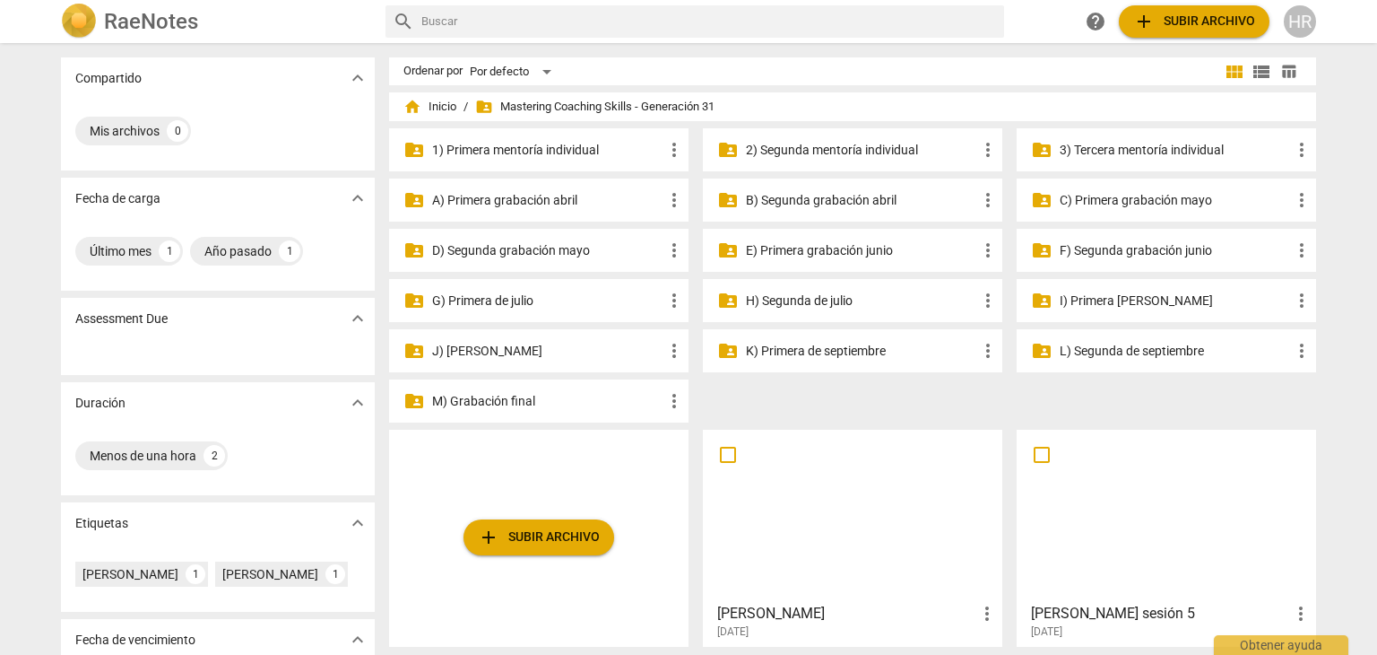
click at [517, 302] on p "G) Primera de julio" at bounding box center [547, 300] width 231 height 19
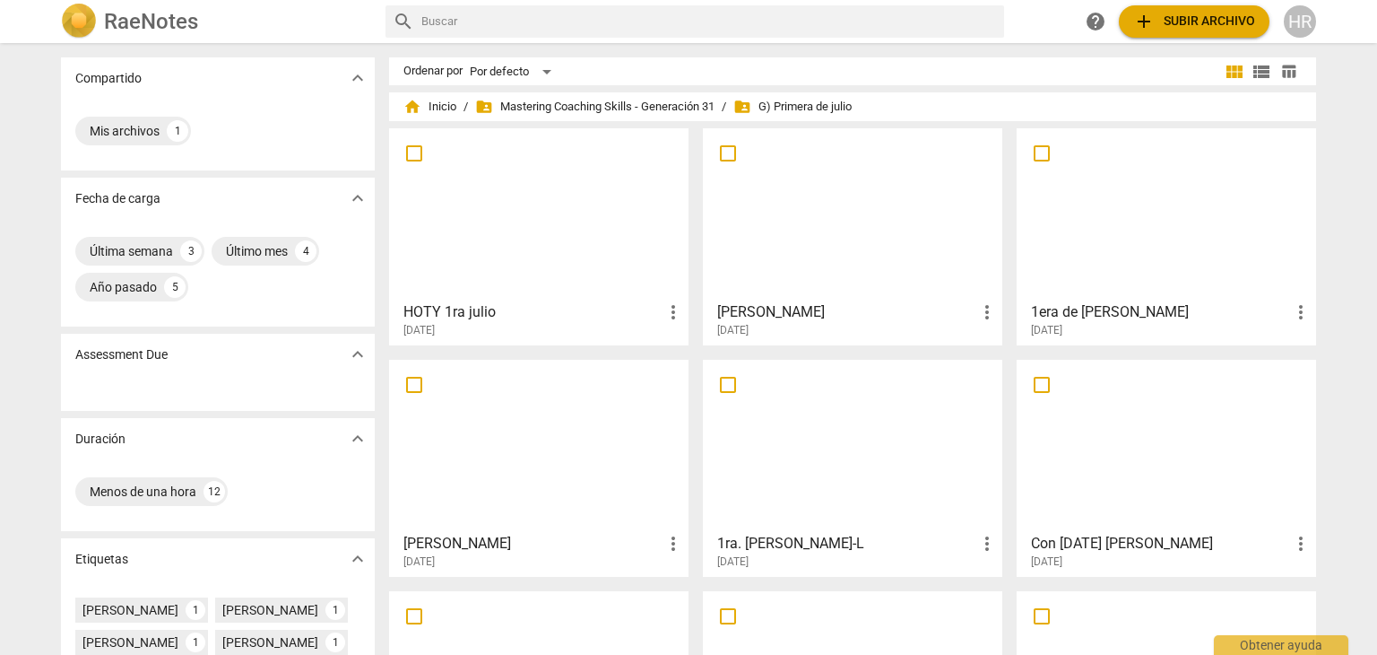
click at [573, 224] on div at bounding box center [538, 214] width 287 height 159
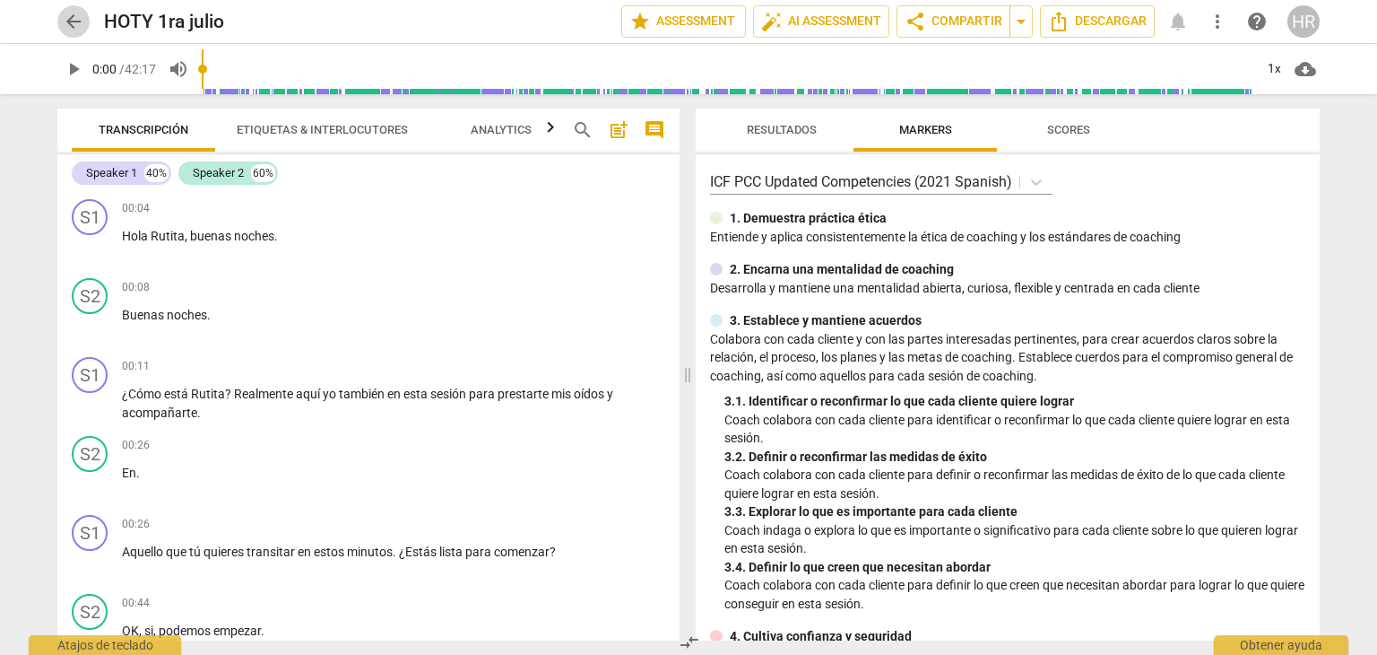
click at [72, 26] on span "arrow_back" at bounding box center [74, 22] width 22 height 22
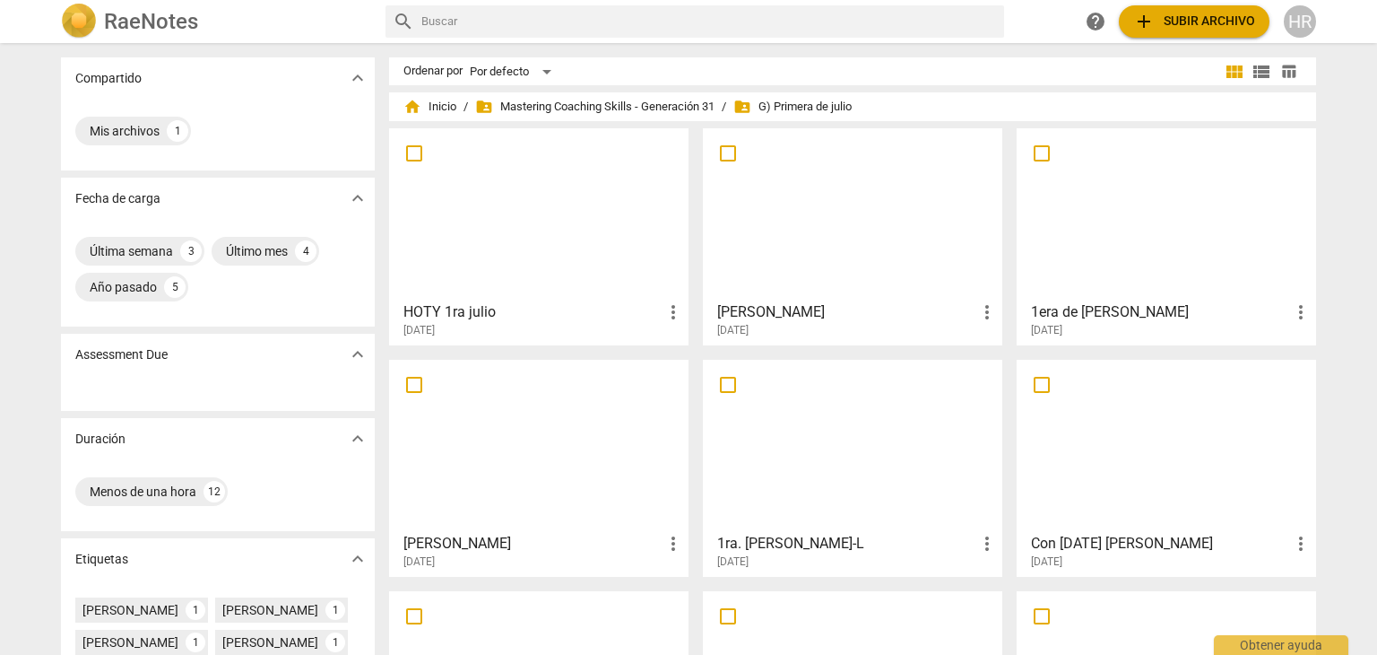
click at [825, 195] on div at bounding box center [852, 214] width 287 height 159
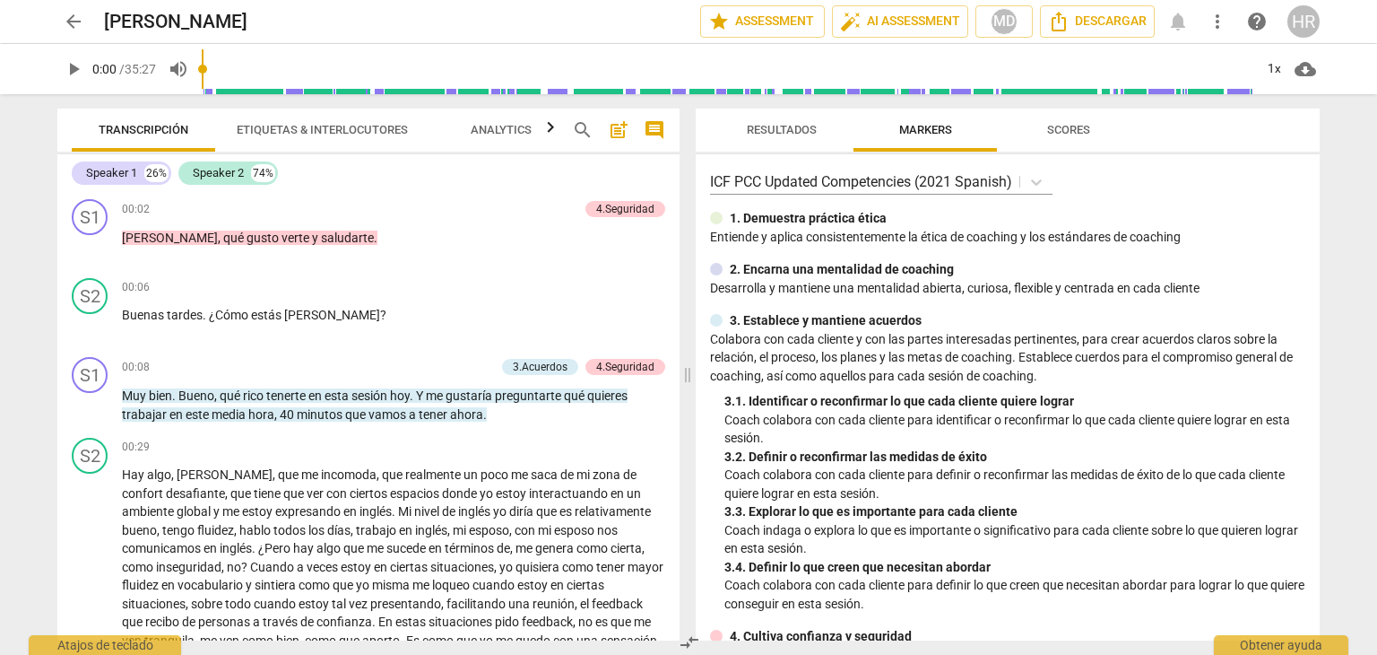
click at [75, 26] on span "arrow_back" at bounding box center [74, 22] width 22 height 22
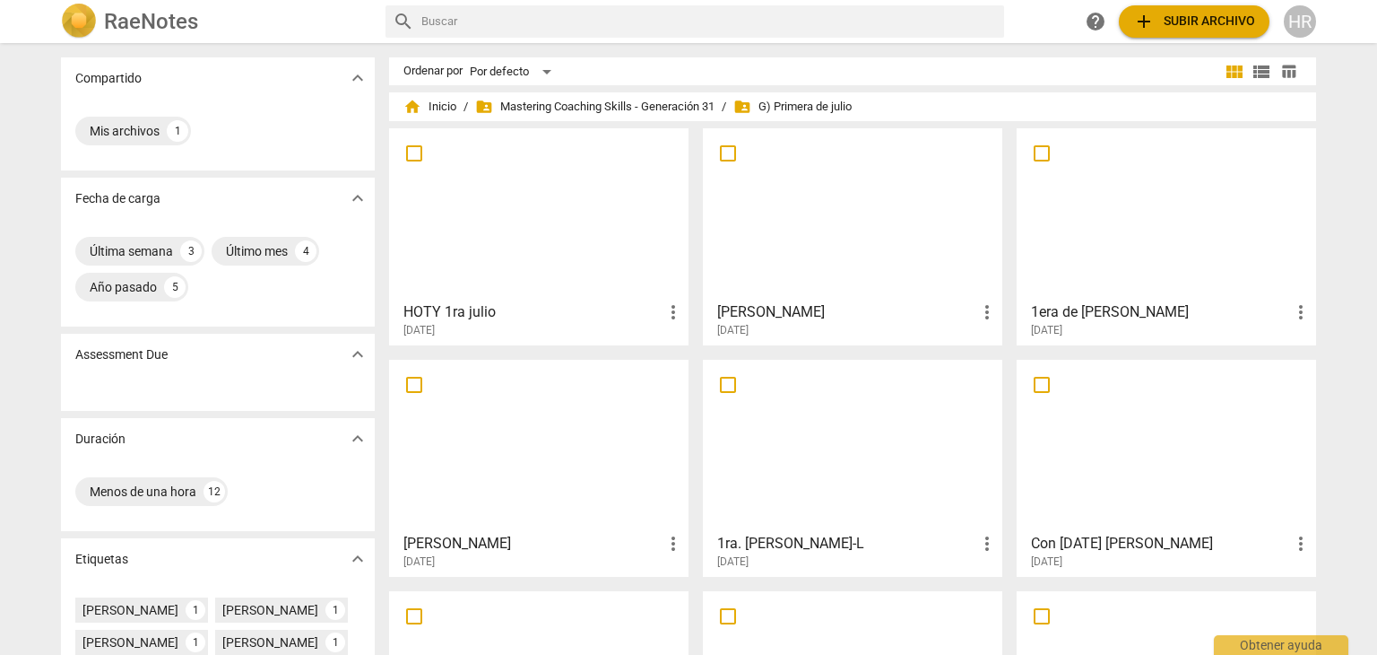
click at [566, 249] on div at bounding box center [538, 214] width 287 height 159
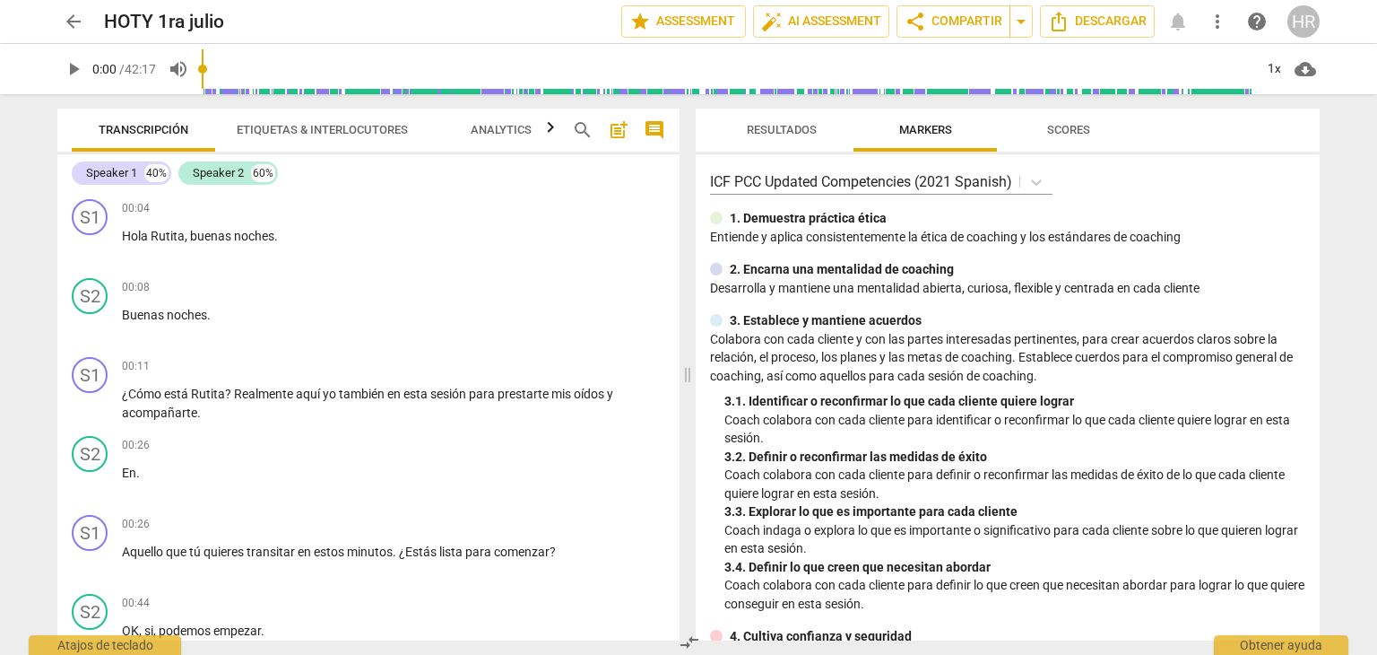
click at [0, 205] on div "arrow_back HOTY 1ra julio edit star Assessment auto_fix_high AI Assessment shar…" at bounding box center [688, 327] width 1377 height 655
